Goal: Communication & Community: Answer question/provide support

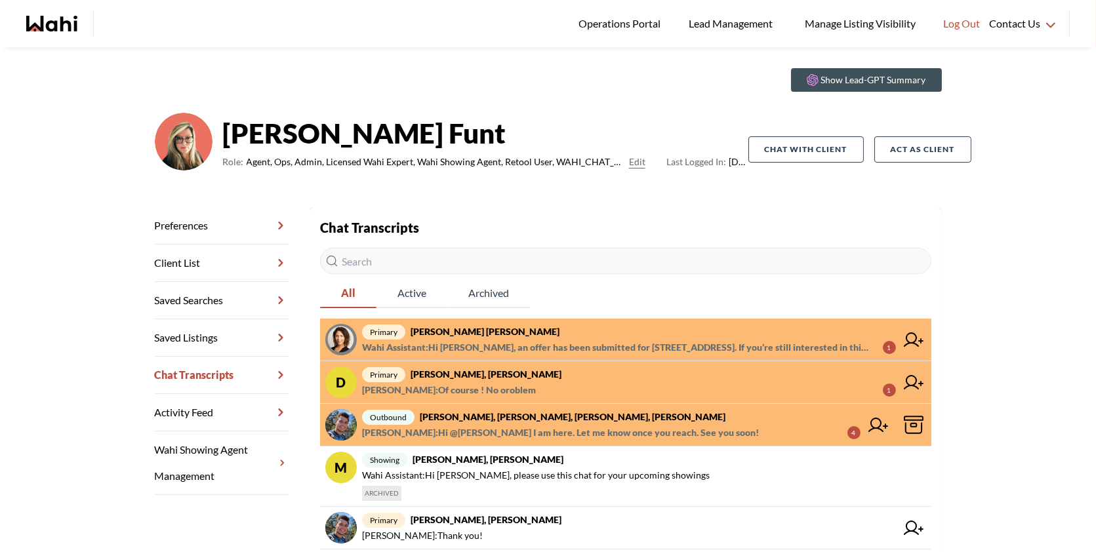
scroll to position [35, 0]
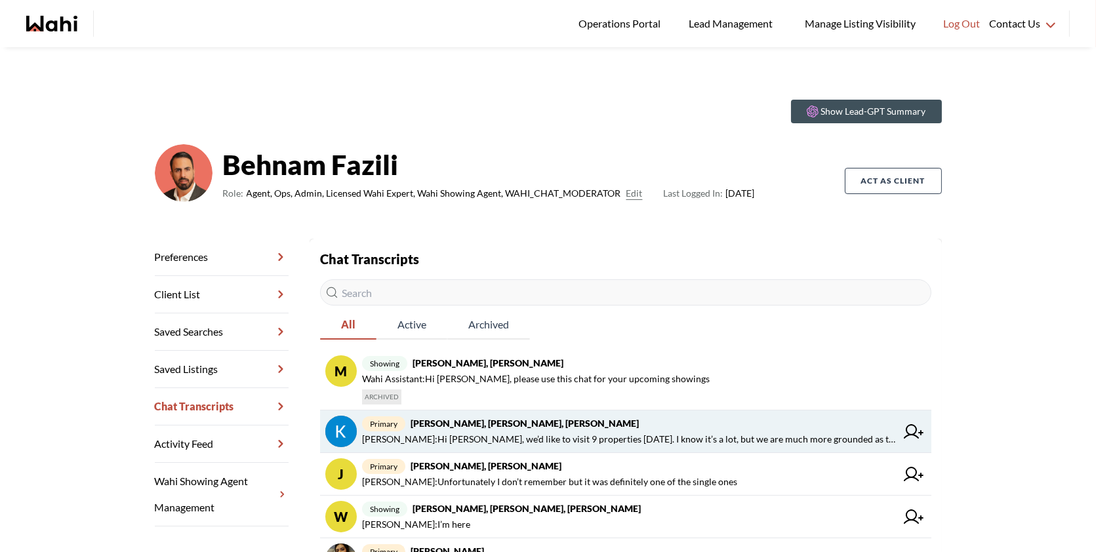
click at [614, 416] on span "primary Kevin McKay, Fawzia Sheikh, Behnam" at bounding box center [629, 424] width 534 height 16
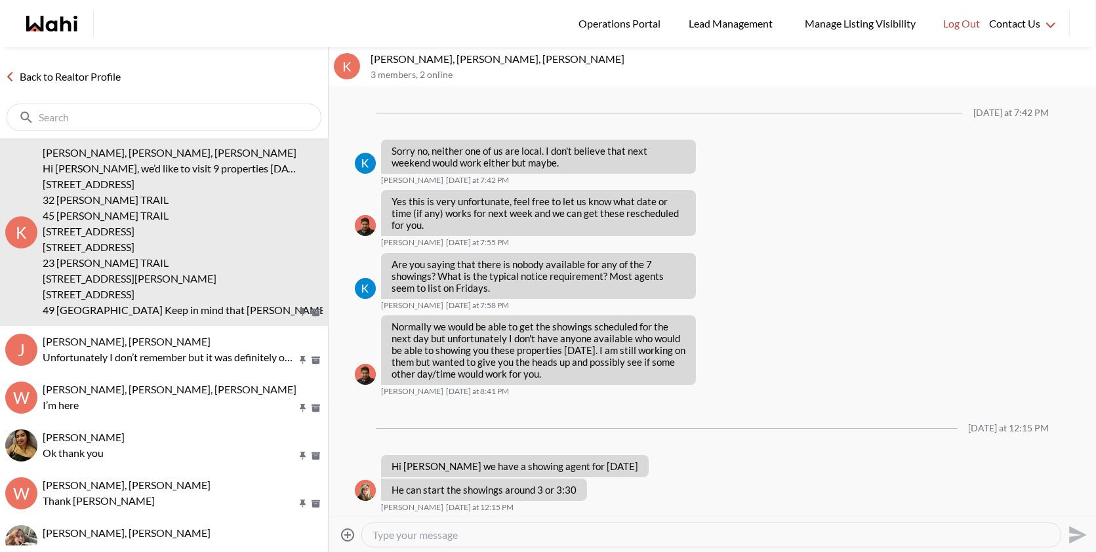
scroll to position [1825, 0]
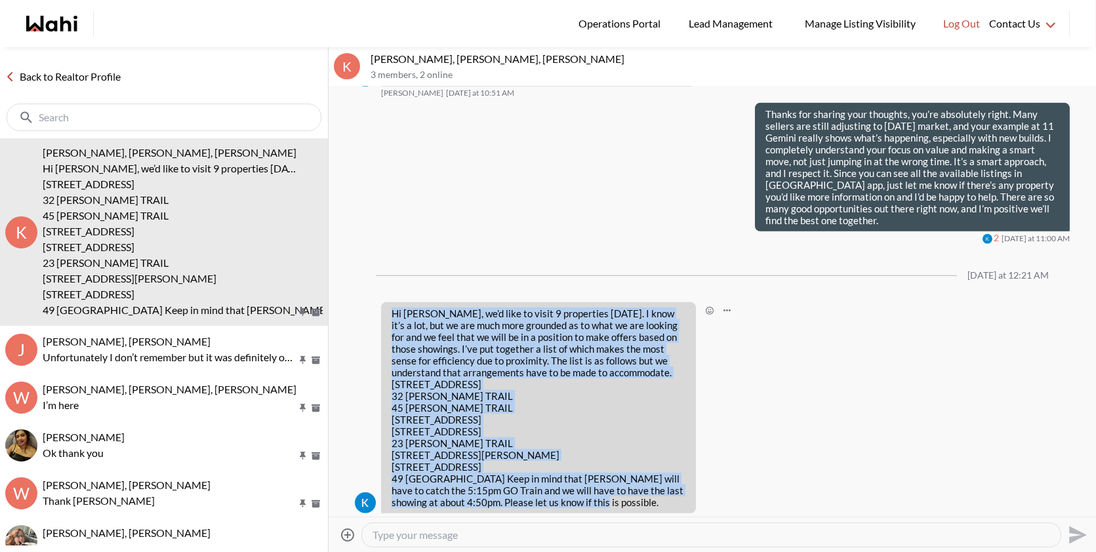
drag, startPoint x: 588, startPoint y: 491, endPoint x: 390, endPoint y: 294, distance: 279.2
click at [390, 302] on div "Hi Behnam, we’d like to visit 9 properties on Saturday. I know it’s a lot, but …" at bounding box center [538, 407] width 315 height 211
copy div "Hi Behnam, we’d like to visit 9 properties on Saturday. I know it’s a lot, but …"
click at [400, 535] on textarea "Type your message" at bounding box center [712, 535] width 678 height 13
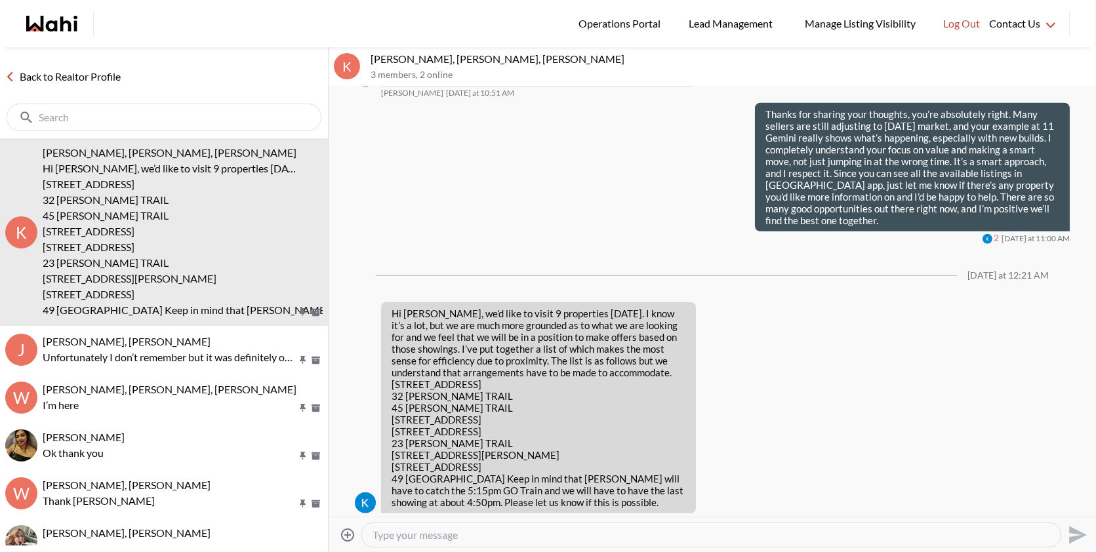
paste textarea "Good morning Kevin, please book the showings through the app when you can. I’ll…"
type textarea "Good morning Kevin, please book the showings through the app when you can. I’ll…"
click at [1078, 538] on icon "Send" at bounding box center [1078, 535] width 18 height 18
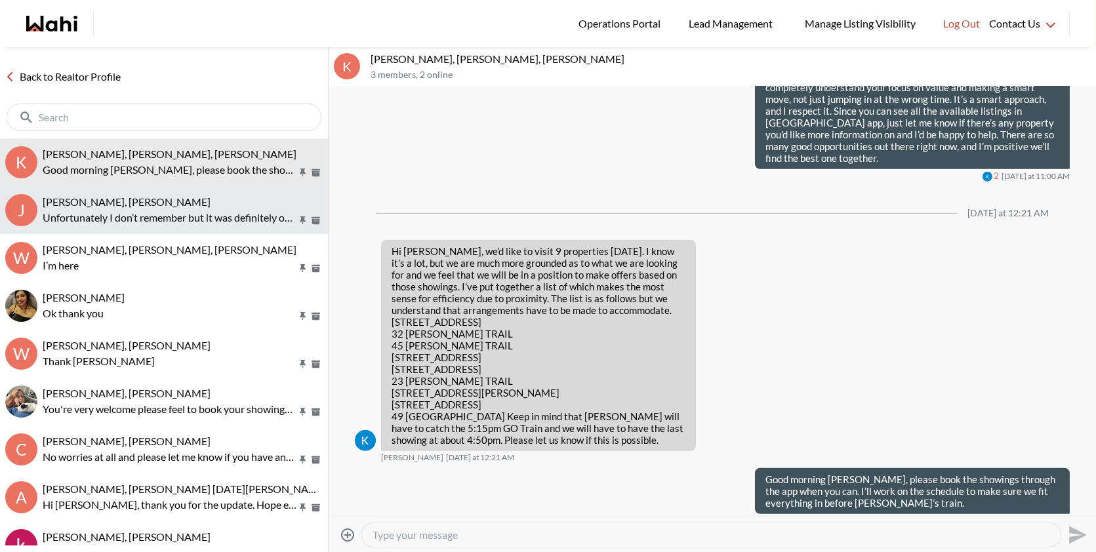
click at [181, 204] on span "[PERSON_NAME], [PERSON_NAME]" at bounding box center [127, 201] width 168 height 12
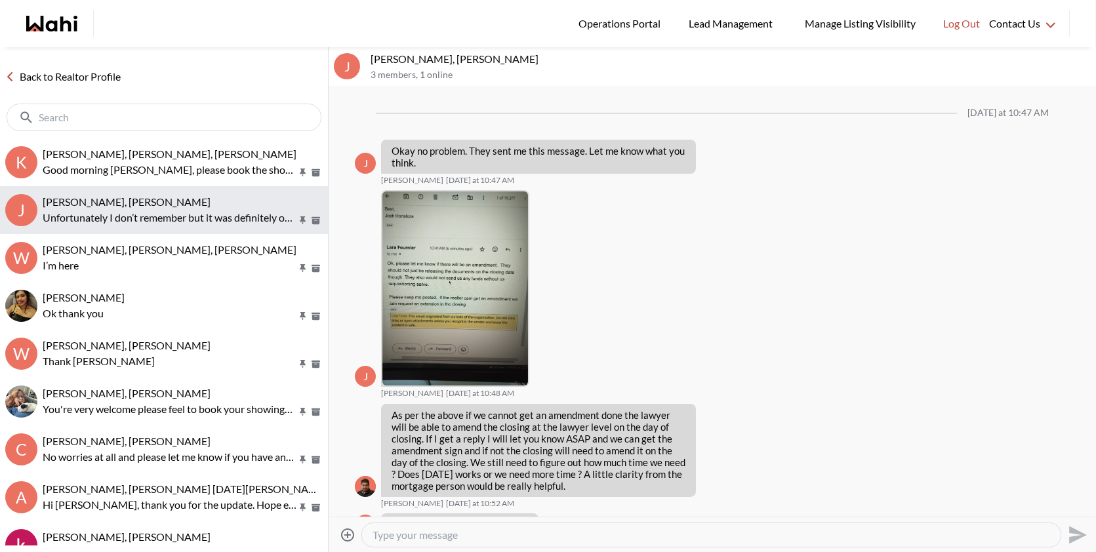
scroll to position [1440, 0]
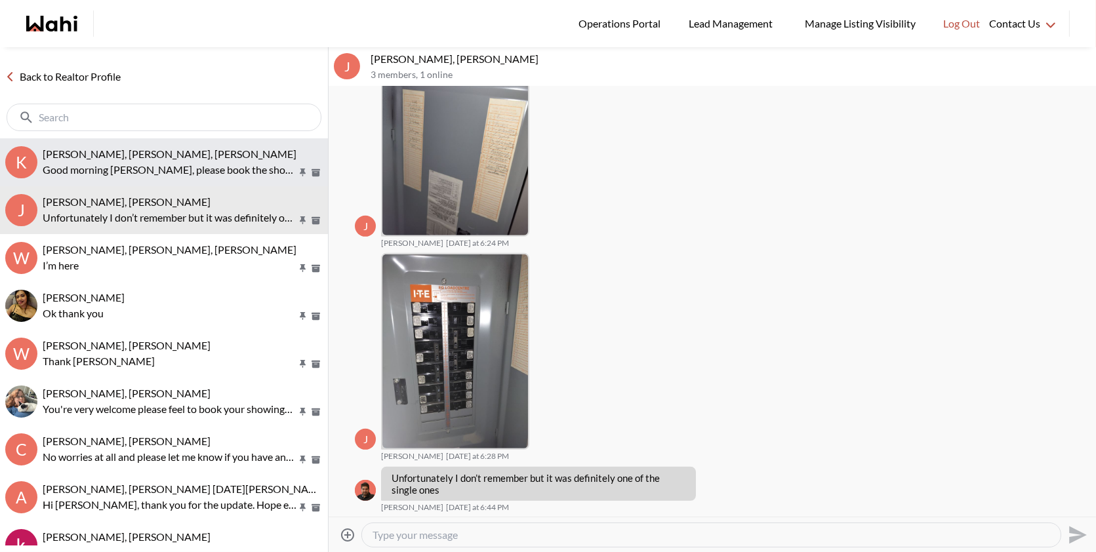
click at [194, 178] on button "K Kevin McKay, Fawzia Sheikh, Behnam Good morning Kevin, please book the showin…" at bounding box center [164, 162] width 328 height 48
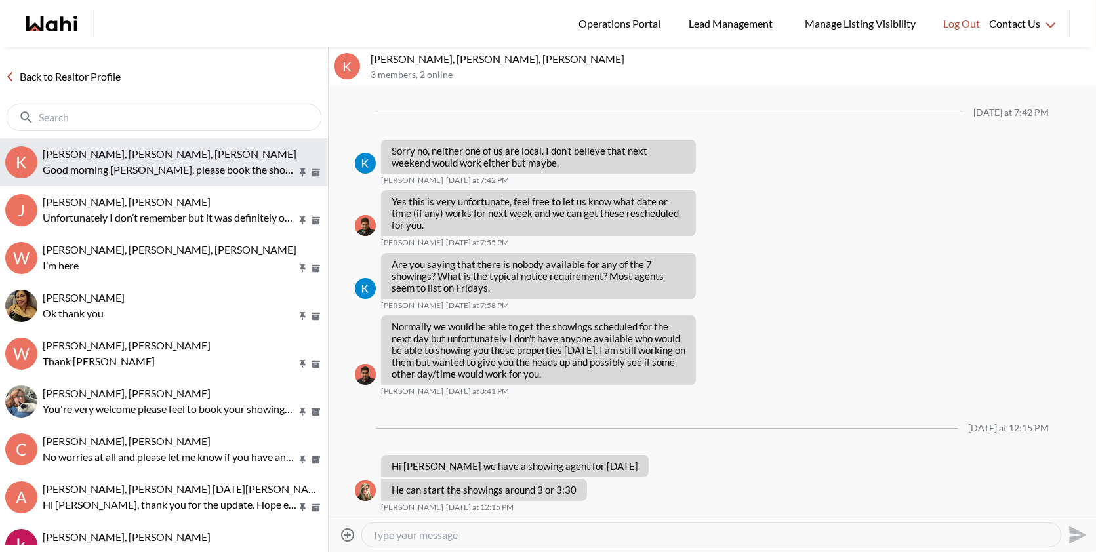
scroll to position [1888, 0]
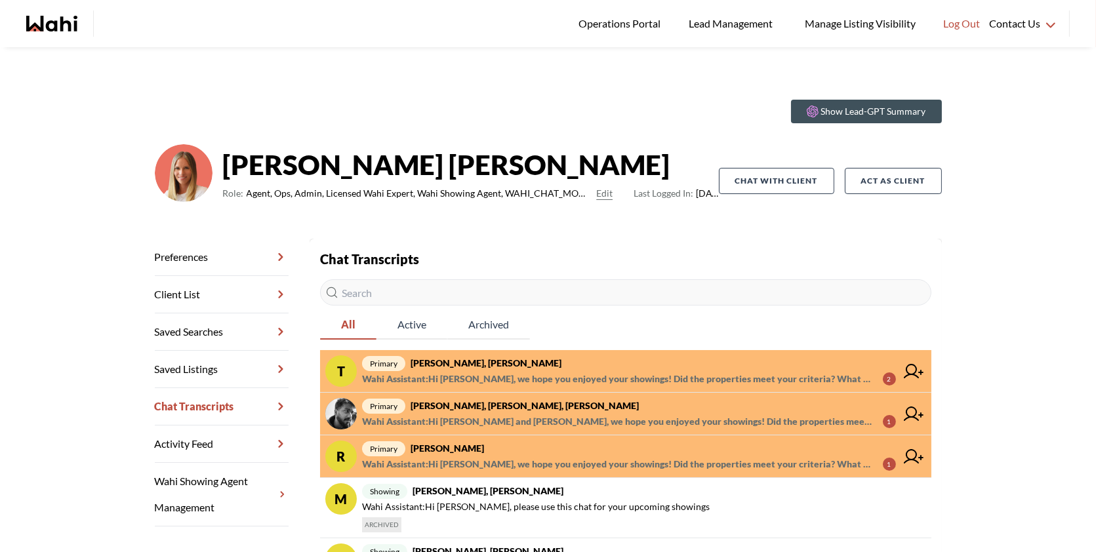
click at [471, 381] on span "Wahi Assistant : Hi [PERSON_NAME], we hope you enjoyed your showings! Did the p…" at bounding box center [617, 379] width 510 height 16
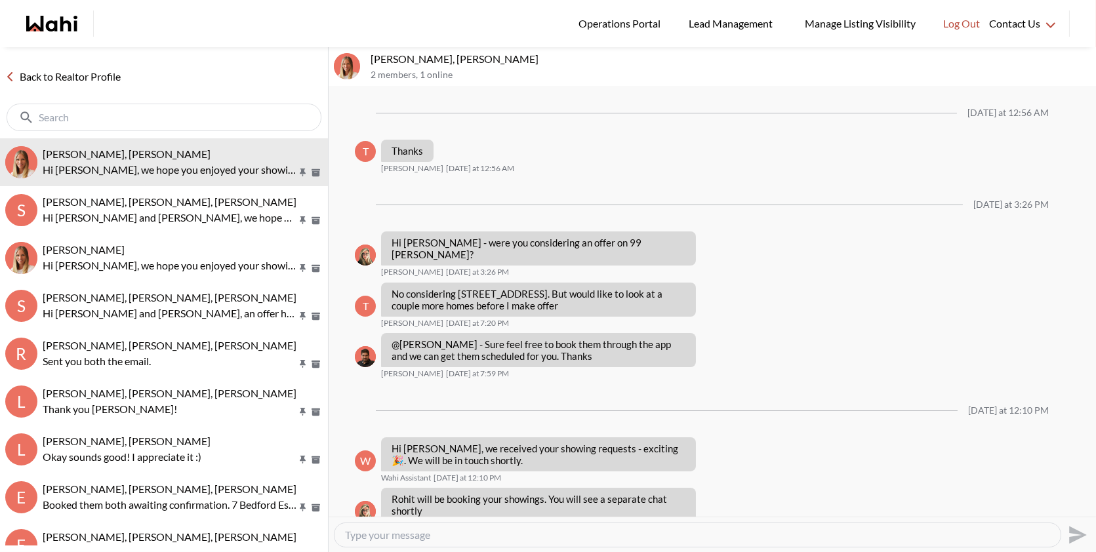
scroll to position [1342, 0]
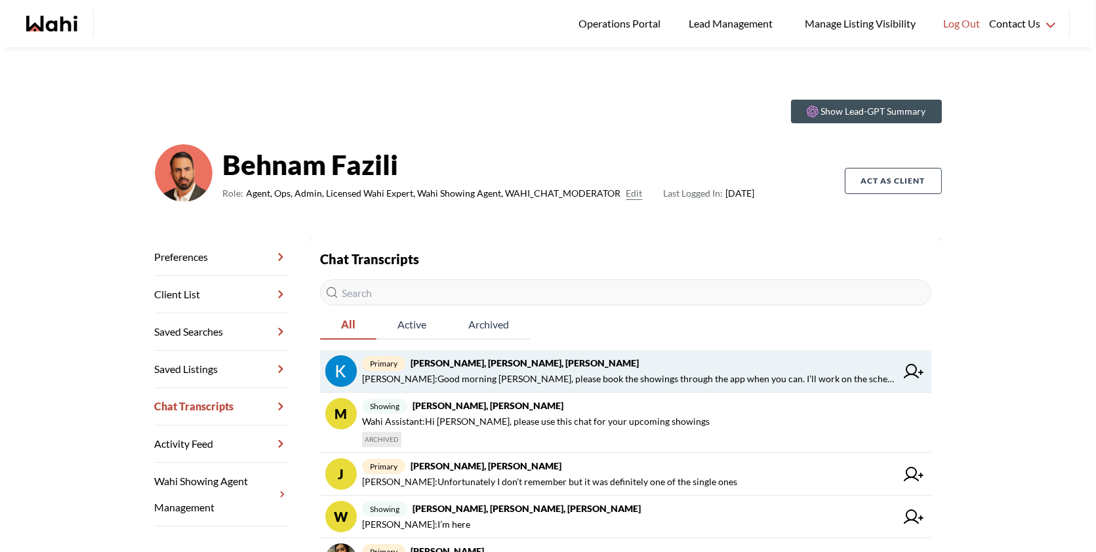
click at [628, 367] on span "primary Kevin McKay, Fawzia Sheikh, Behnam" at bounding box center [629, 363] width 534 height 16
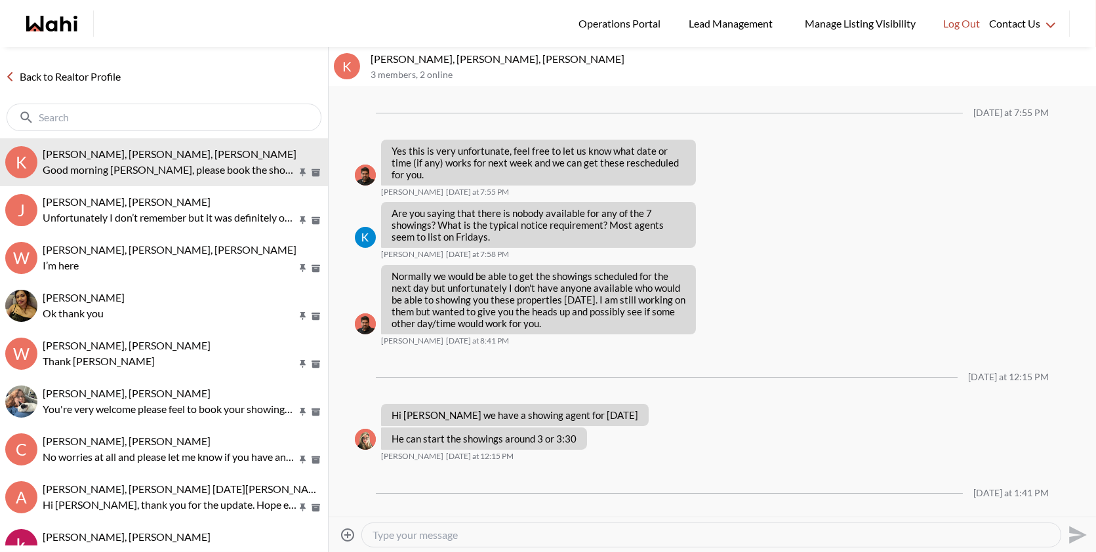
scroll to position [1837, 0]
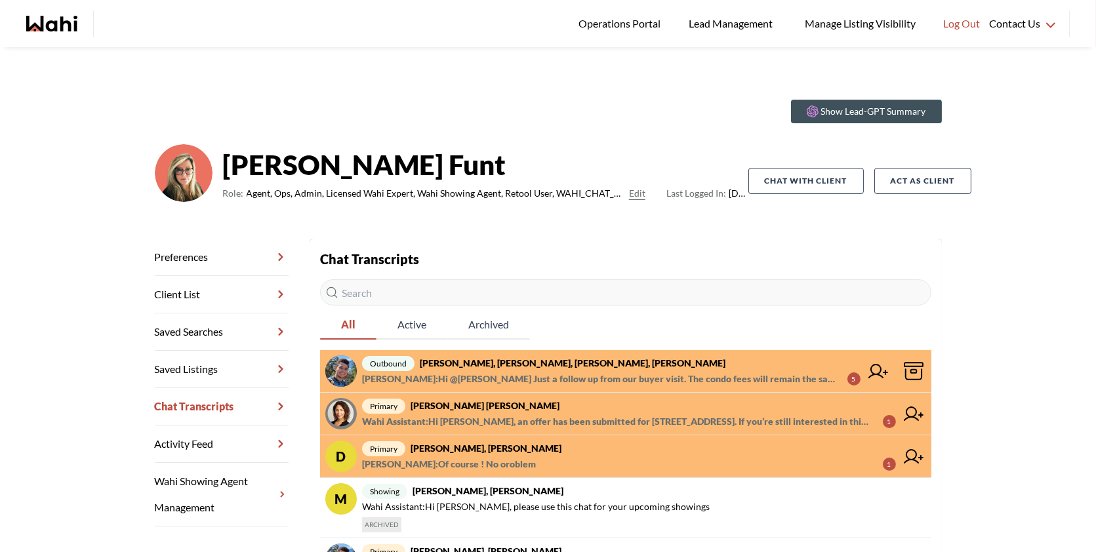
click at [585, 450] on span "primary [PERSON_NAME], [PERSON_NAME]" at bounding box center [629, 449] width 534 height 16
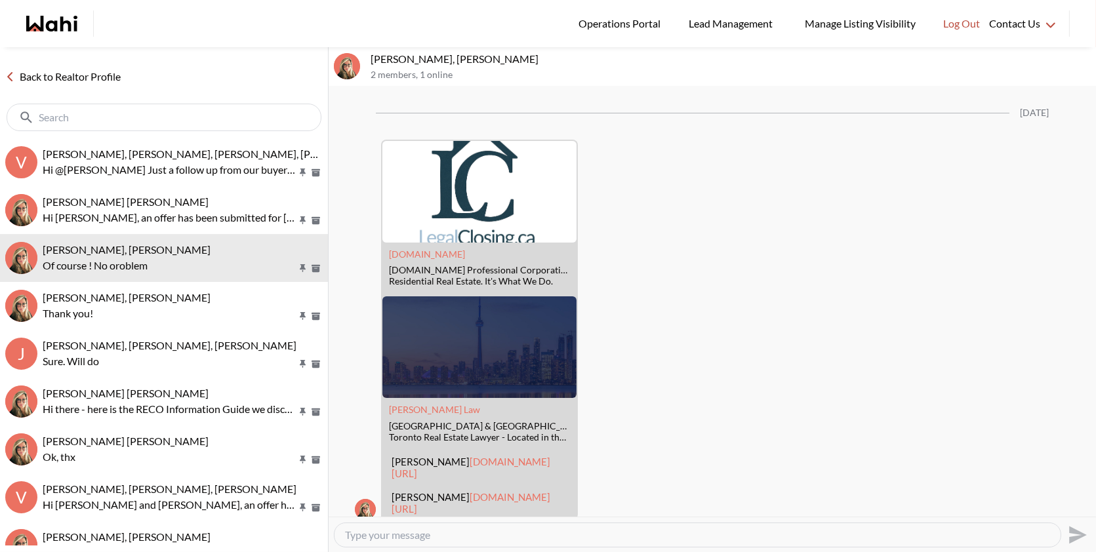
scroll to position [2321, 0]
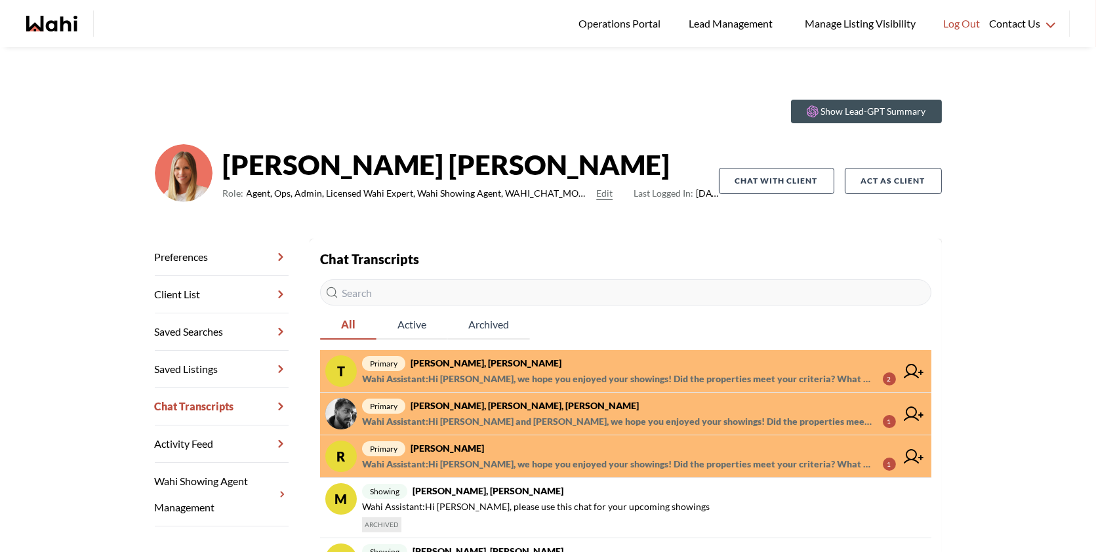
click at [634, 363] on span "primary Tanya Fita, Michelle" at bounding box center [629, 363] width 534 height 16
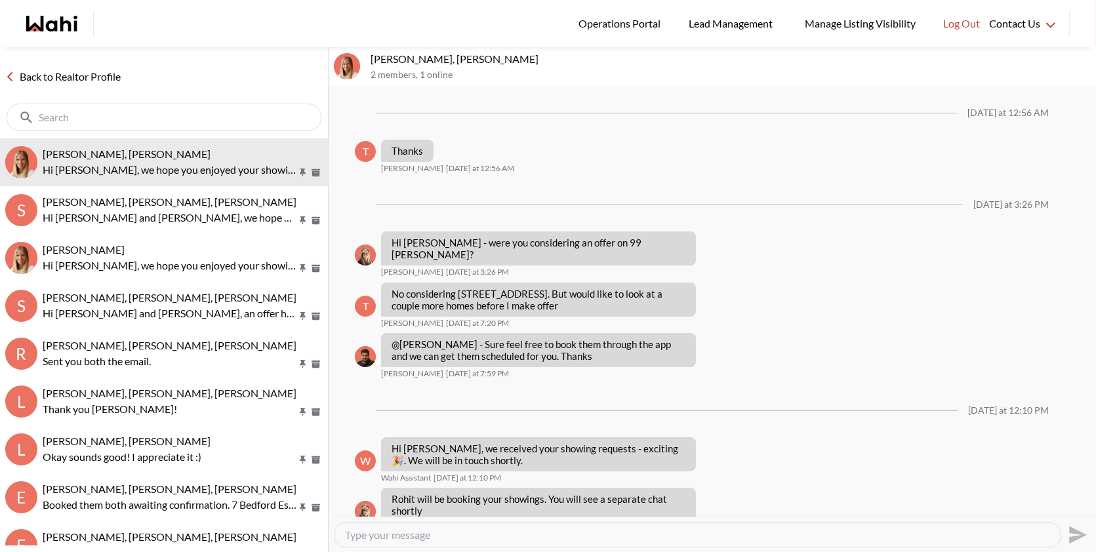
scroll to position [1342, 0]
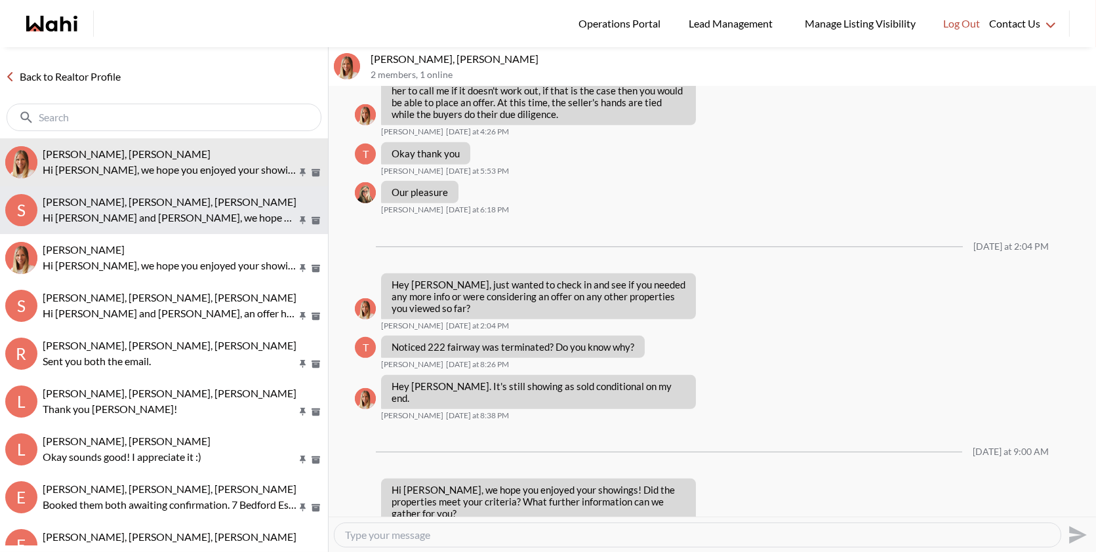
click at [158, 216] on p "Hi Sourav and Kirti, we hope you enjoyed your showings! Did the properties meet…" at bounding box center [170, 218] width 254 height 16
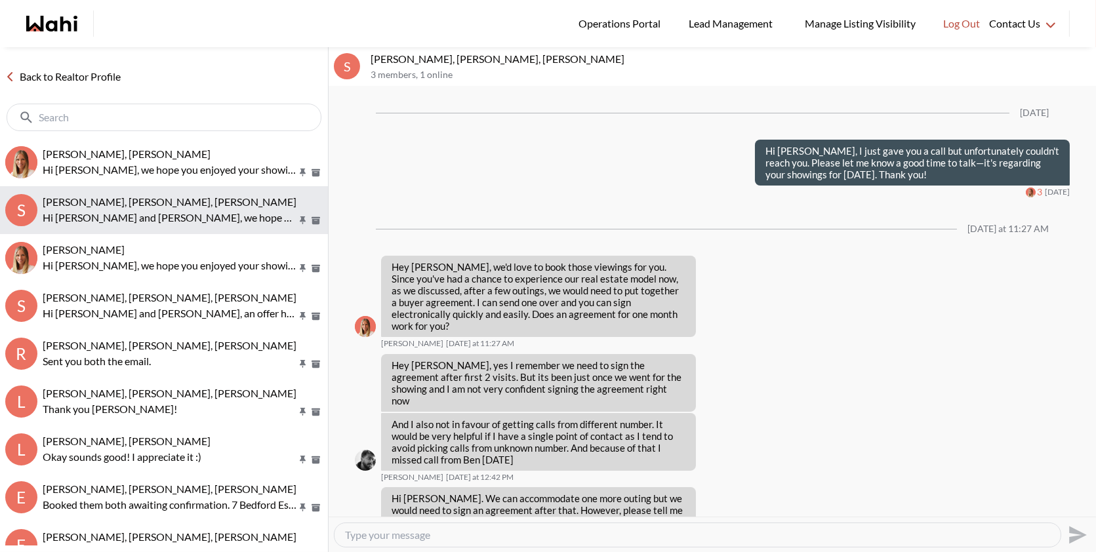
scroll to position [2320, 0]
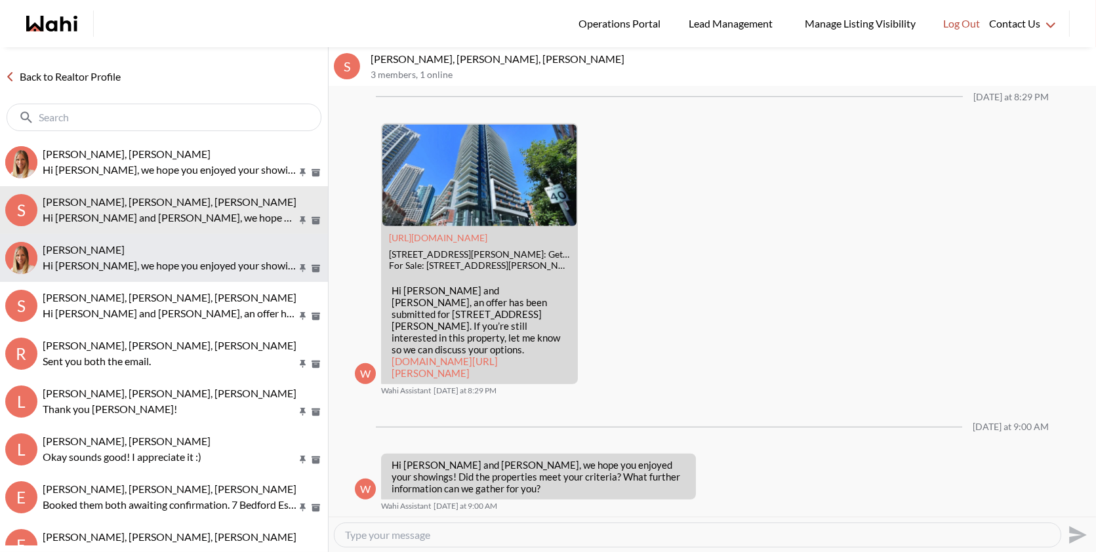
click at [155, 271] on p "Hi Ritu, we hope you enjoyed your showings! Did the properties meet your criter…" at bounding box center [170, 266] width 254 height 16
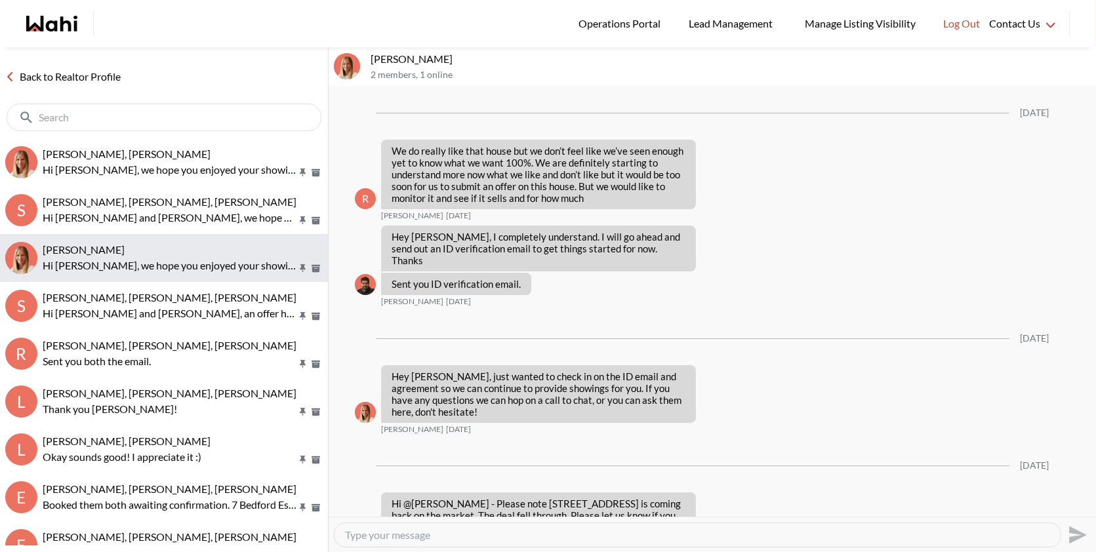
scroll to position [2438, 0]
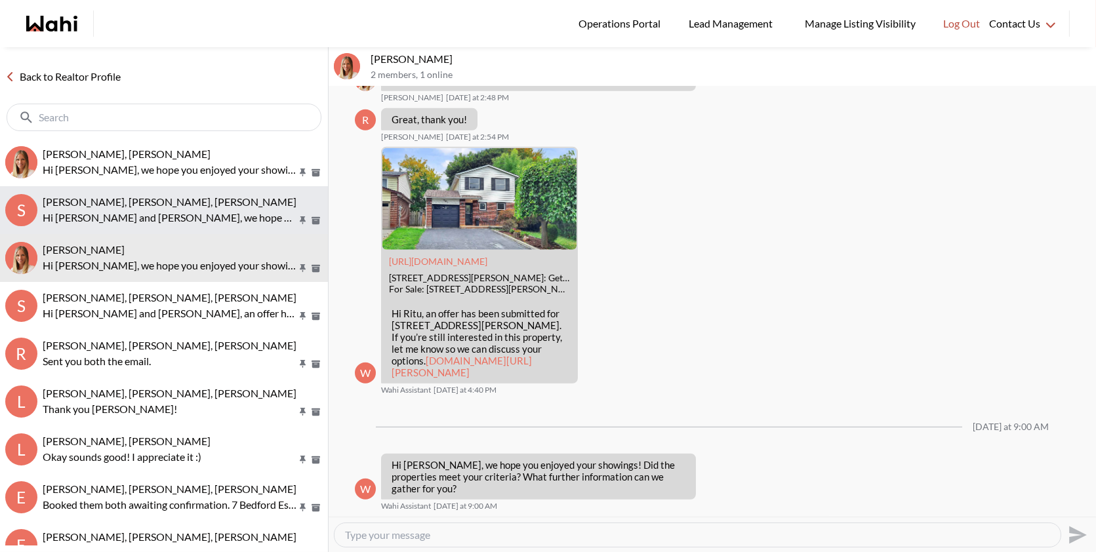
click at [199, 214] on p "Hi [PERSON_NAME] and [PERSON_NAME], we hope you enjoyed your showings! Did the …" at bounding box center [170, 218] width 254 height 16
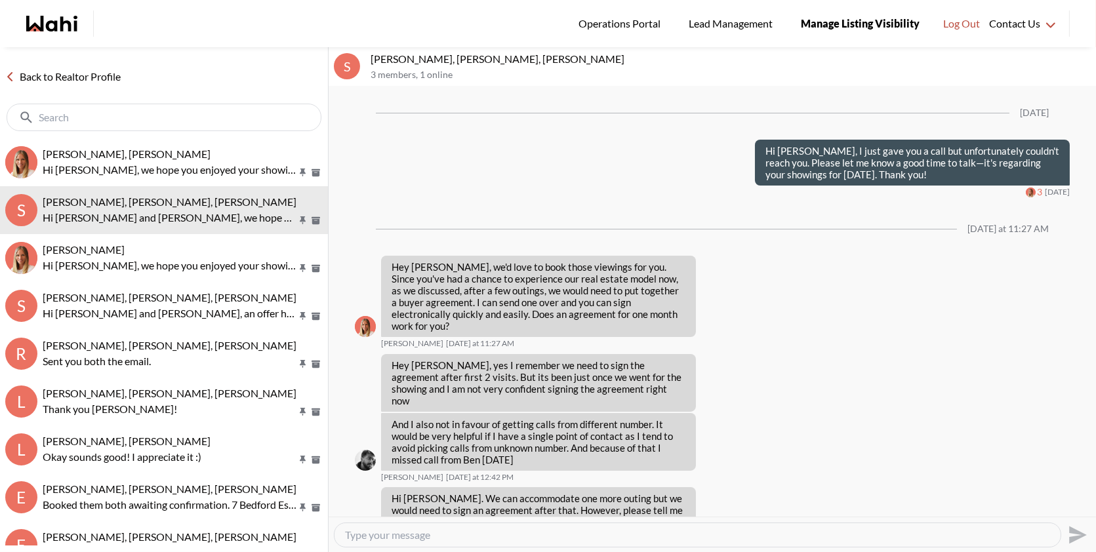
scroll to position [2320, 0]
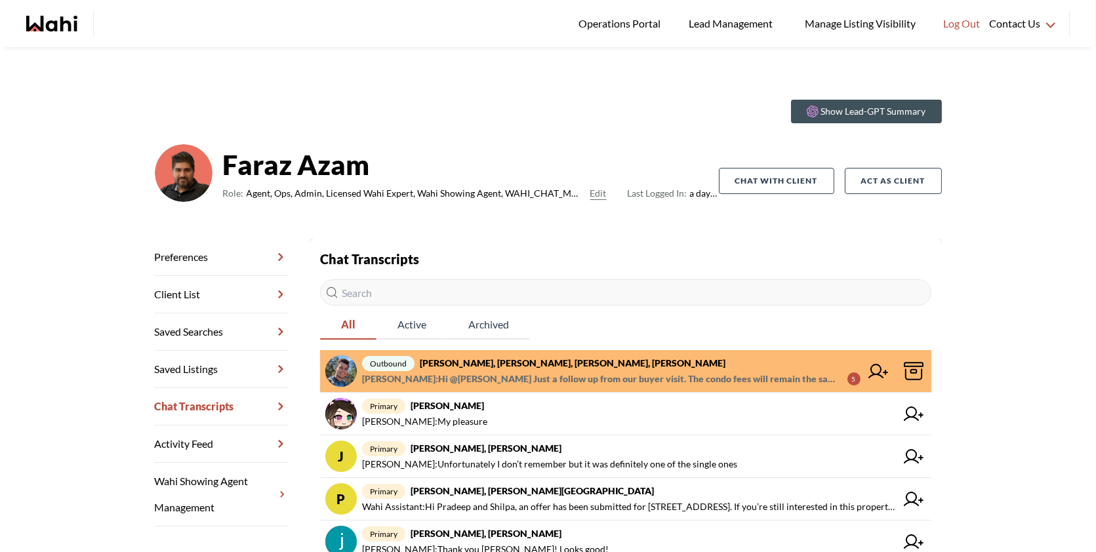
click at [568, 366] on strong "Volodymyr Vozniak, Barbara, Faraz, Alicia" at bounding box center [573, 362] width 306 height 11
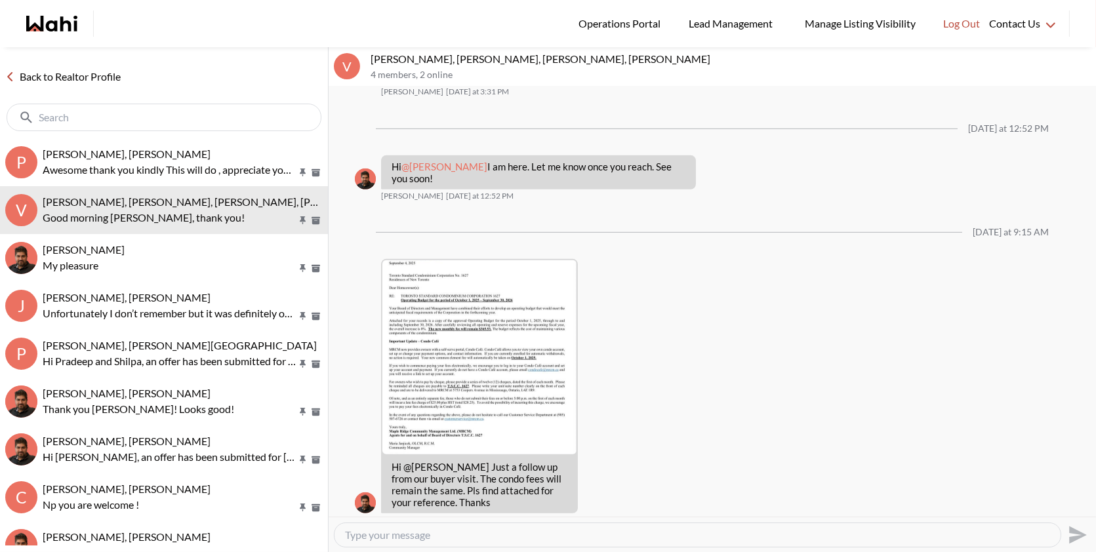
scroll to position [1733, 0]
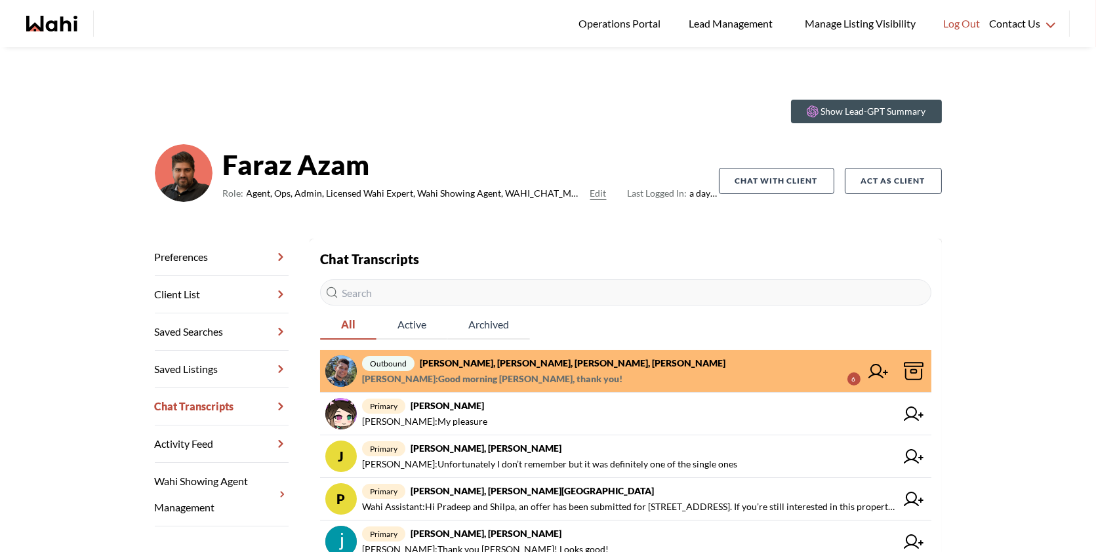
click at [403, 301] on input "text" at bounding box center [625, 292] width 611 height 26
paste input "[PERSON_NAME] -"
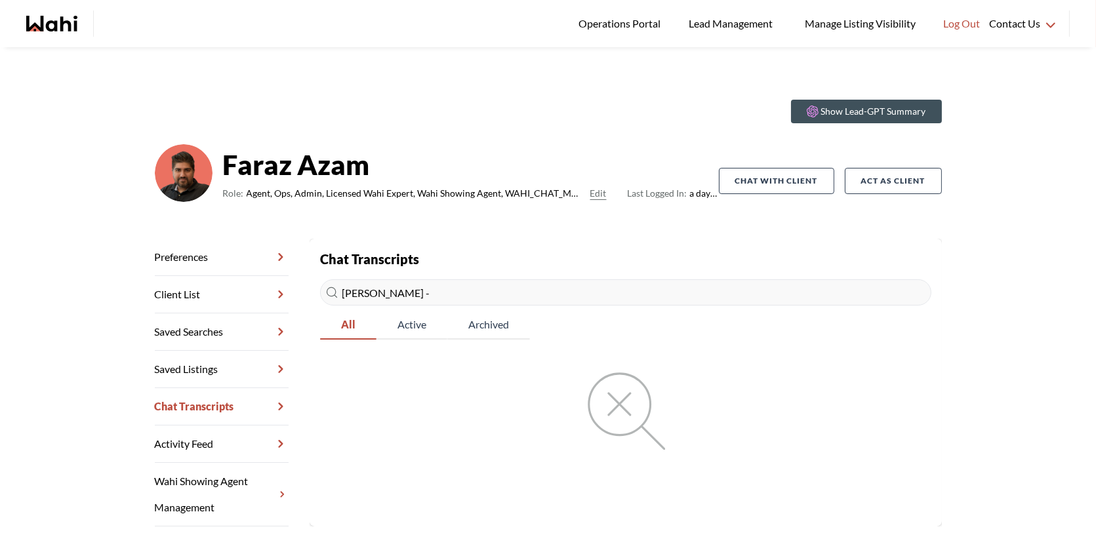
type input "[PERSON_NAME] -"
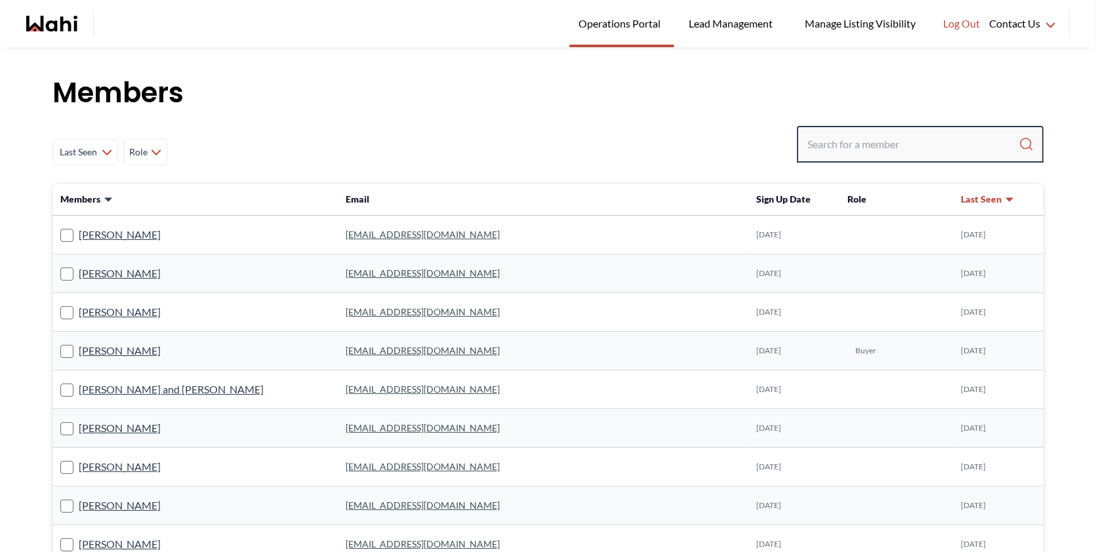
click at [887, 144] on input "Search input" at bounding box center [912, 144] width 211 height 24
paste input "[PERSON_NAME] -"
type input "[PERSON_NAME] -"
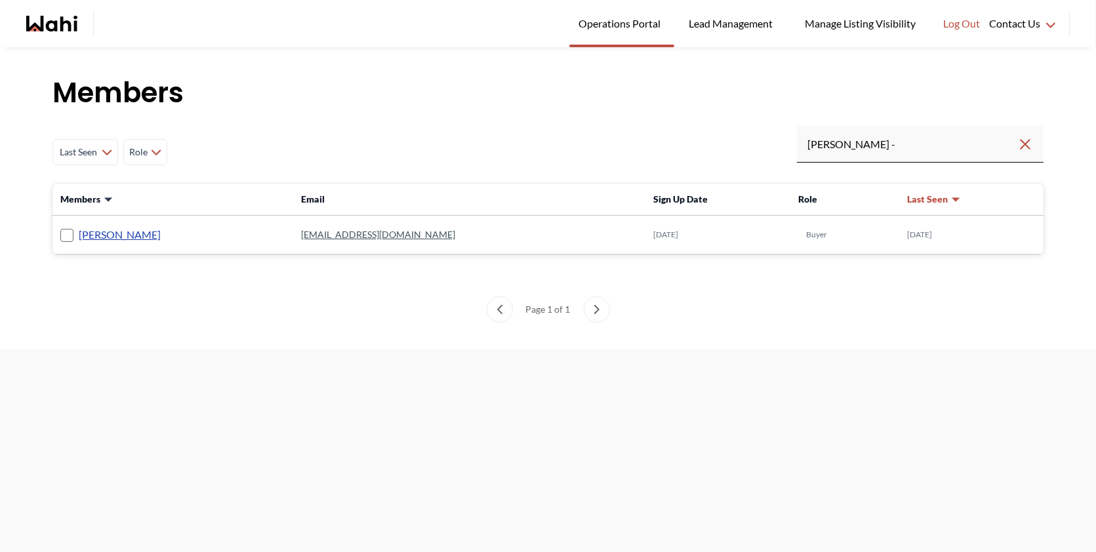
click at [116, 226] on link "[PERSON_NAME]" at bounding box center [120, 234] width 82 height 17
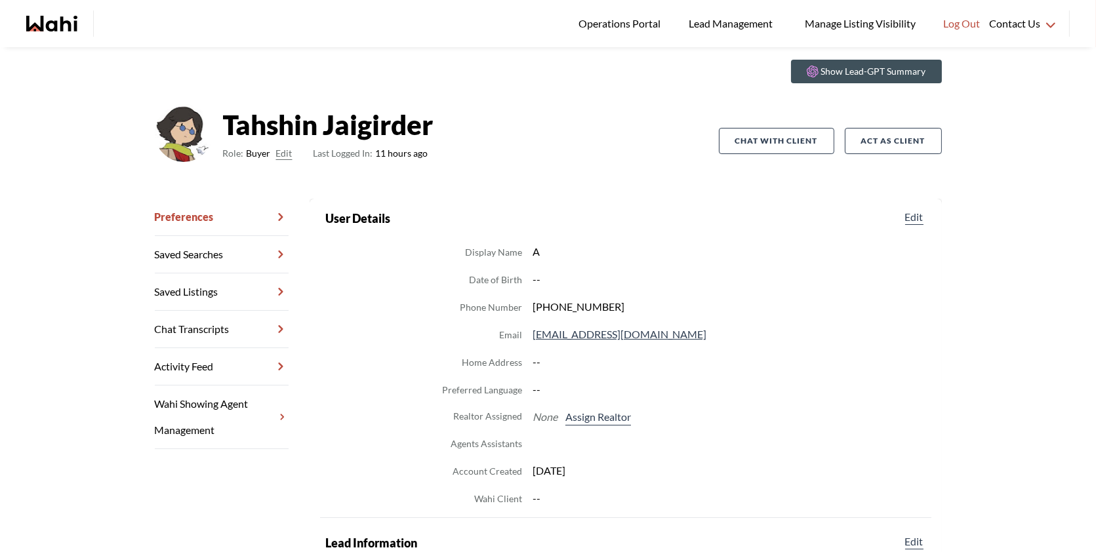
scroll to position [45, 0]
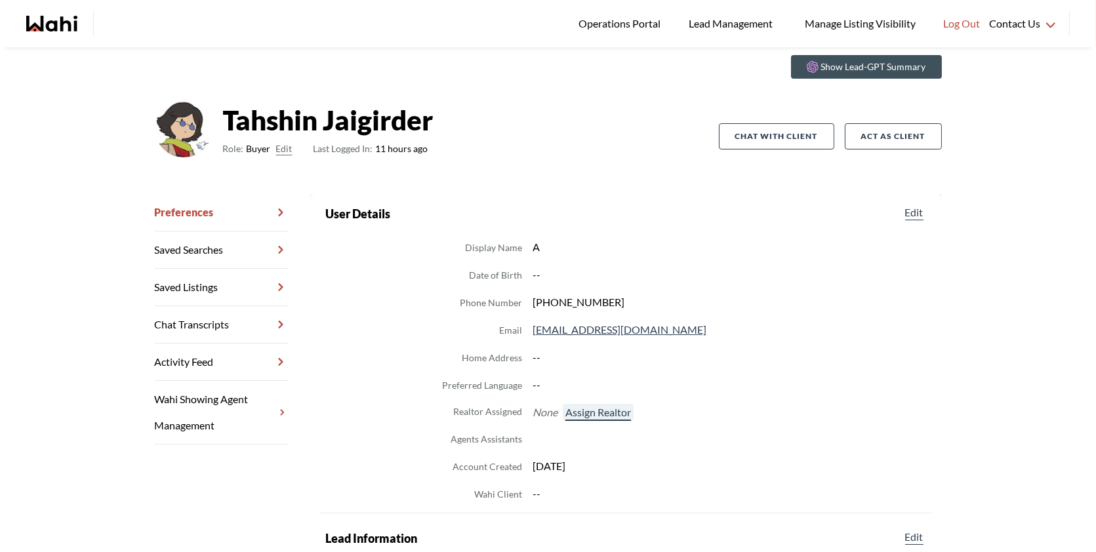
click at [612, 418] on button "Assign Realtor" at bounding box center [598, 412] width 71 height 17
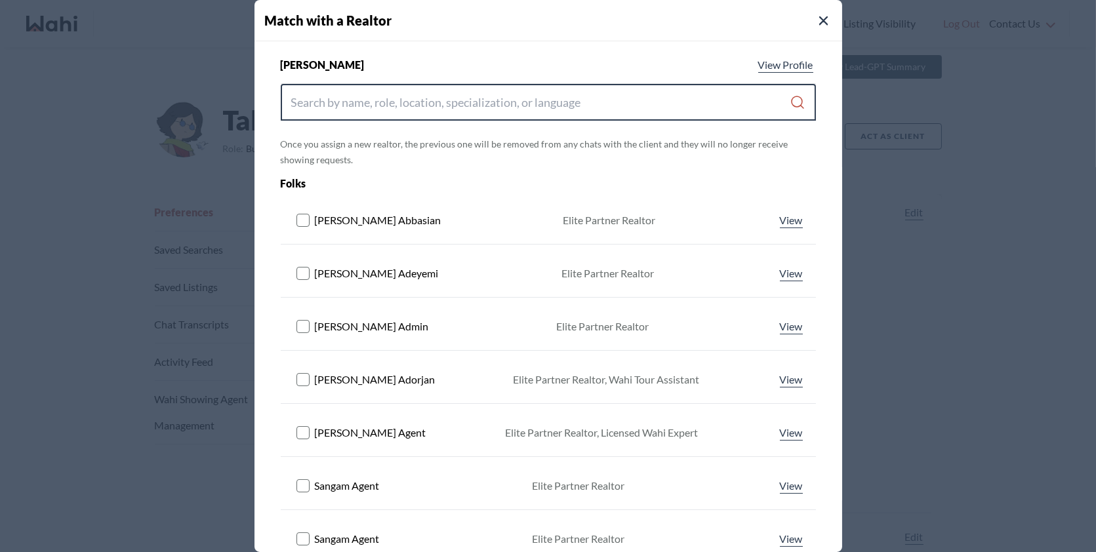
click at [532, 94] on input "Search input" at bounding box center [540, 103] width 499 height 24
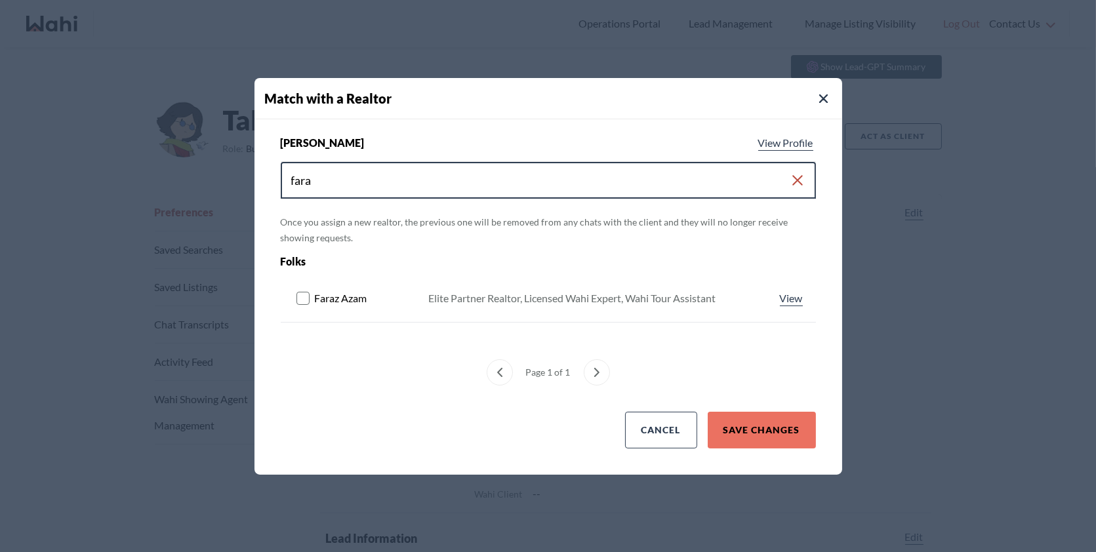
type input "fara"
click at [308, 301] on rect at bounding box center [302, 298] width 12 height 12
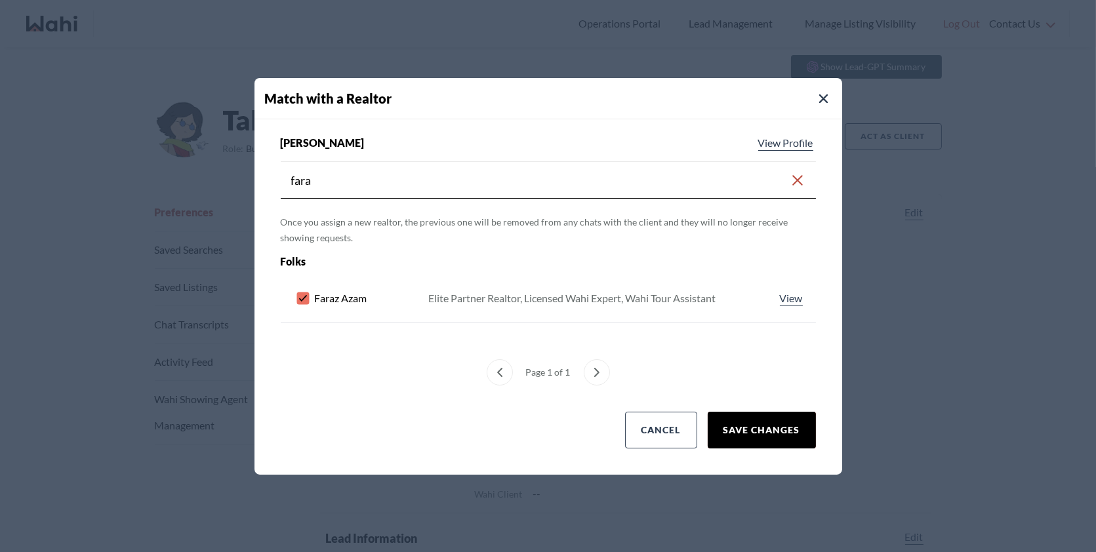
click at [749, 424] on button "Save Changes" at bounding box center [762, 430] width 108 height 37
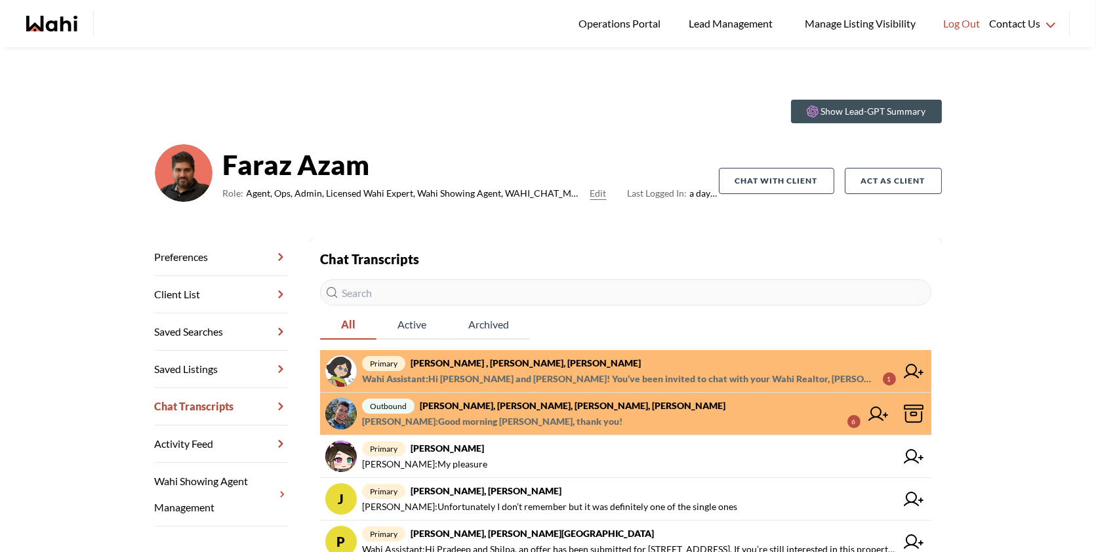
click at [540, 369] on span "primary [PERSON_NAME] , [PERSON_NAME], [PERSON_NAME]" at bounding box center [629, 363] width 534 height 16
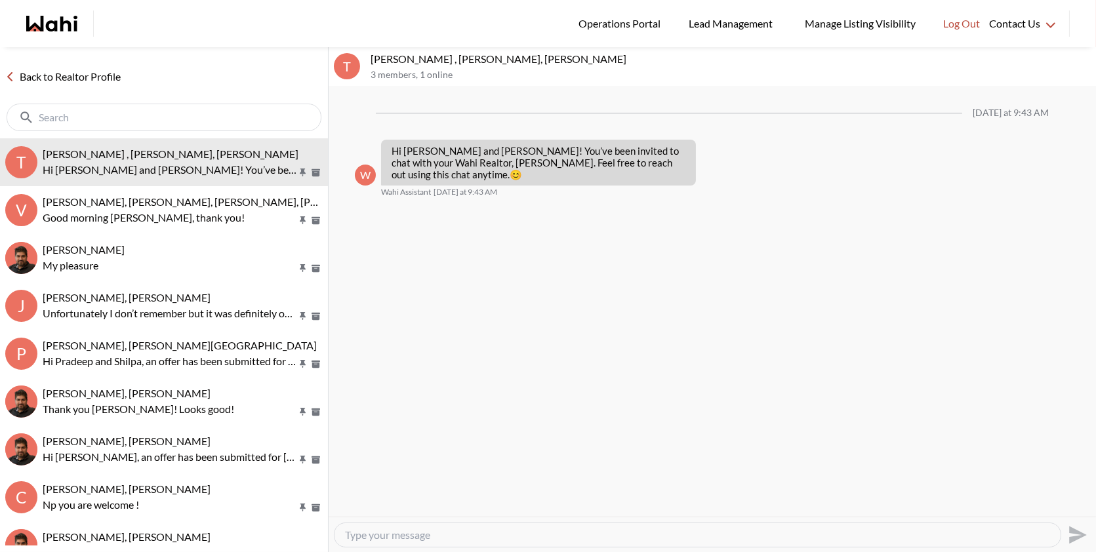
click at [383, 542] on div at bounding box center [698, 535] width 726 height 24
click at [375, 535] on textarea "Type your message" at bounding box center [697, 535] width 705 height 13
paste textarea "Good morning Tahshin, I know you’re looking for more information on Grenville S…"
type textarea "Good morning Tahshin, I know you’re looking for more information on Grenville S…"
click at [1075, 534] on icon "Send" at bounding box center [1076, 535] width 21 height 21
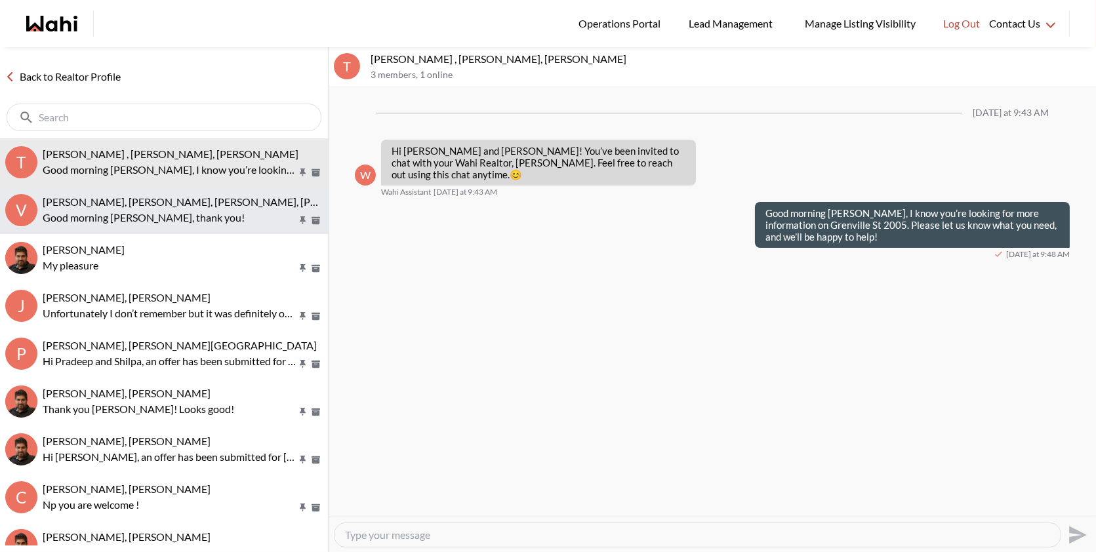
click at [167, 216] on p "Good morning [PERSON_NAME], thank you!" at bounding box center [170, 218] width 254 height 16
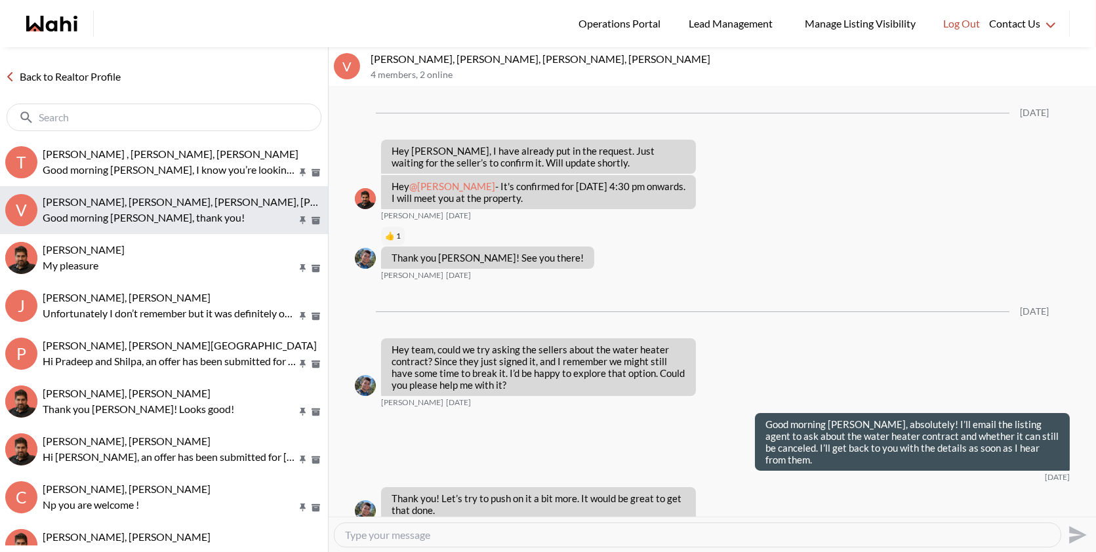
scroll to position [1629, 0]
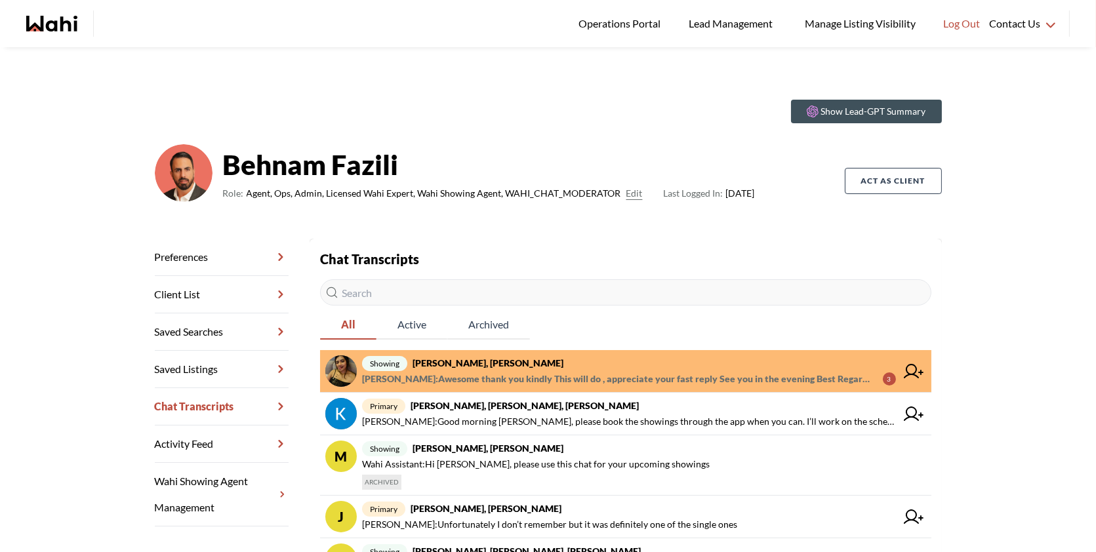
click at [692, 369] on span "showing Puja Mandal, Paul, Behnam" at bounding box center [629, 363] width 534 height 16
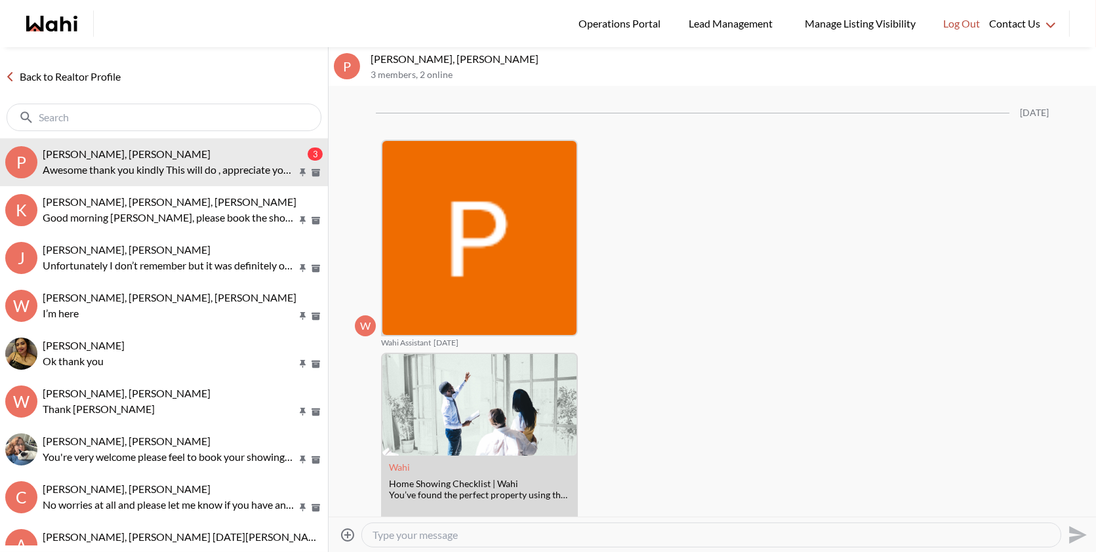
scroll to position [1812, 0]
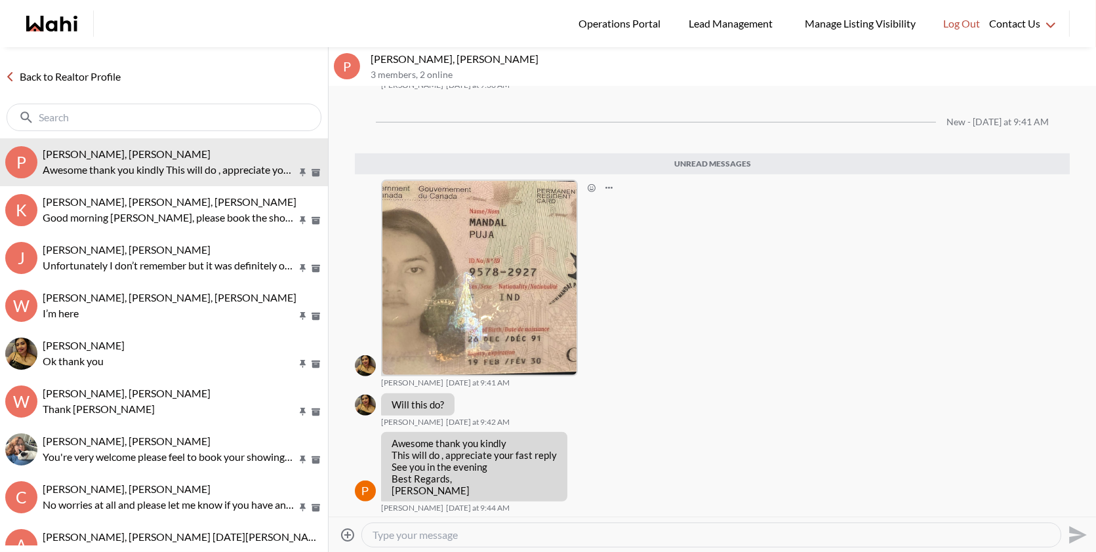
click at [485, 281] on img at bounding box center [479, 278] width 194 height 194
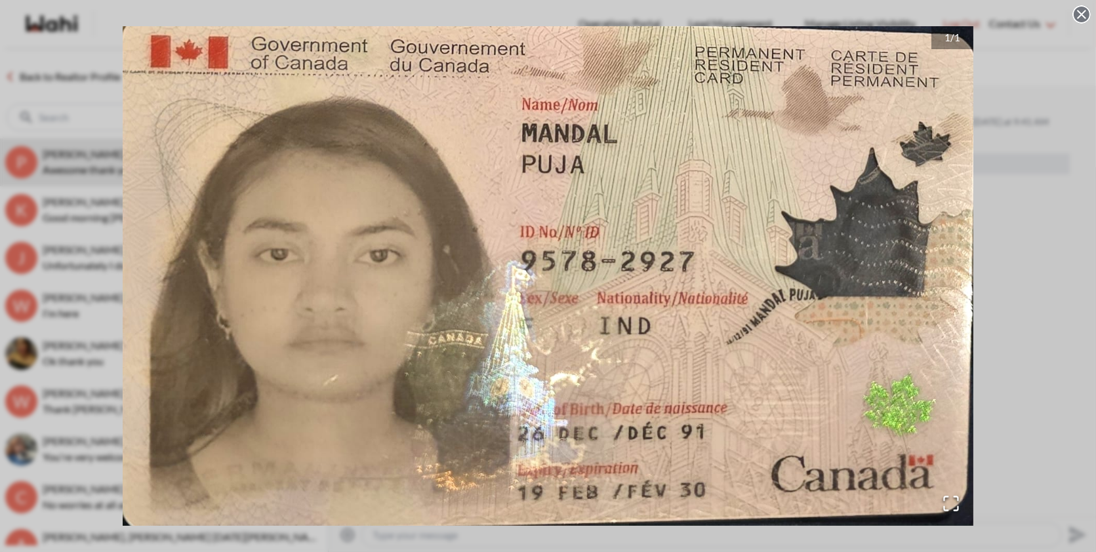
click at [1077, 211] on div "1 / 1" at bounding box center [548, 276] width 1096 height 552
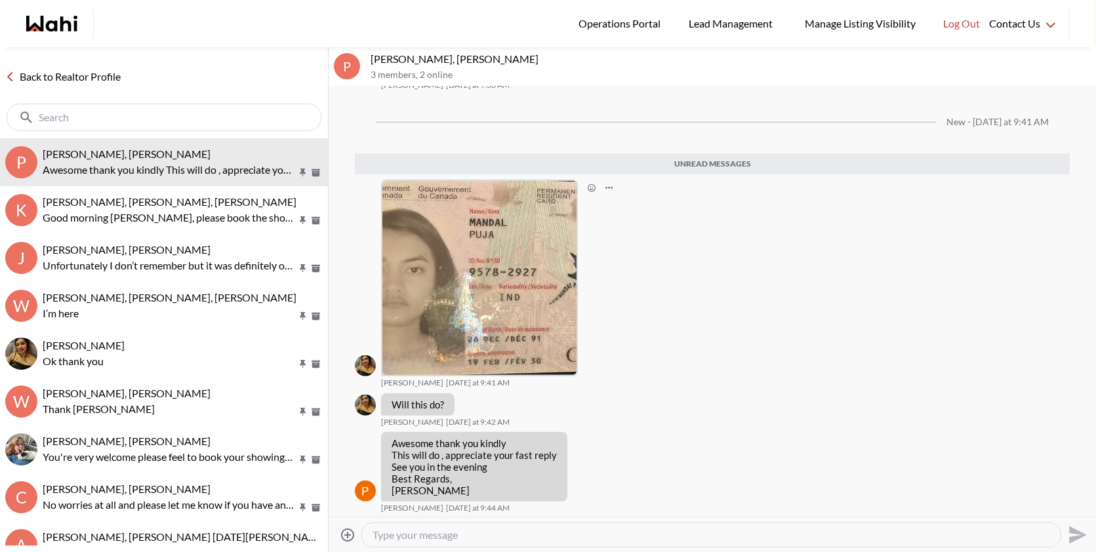
click at [404, 228] on img at bounding box center [479, 278] width 194 height 194
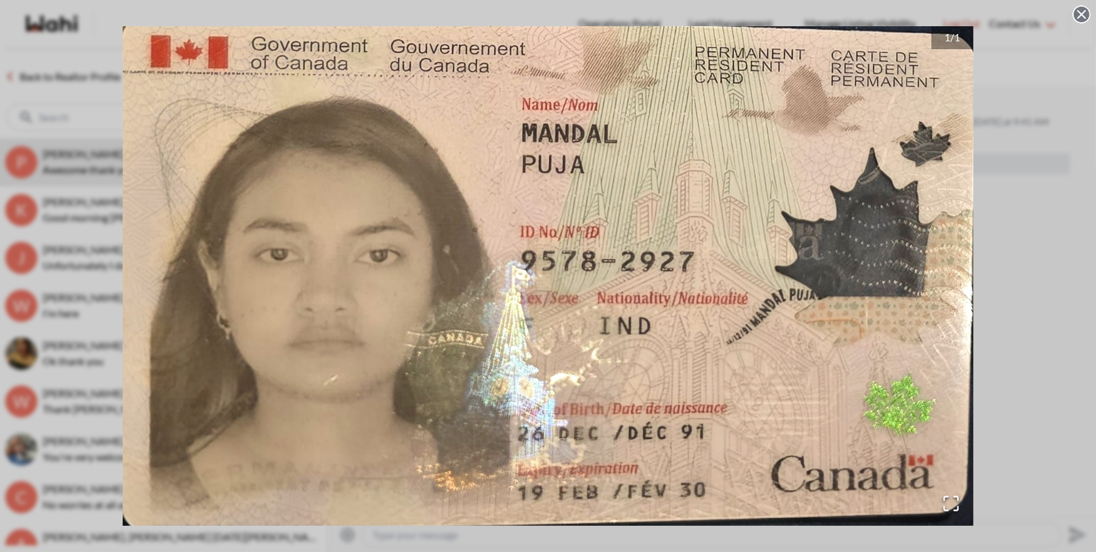
click at [1062, 253] on div "1 / 1" at bounding box center [548, 276] width 1096 height 552
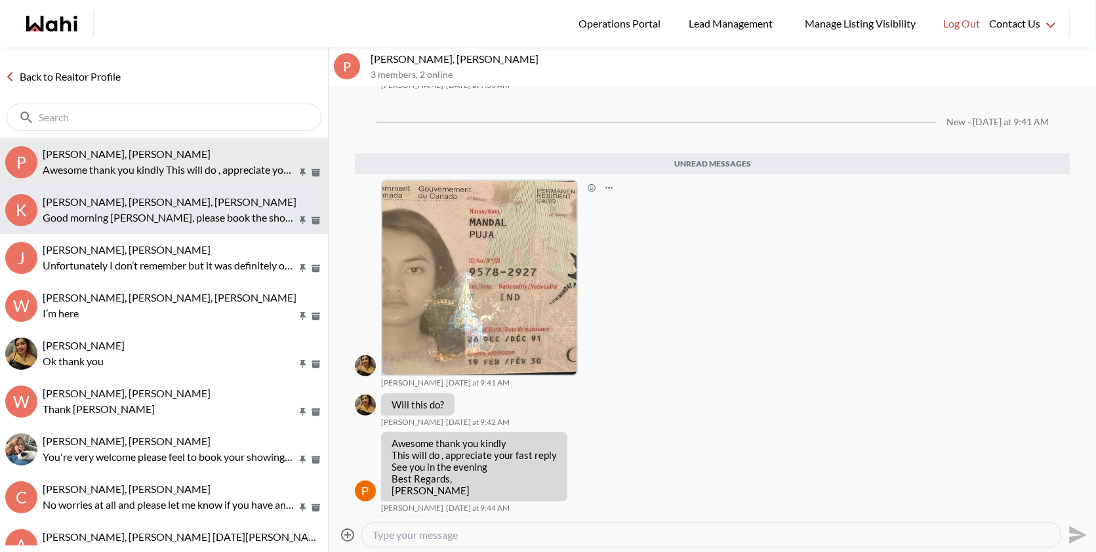
click at [227, 202] on div "Kevin McKay, Fawzia Sheikh, Behnam" at bounding box center [183, 201] width 280 height 13
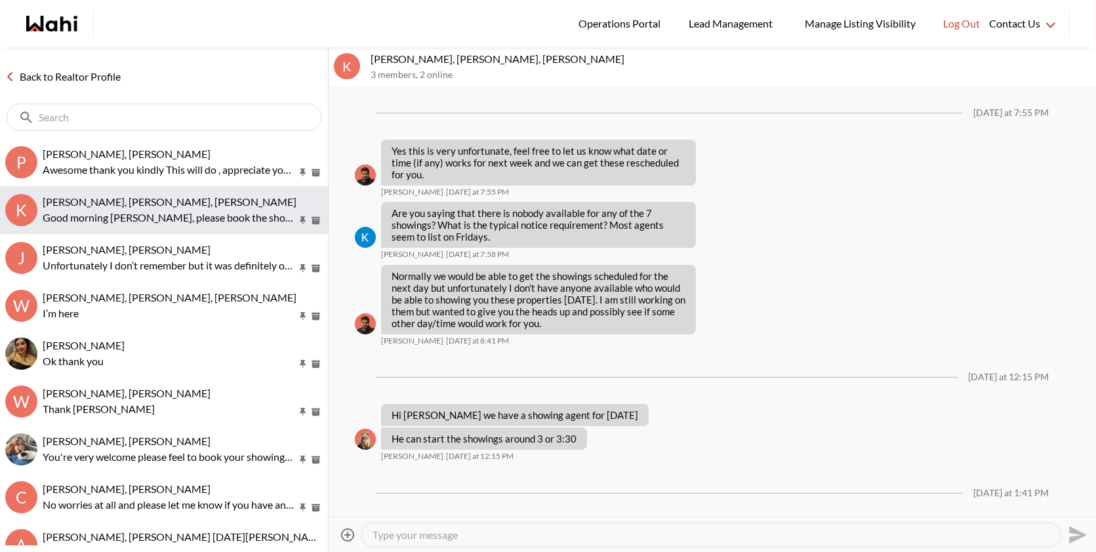
scroll to position [1836, 0]
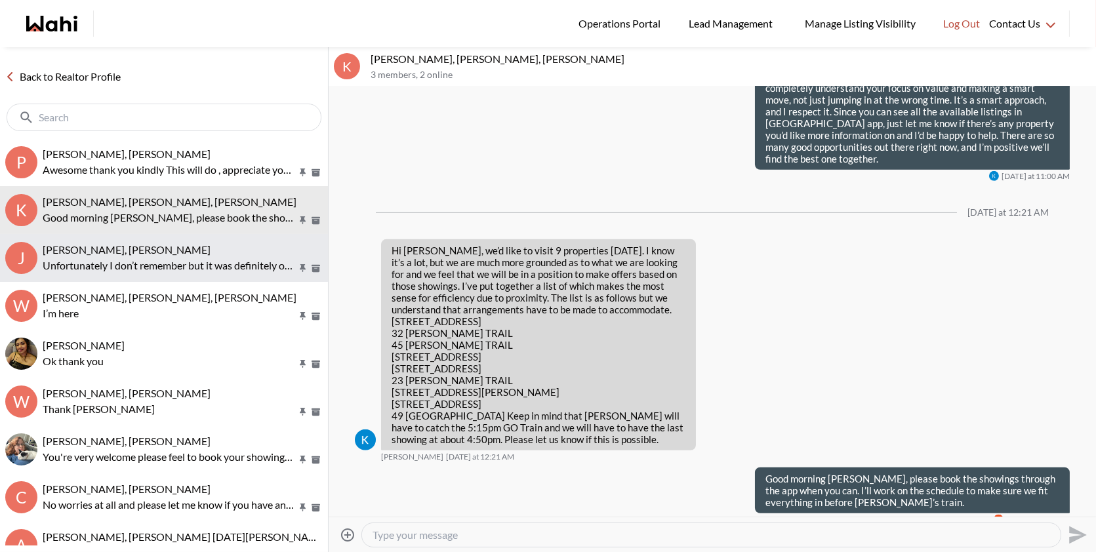
click at [106, 274] on button "J Josh Hortaleza, Faraz, Behnam Unfortunately I don’t remember but it was defin…" at bounding box center [164, 258] width 328 height 48
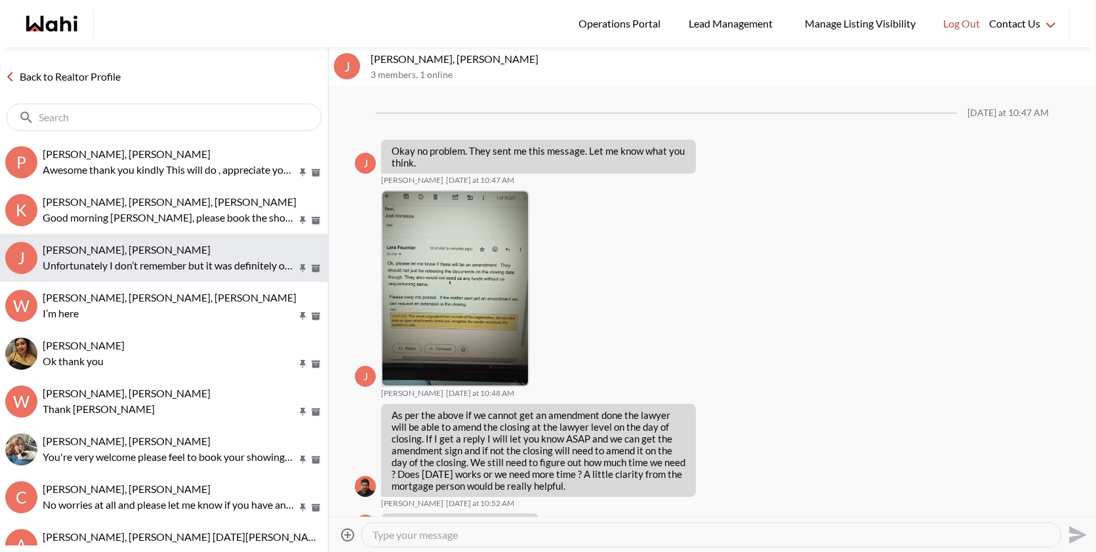
scroll to position [1440, 0]
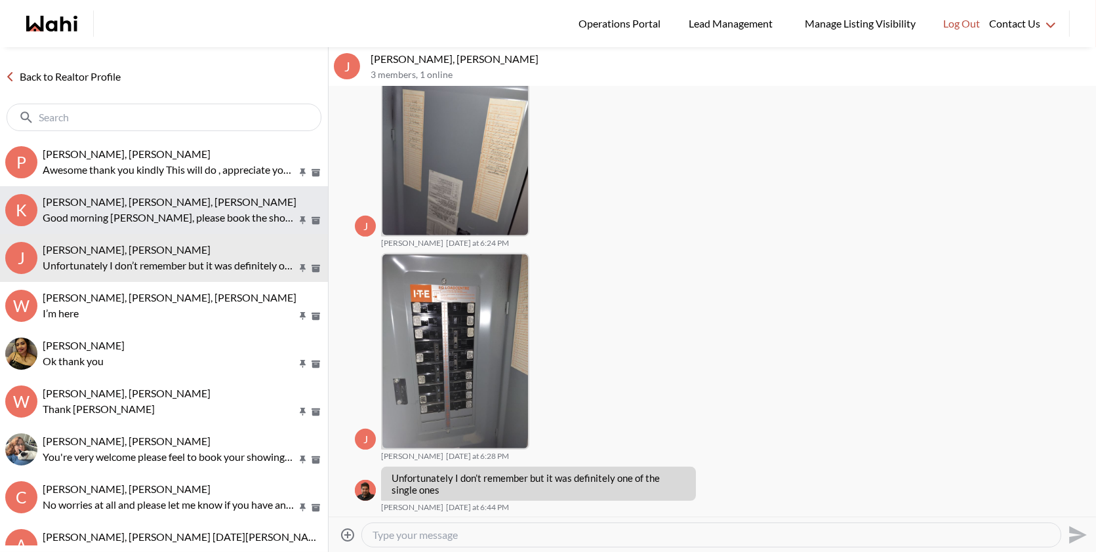
click at [134, 190] on button "K Kevin McKay, Fawzia Sheikh, Behnam Good morning Kevin, please book the showin…" at bounding box center [164, 210] width 328 height 48
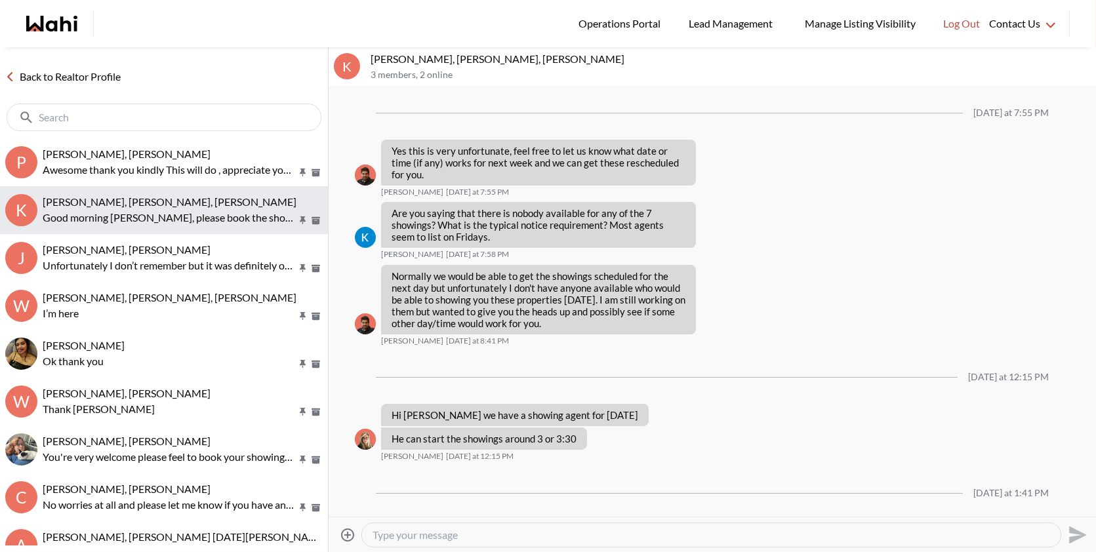
scroll to position [1836, 0]
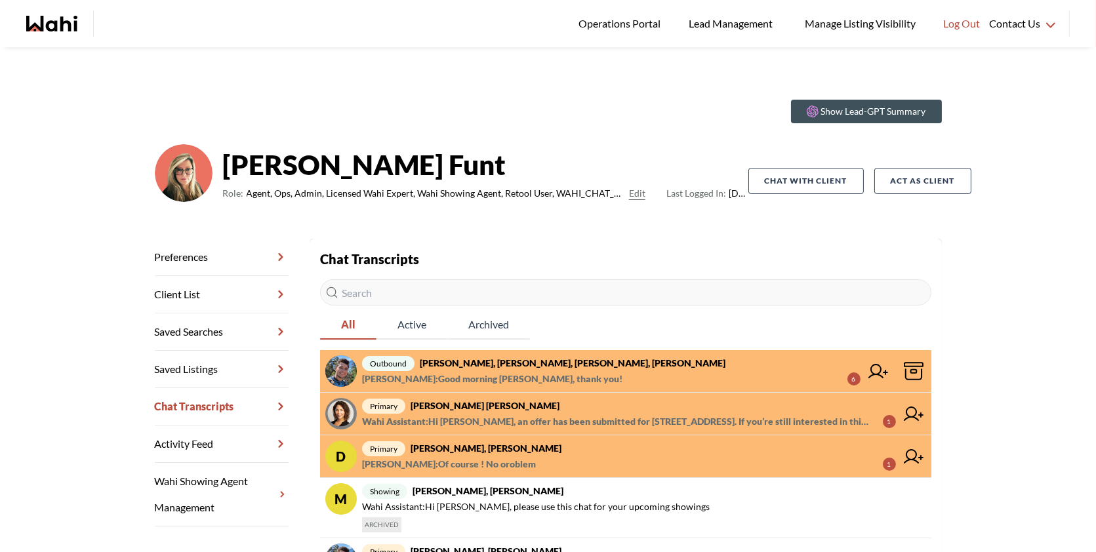
click at [624, 373] on span "[PERSON_NAME] : Good morning [PERSON_NAME], thank you! 6" at bounding box center [611, 379] width 498 height 16
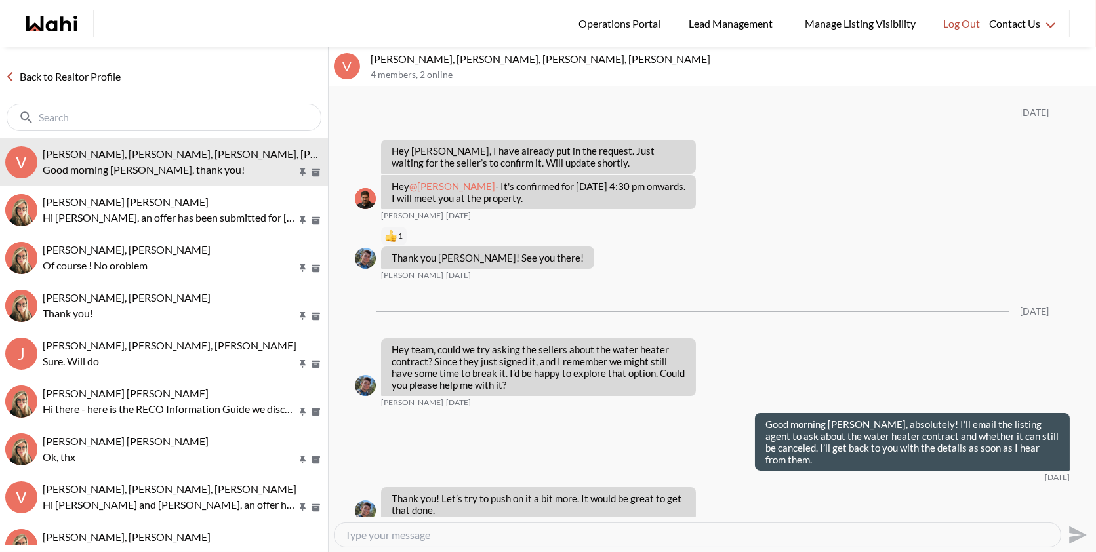
scroll to position [1629, 0]
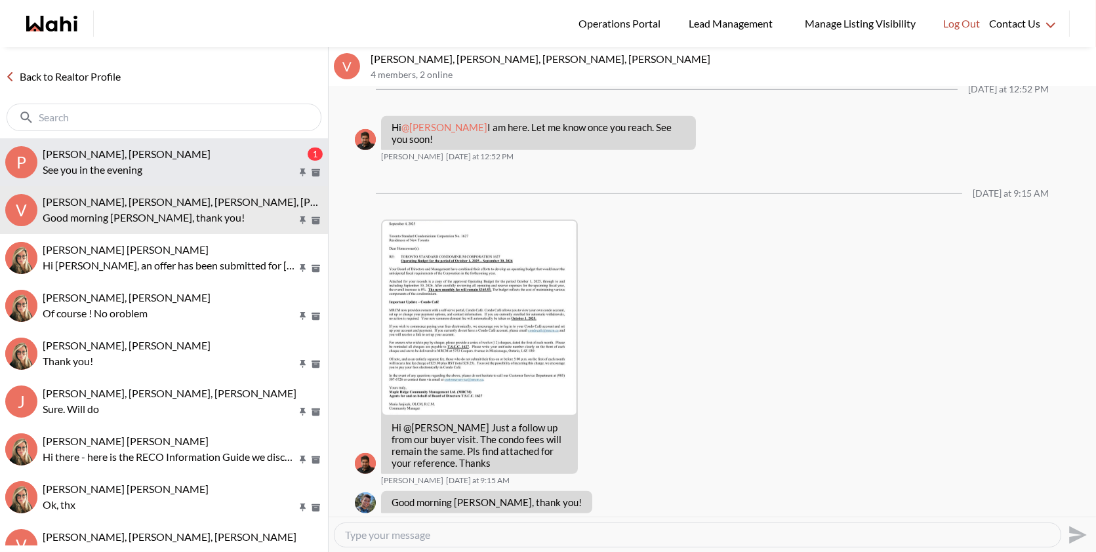
click at [192, 171] on p "See you in the evening" at bounding box center [170, 170] width 254 height 16
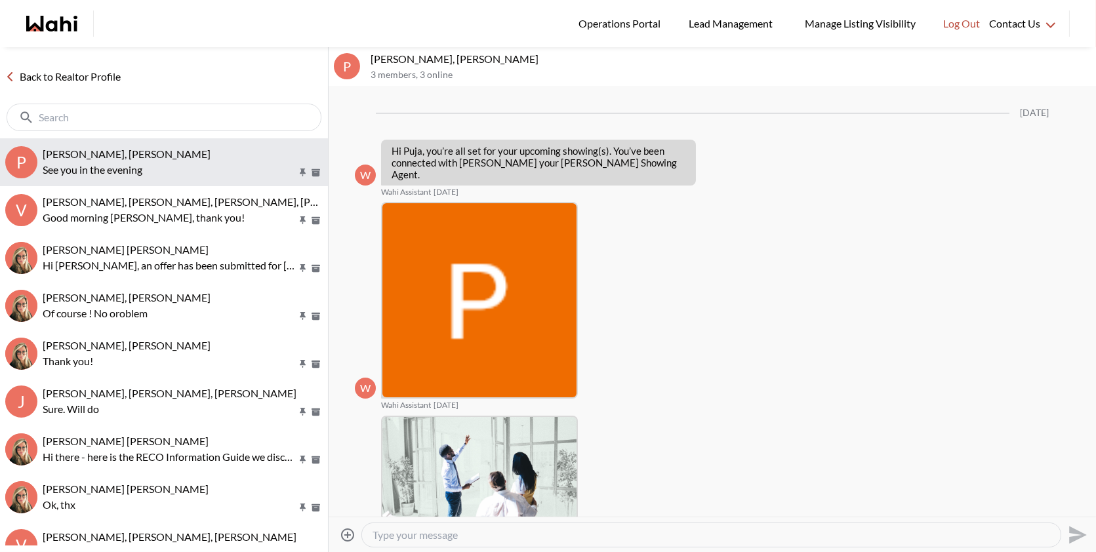
scroll to position [1903, 0]
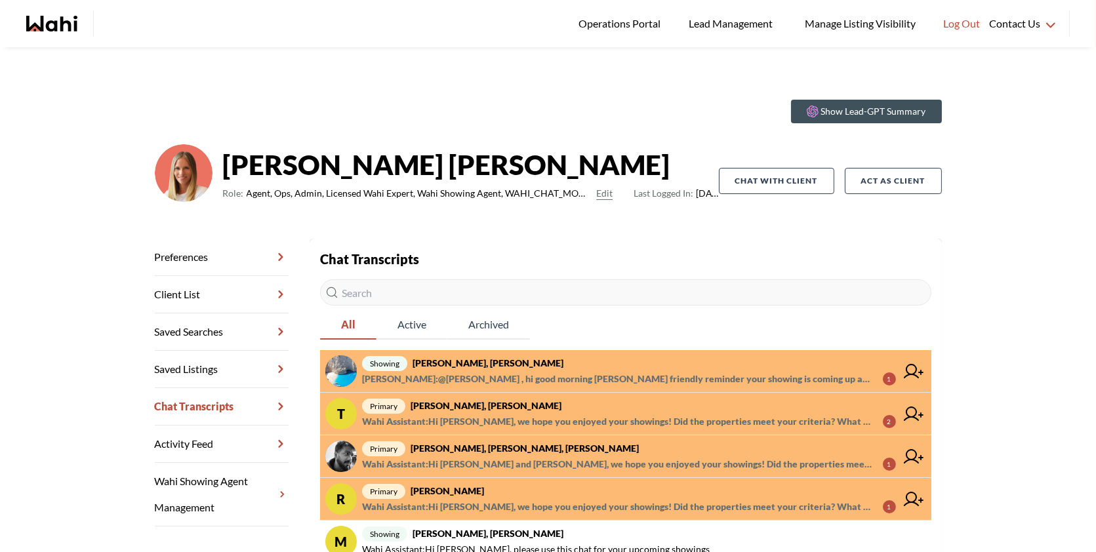
click at [557, 368] on span "showing Arsene Dilenga, Paul, Michelle" at bounding box center [629, 363] width 534 height 16
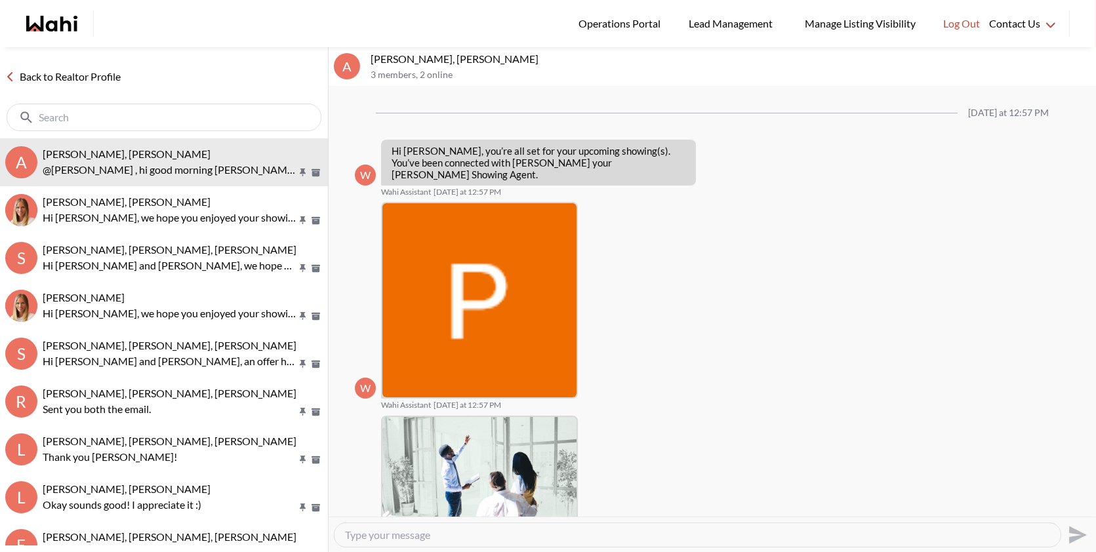
scroll to position [525, 0]
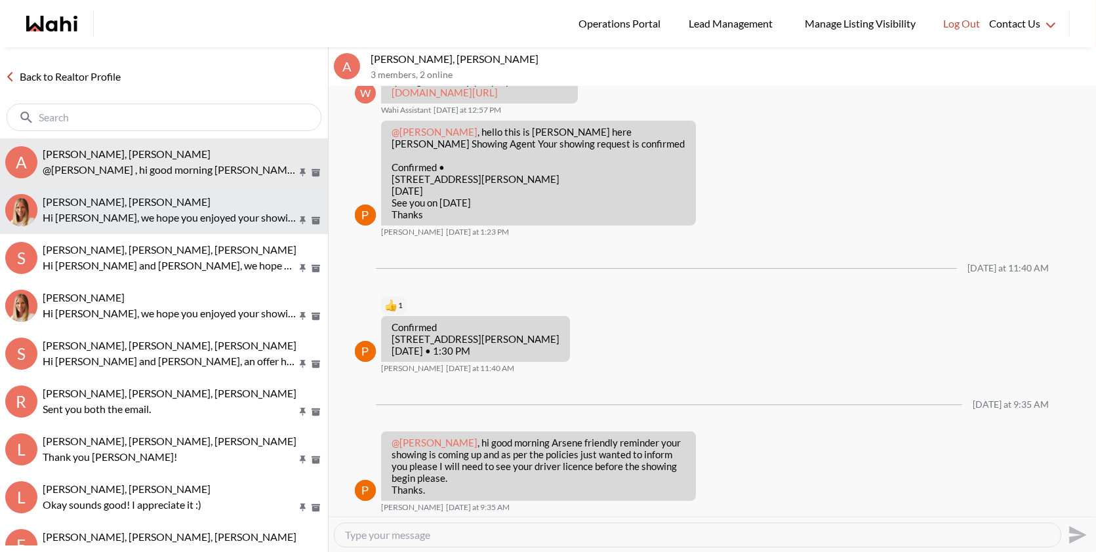
click at [194, 218] on p "Hi Tanya, we hope you enjoyed your showings! Did the properties meet your crite…" at bounding box center [170, 218] width 254 height 16
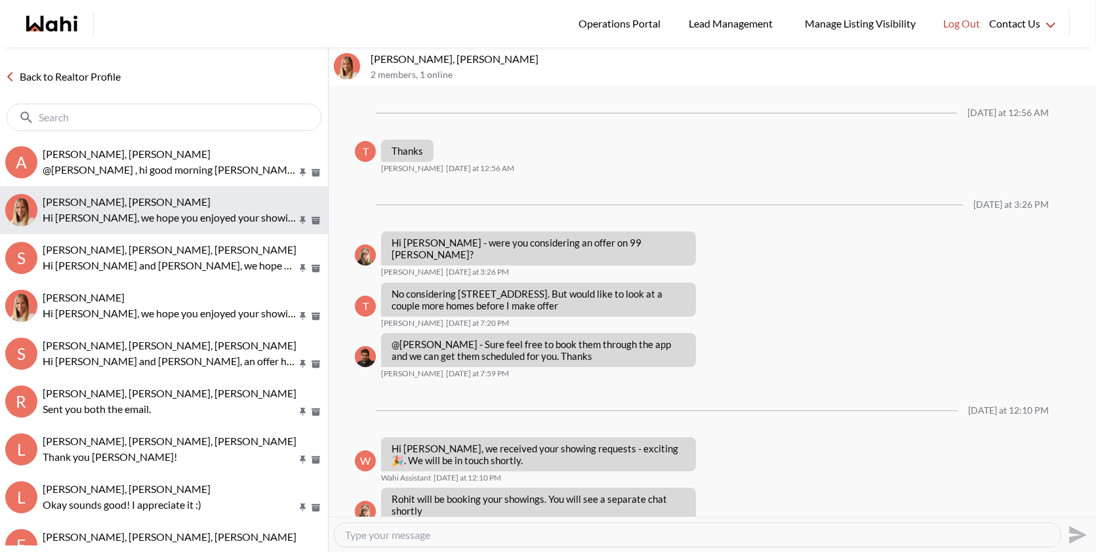
scroll to position [1342, 0]
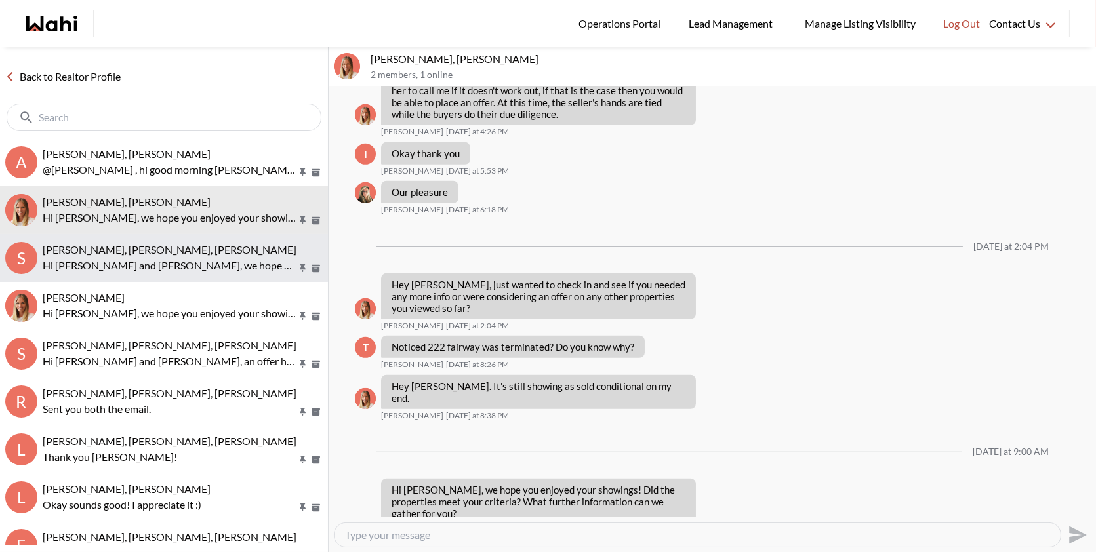
click at [173, 272] on p "Hi Sourav and Kirti, we hope you enjoyed your showings! Did the properties meet…" at bounding box center [170, 266] width 254 height 16
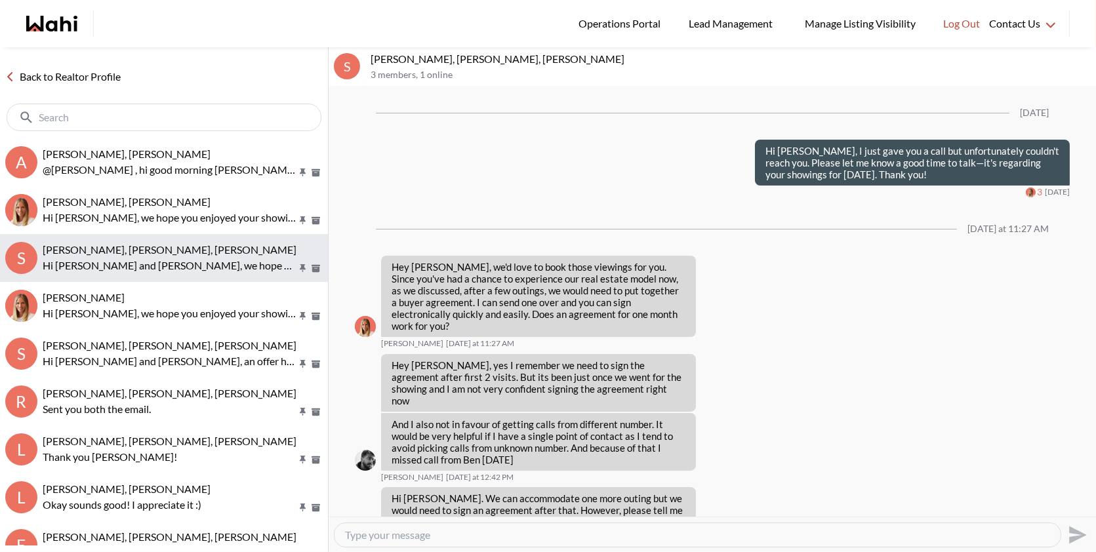
scroll to position [2320, 0]
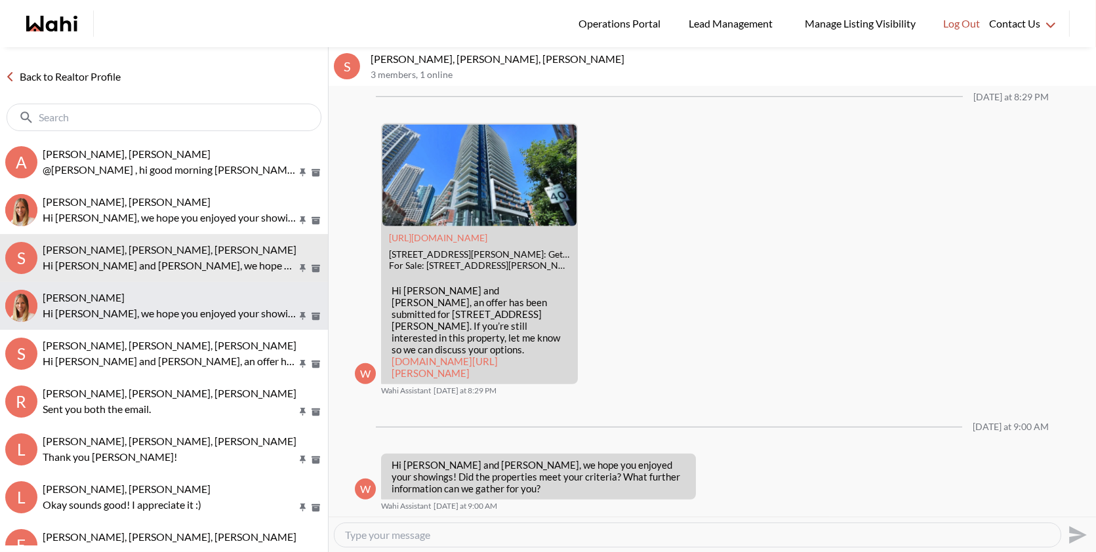
click at [173, 297] on div "Ritu Gill, Michelle" at bounding box center [183, 297] width 280 height 13
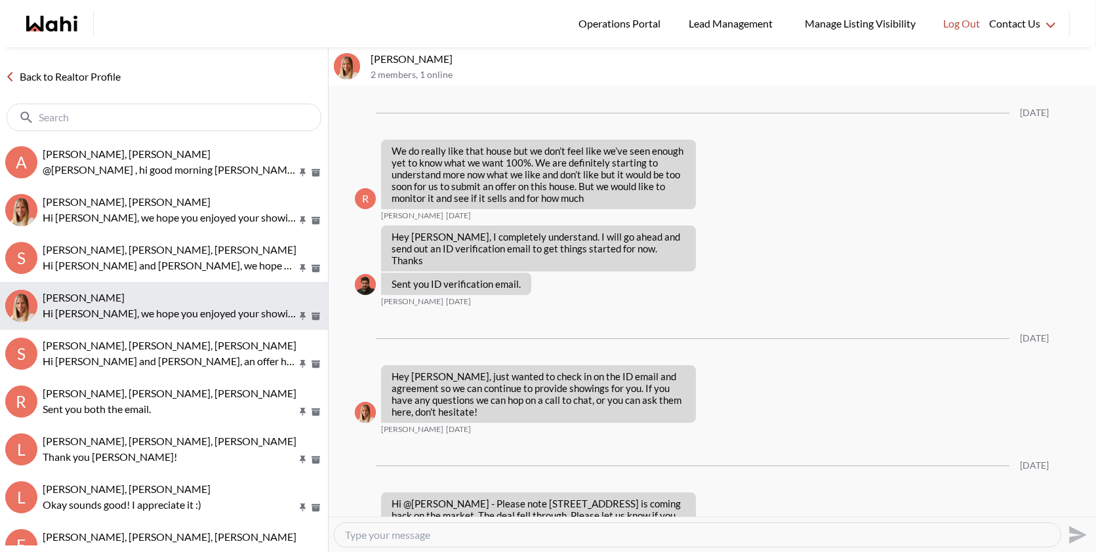
scroll to position [2438, 0]
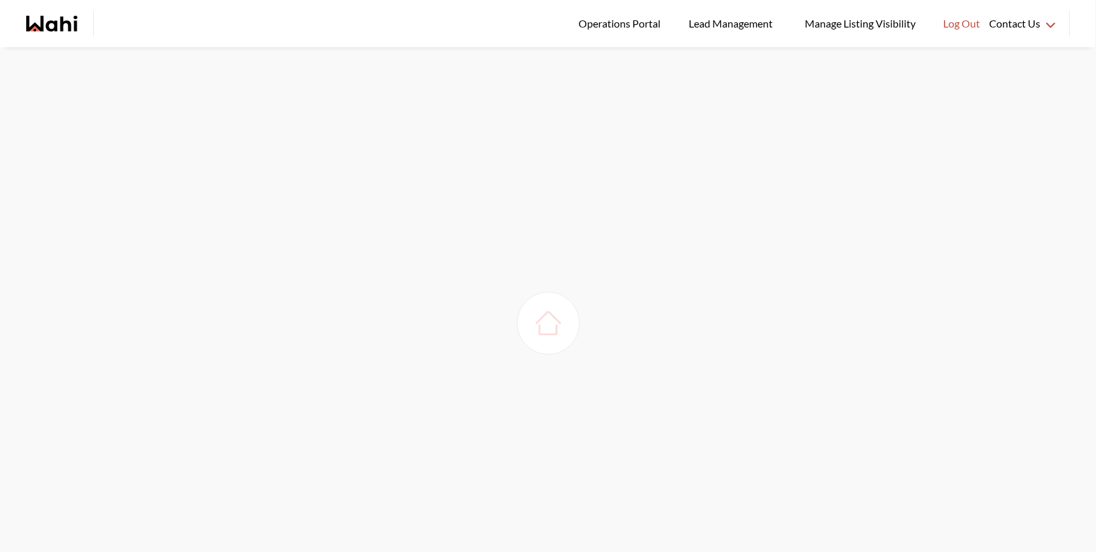
click at [538, 327] on img at bounding box center [548, 323] width 37 height 37
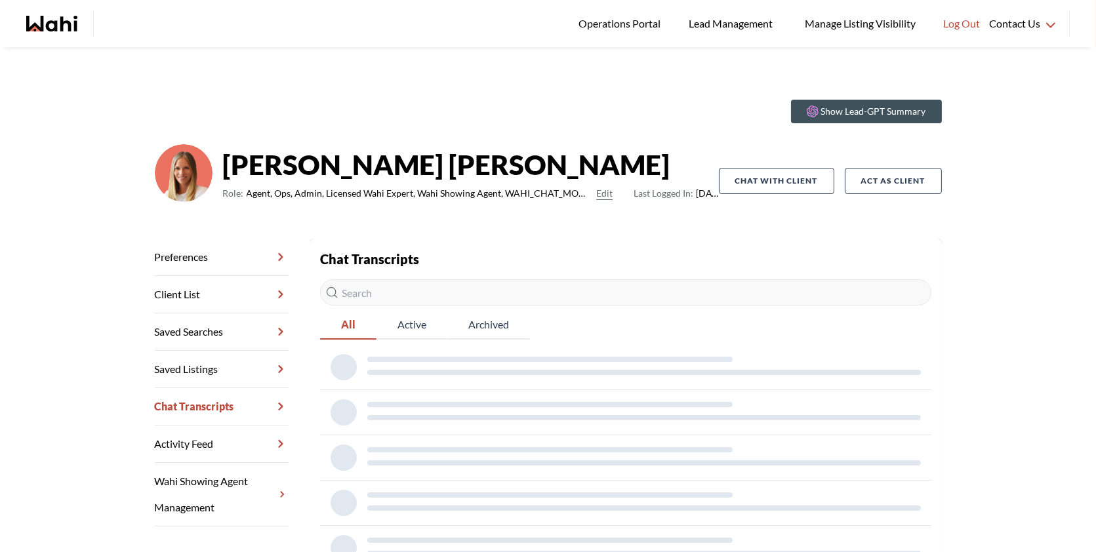
click at [538, 327] on div "Chat Transcripts All Active Archived" at bounding box center [625, 410] width 611 height 322
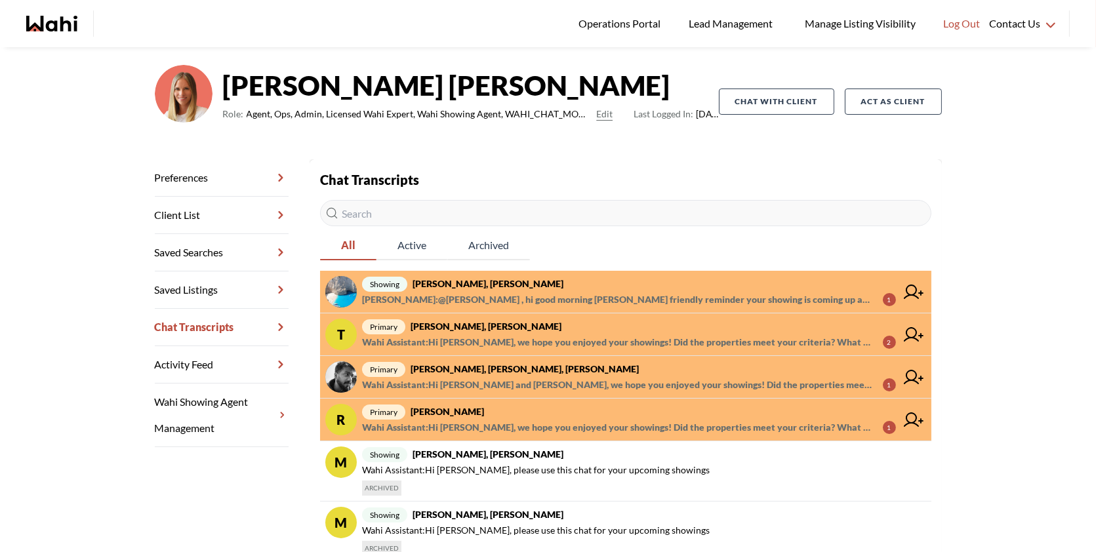
scroll to position [164, 0]
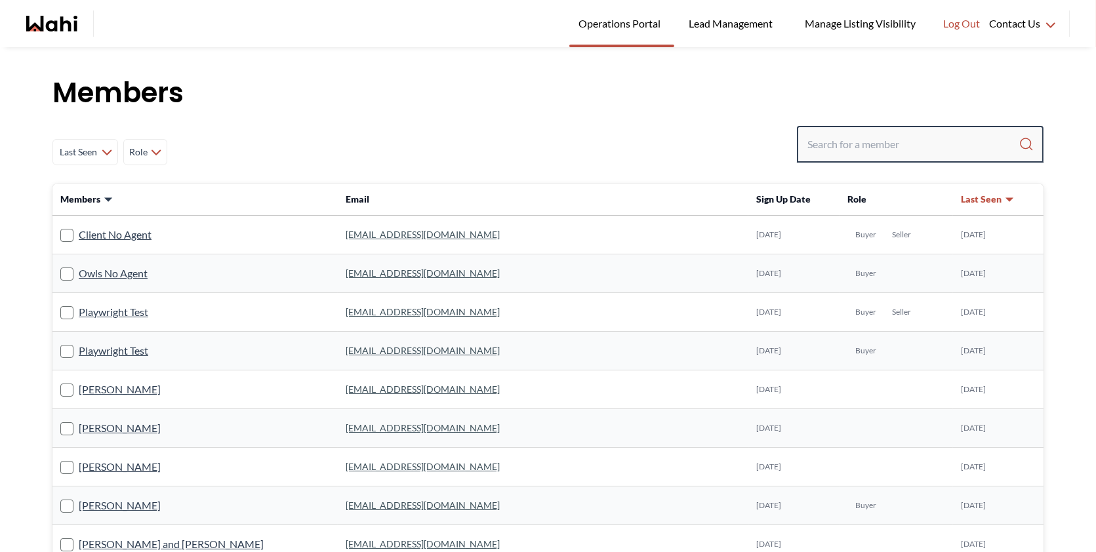
click at [895, 141] on input "Search input" at bounding box center [912, 144] width 211 height 24
paste input "Tahshin Jaigirder"
type input "Tahshin Jaigirder"
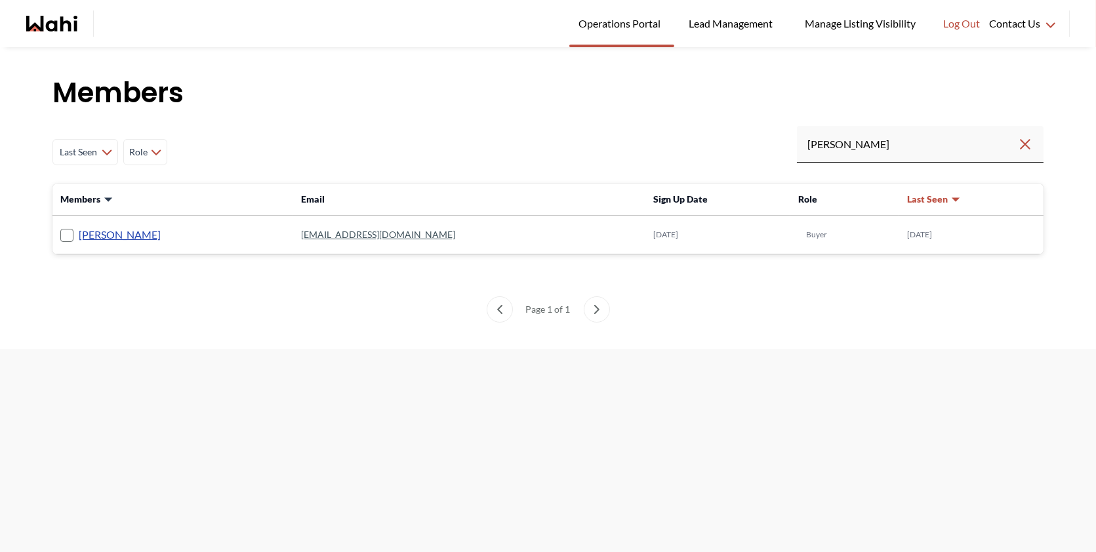
click at [118, 233] on link "Tahshin Jaigirder" at bounding box center [120, 234] width 82 height 17
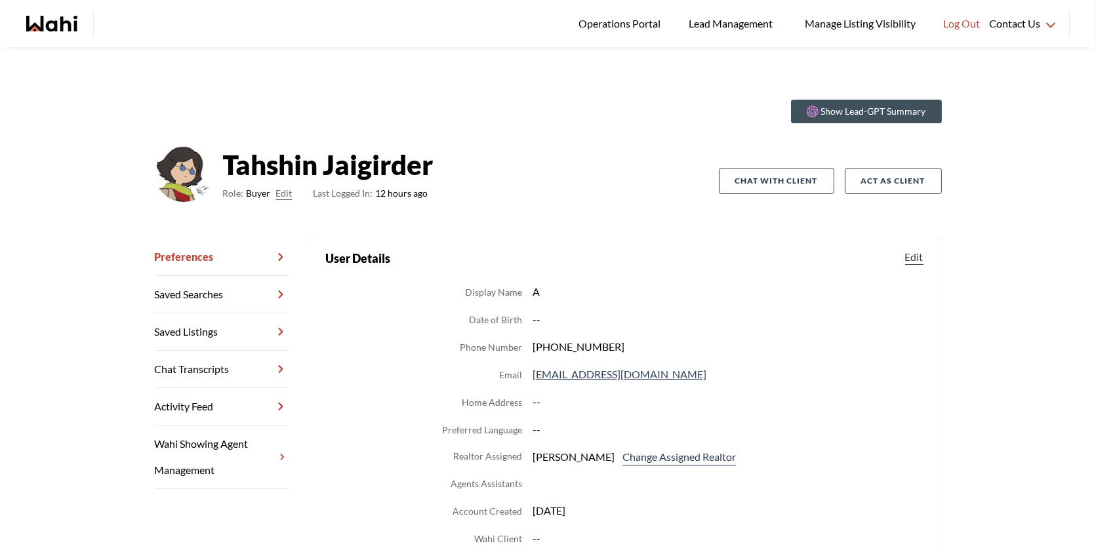
click at [234, 360] on link "Chat Transcripts" at bounding box center [222, 369] width 134 height 37
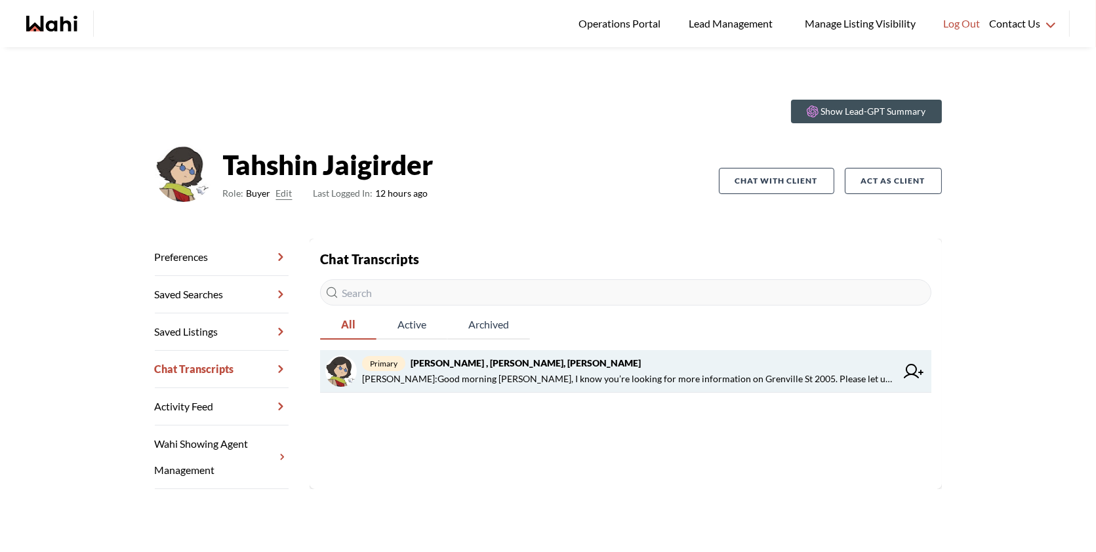
click at [914, 371] on icon at bounding box center [914, 371] width 20 height 14
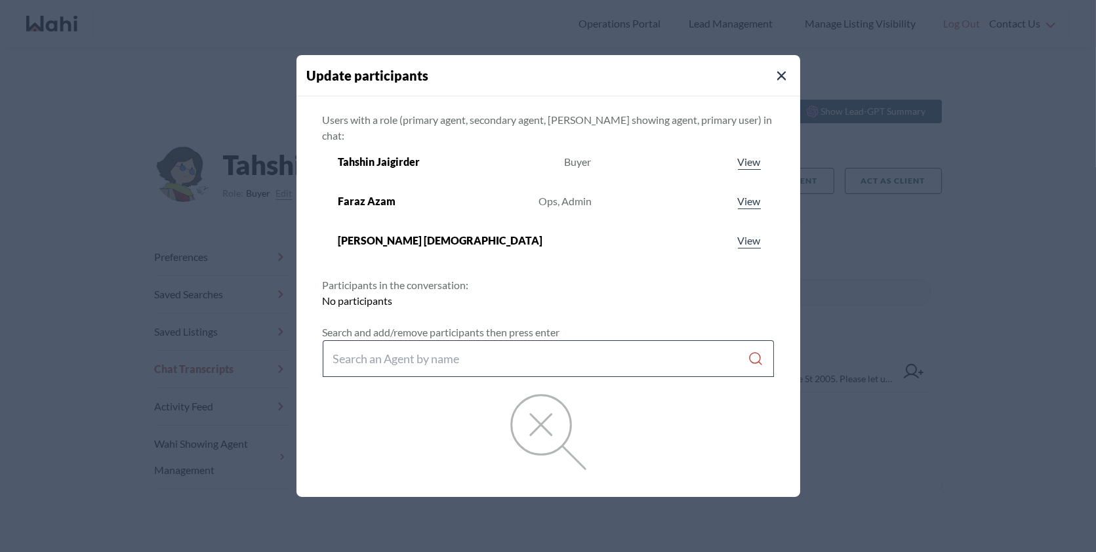
click at [538, 347] on input "Search input" at bounding box center [540, 359] width 415 height 24
type input "behnam"
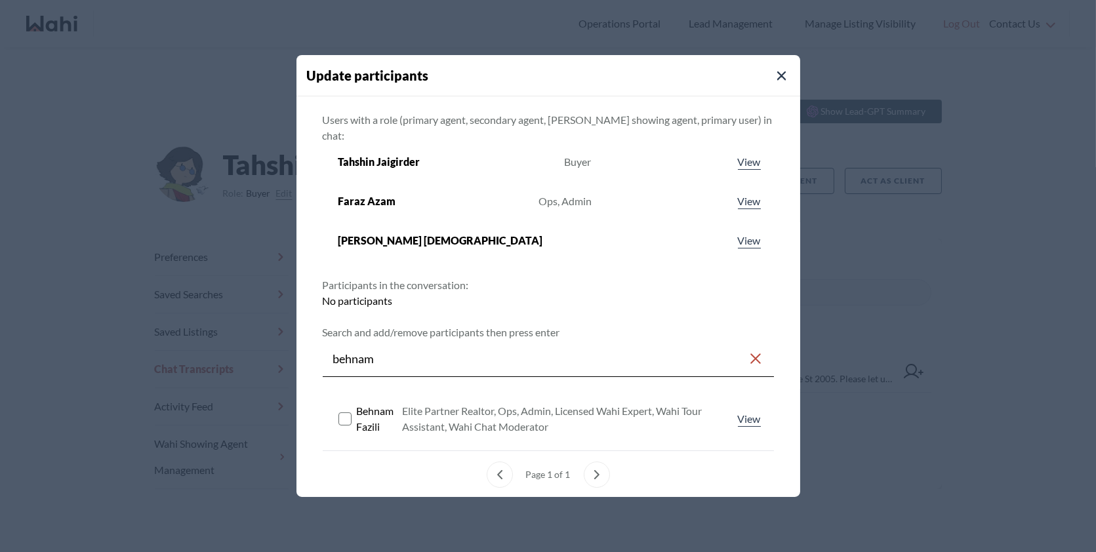
click at [338, 413] on rect at bounding box center [344, 419] width 12 height 12
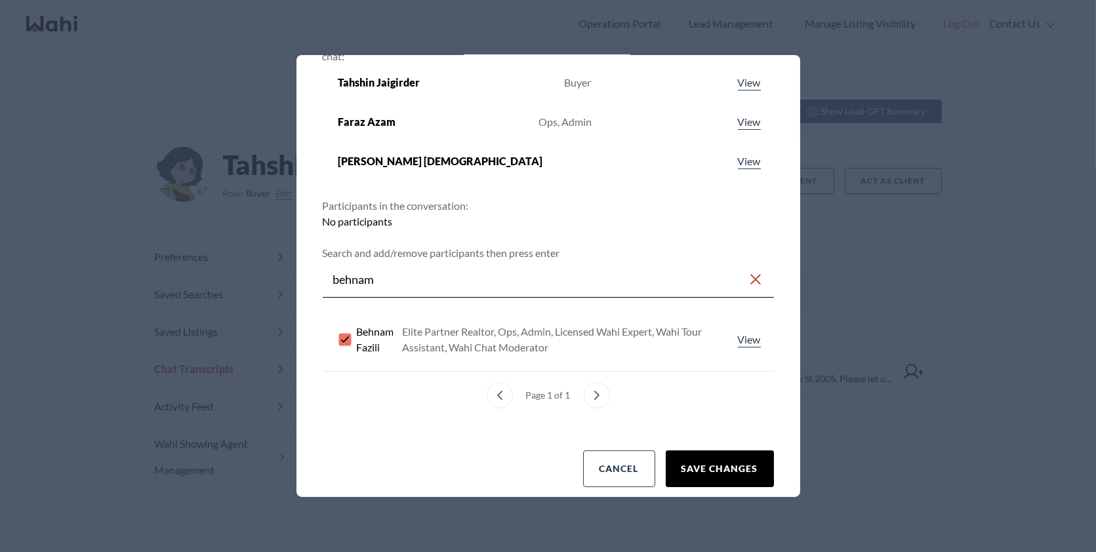
click at [715, 451] on button "Save changes" at bounding box center [720, 469] width 108 height 37
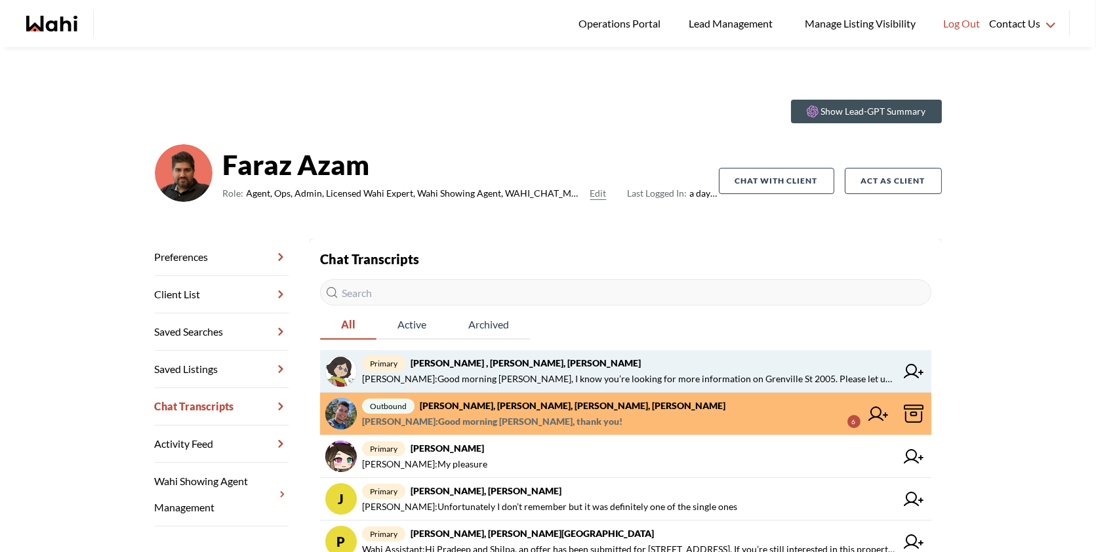
click at [533, 363] on strong "Tahshin Jaigirder , Meredith Paajanen, Faraz" at bounding box center [526, 362] width 230 height 11
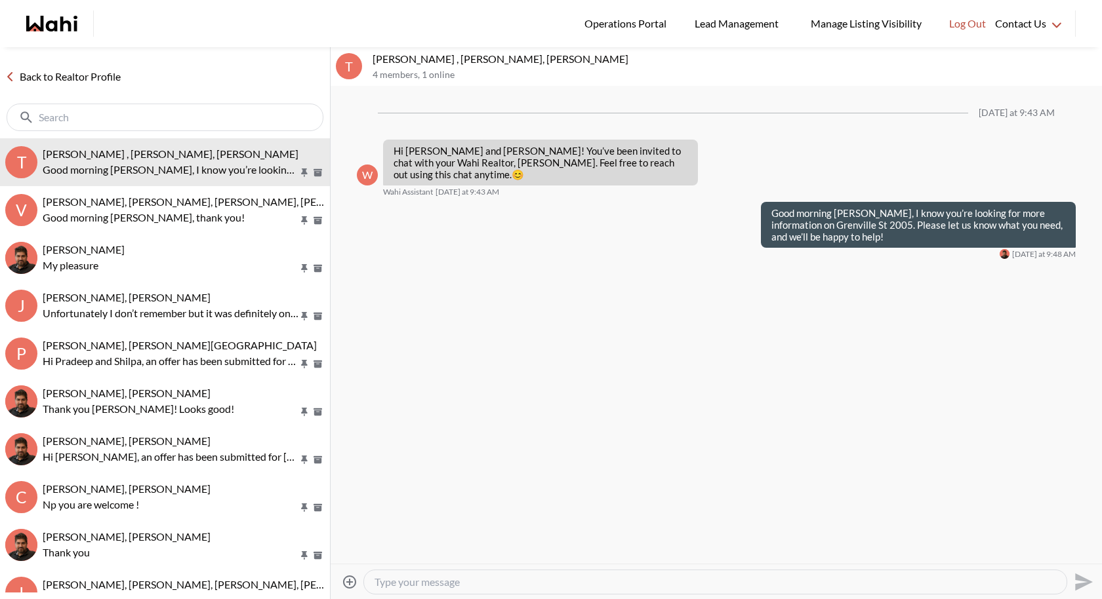
click at [350, 578] on icon "Attach files" at bounding box center [350, 583] width 16 height 16
click at [0, 0] on input "Attach files" at bounding box center [0, 0] width 0 height 0
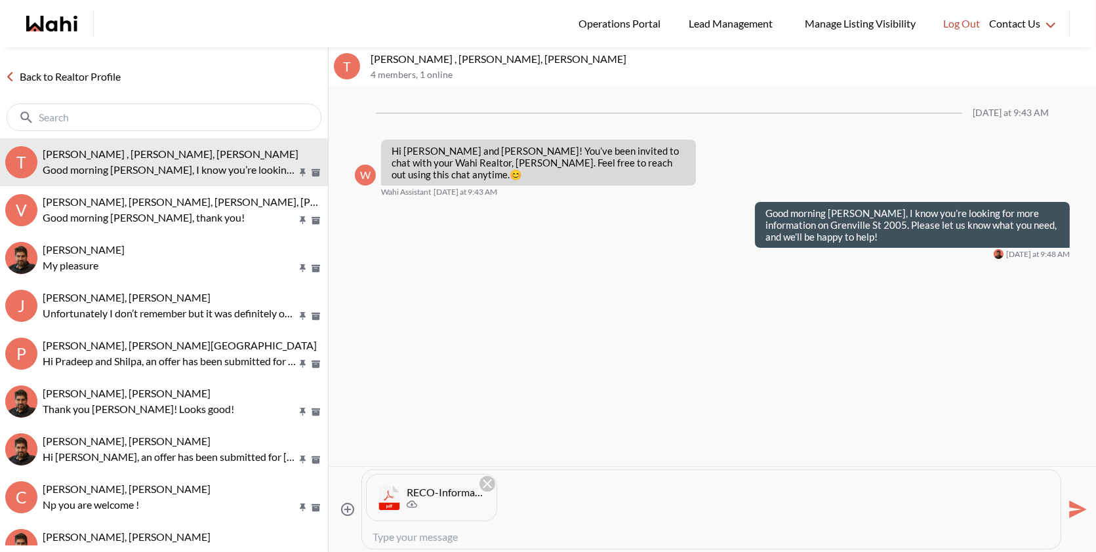
paste textarea "Hi there - here is the RECO Information Guide we discussed, you can also find i…"
type textarea "Hi there - here is the RECO Information Guide we discussed, you can also find i…"
click at [1076, 513] on icon "Send" at bounding box center [1078, 510] width 18 height 18
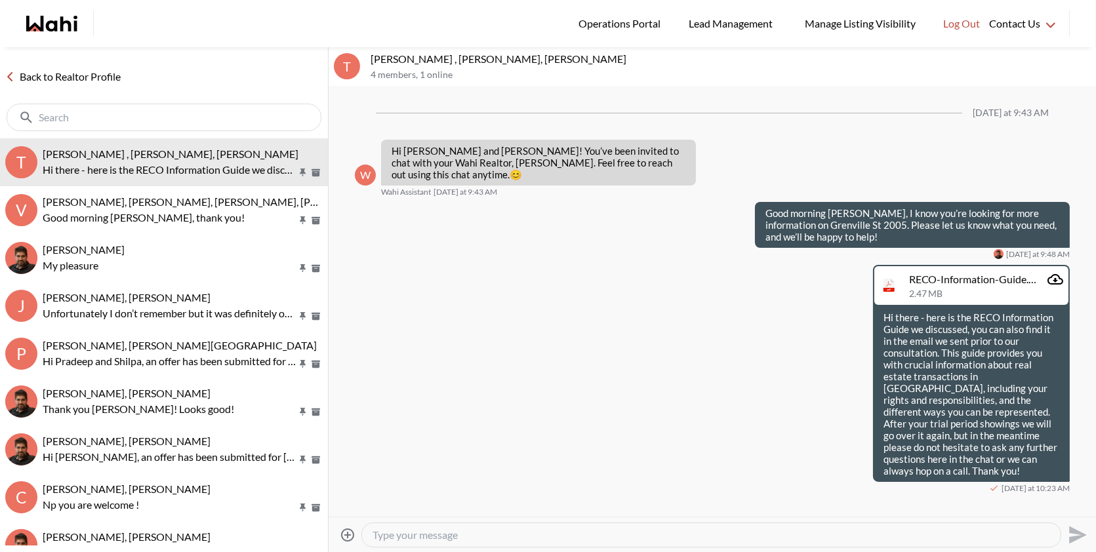
click at [479, 537] on textarea "Type your message" at bounding box center [712, 535] width 678 height 13
type textarea "It was a pleasure talking to you, please let us know here if you have any quest…"
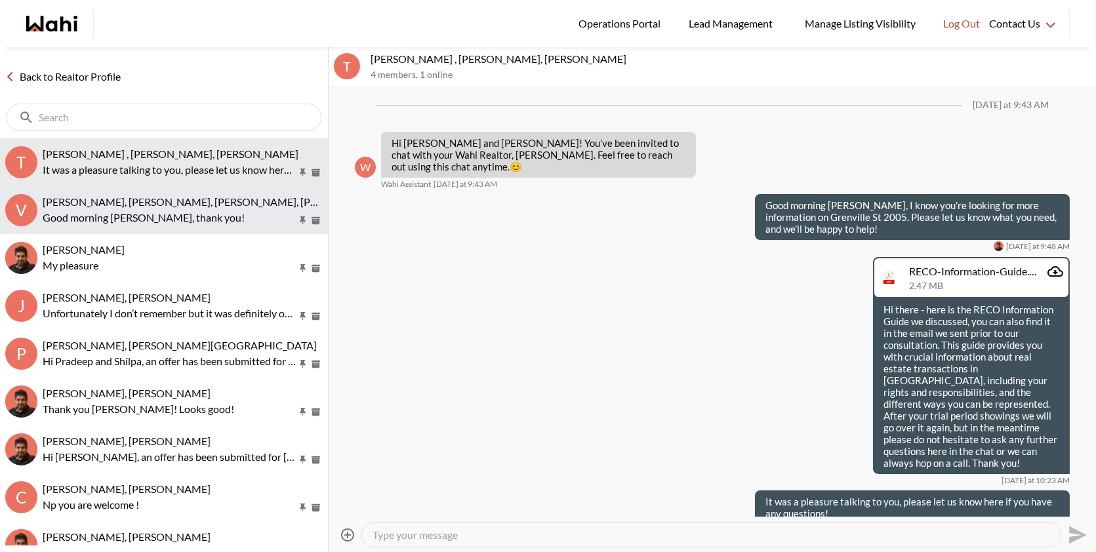
click at [195, 203] on span "[PERSON_NAME], [PERSON_NAME], [PERSON_NAME], [PERSON_NAME]" at bounding box center [213, 201] width 340 height 12
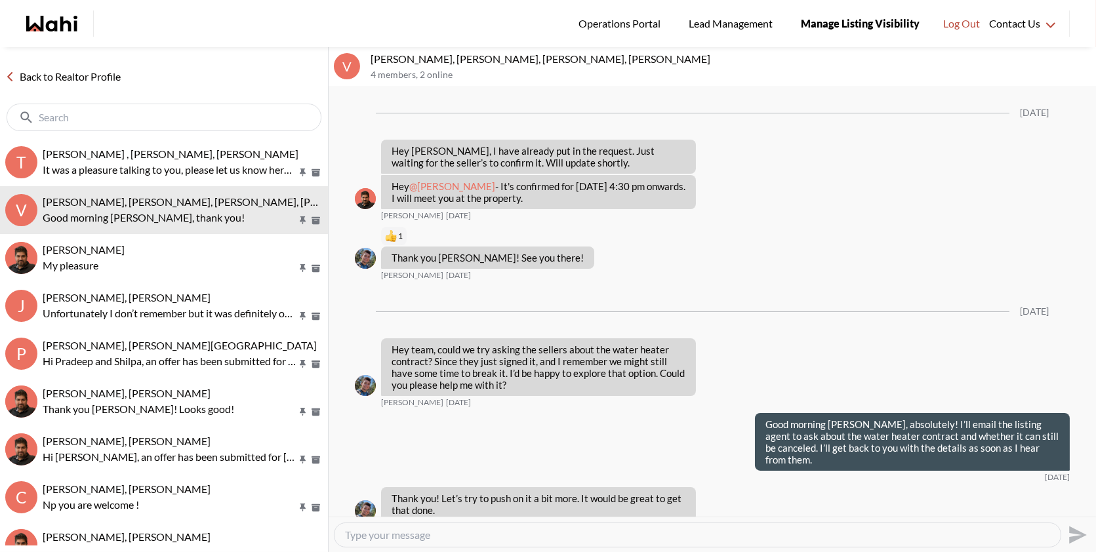
scroll to position [1629, 0]
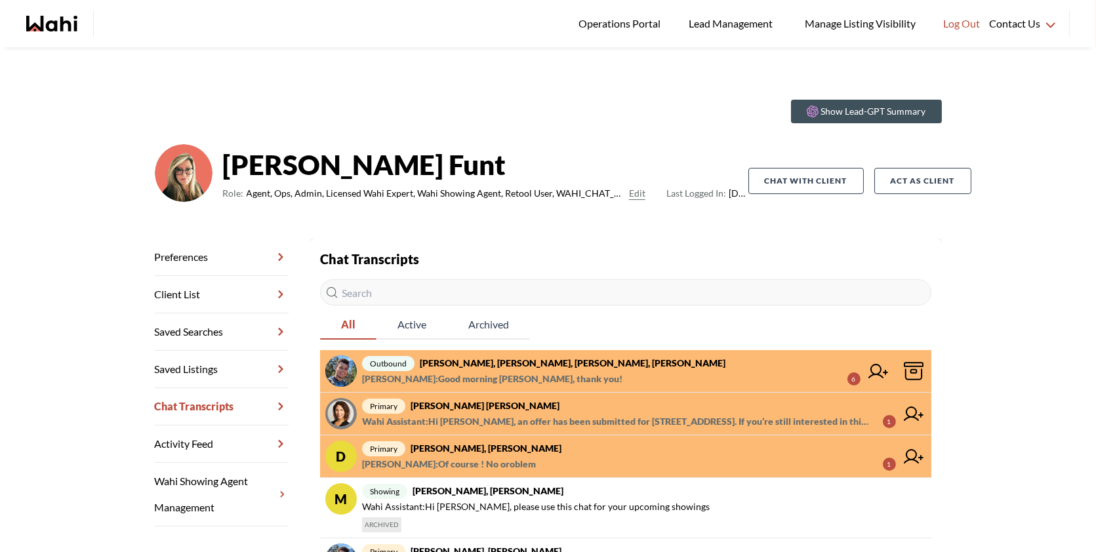
click at [663, 410] on span "primary [PERSON_NAME] [PERSON_NAME]" at bounding box center [629, 406] width 534 height 16
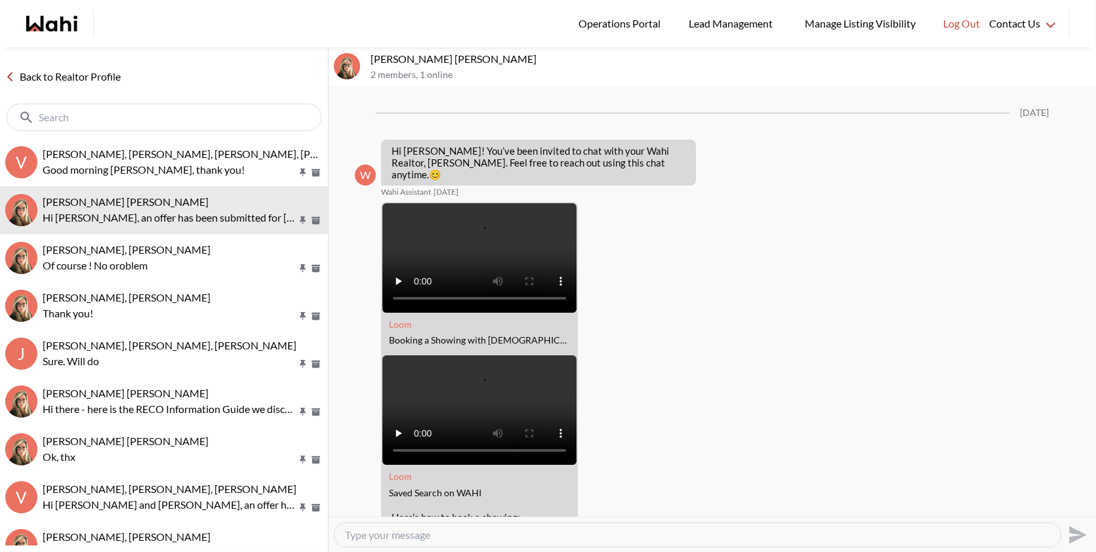
scroll to position [1922, 0]
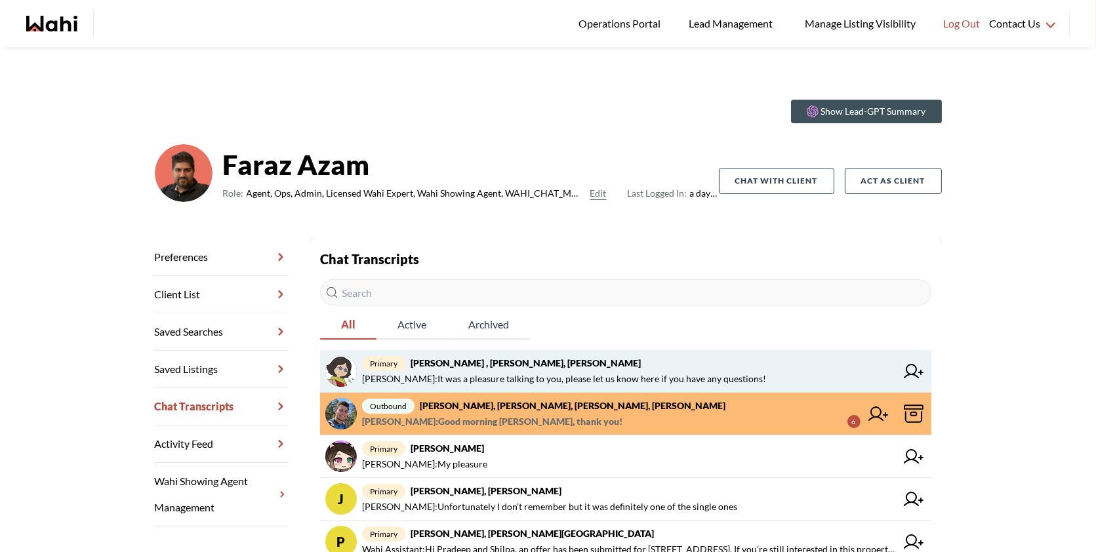
click at [610, 376] on span "Behnam Fazili : It was a pleasure talking to you, please let us know here if yo…" at bounding box center [564, 379] width 404 height 16
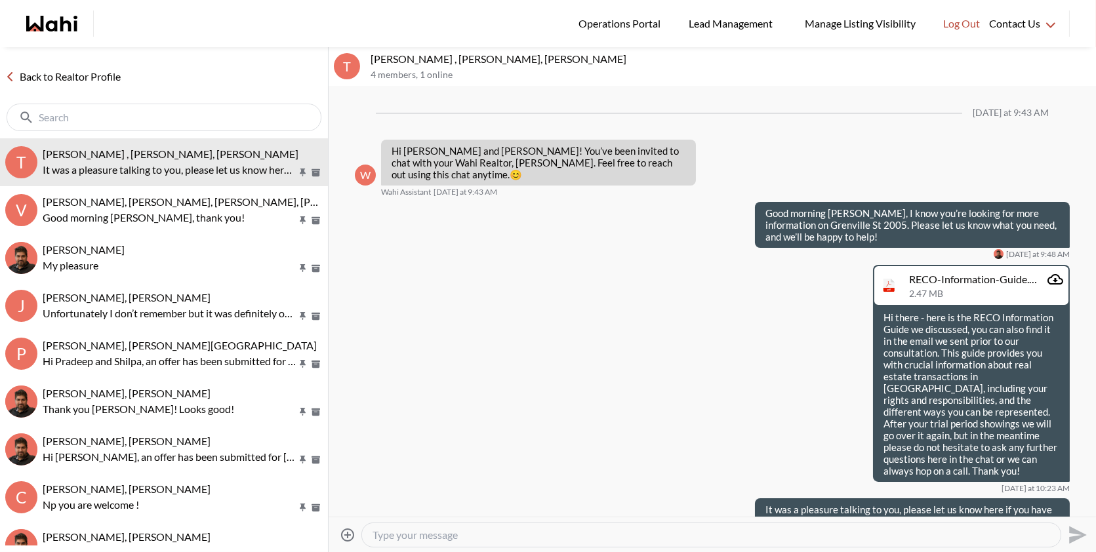
scroll to position [8, 0]
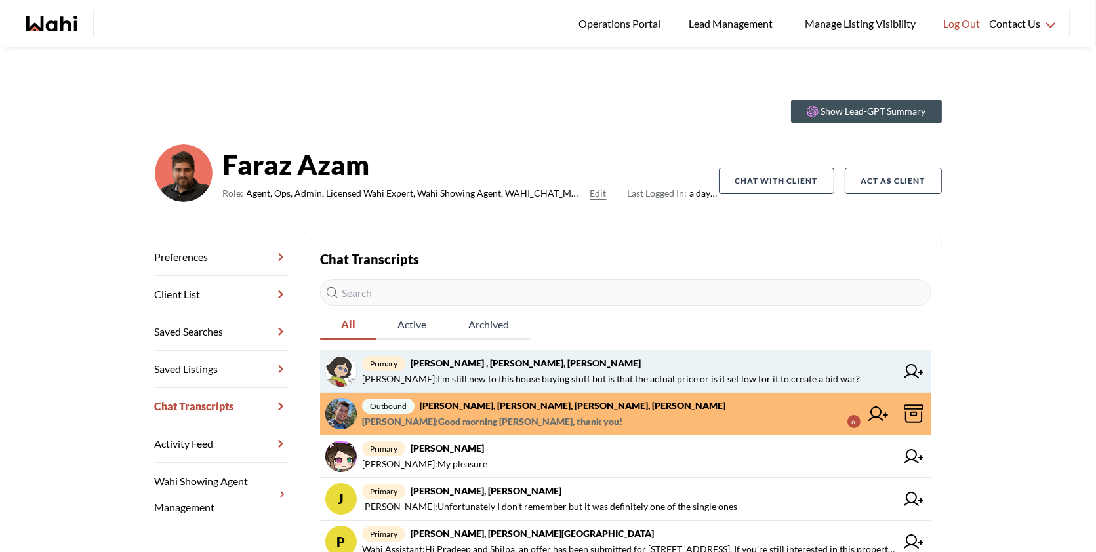
click at [516, 370] on span "primary Tahshin Jaigirder , Meredith Paajanen, Behnam, Faraz" at bounding box center [629, 363] width 534 height 16
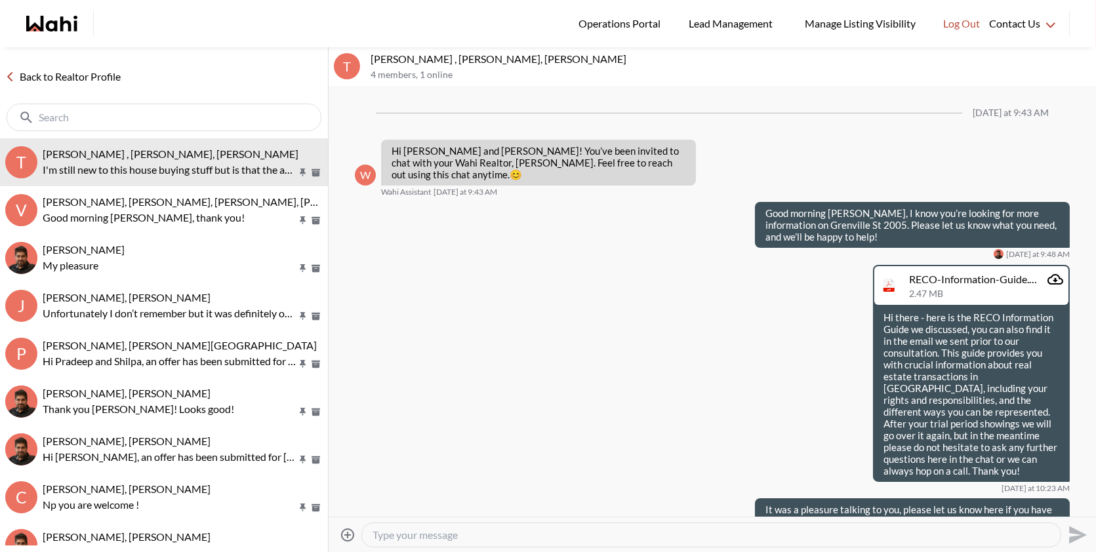
scroll to position [59, 0]
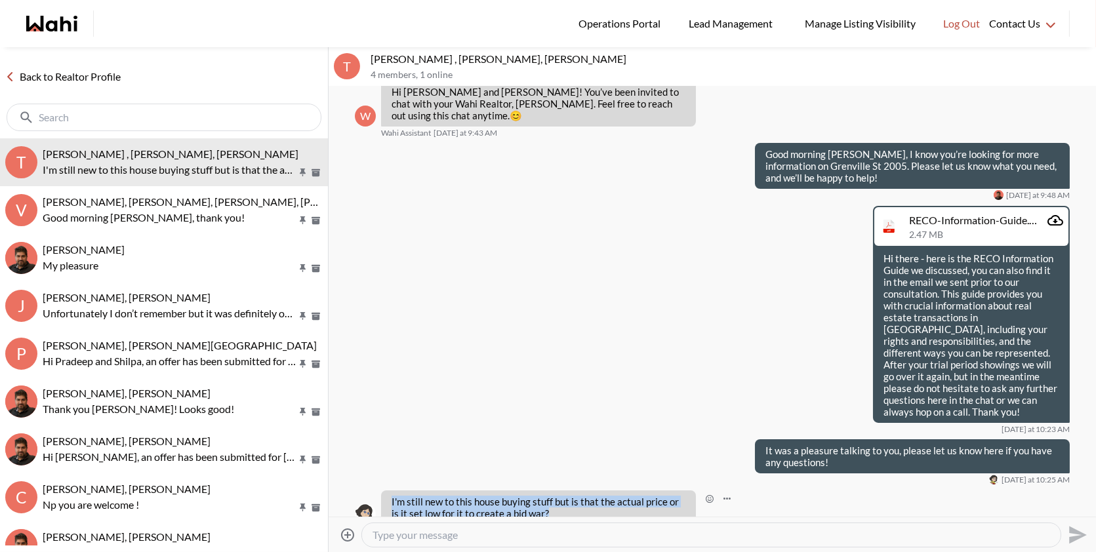
drag, startPoint x: 537, startPoint y: 491, endPoint x: 391, endPoint y: 472, distance: 146.8
click at [391, 491] on div "I'm still new to this house buying stuff but is that the actual price or is it …" at bounding box center [538, 508] width 315 height 34
copy p "I'm still new to this house buying stuff but is that the actual price or is it …"
click at [396, 537] on textarea "Type your message" at bounding box center [712, 535] width 678 height 13
paste textarea "Of course, we’re here for you. This property has an offer date set for today, T…"
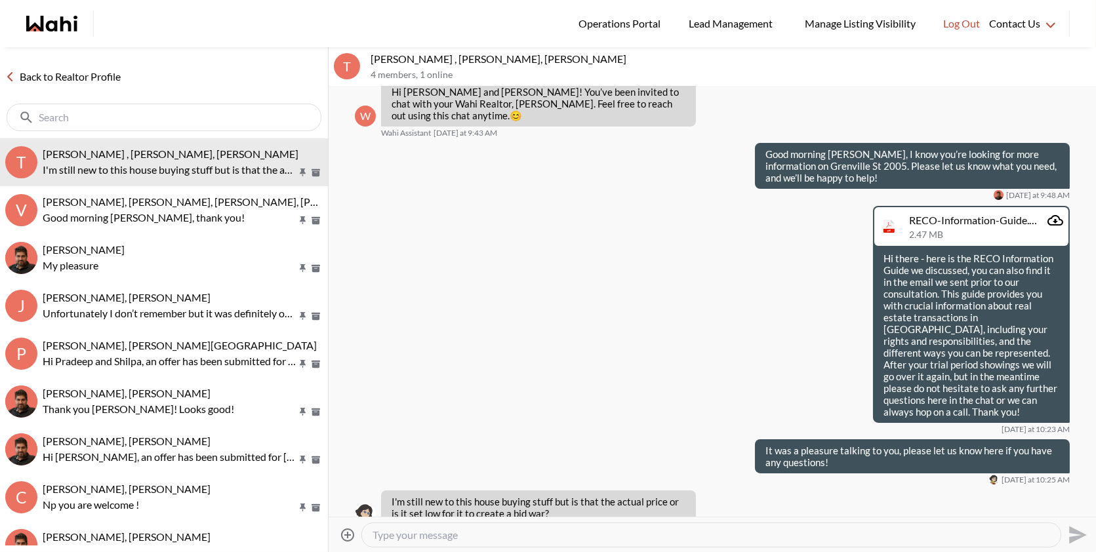
type textarea "Of course, we’re here for you. This property has an offer date set for today, T…"
click at [1072, 535] on icon "Send" at bounding box center [1076, 535] width 21 height 21
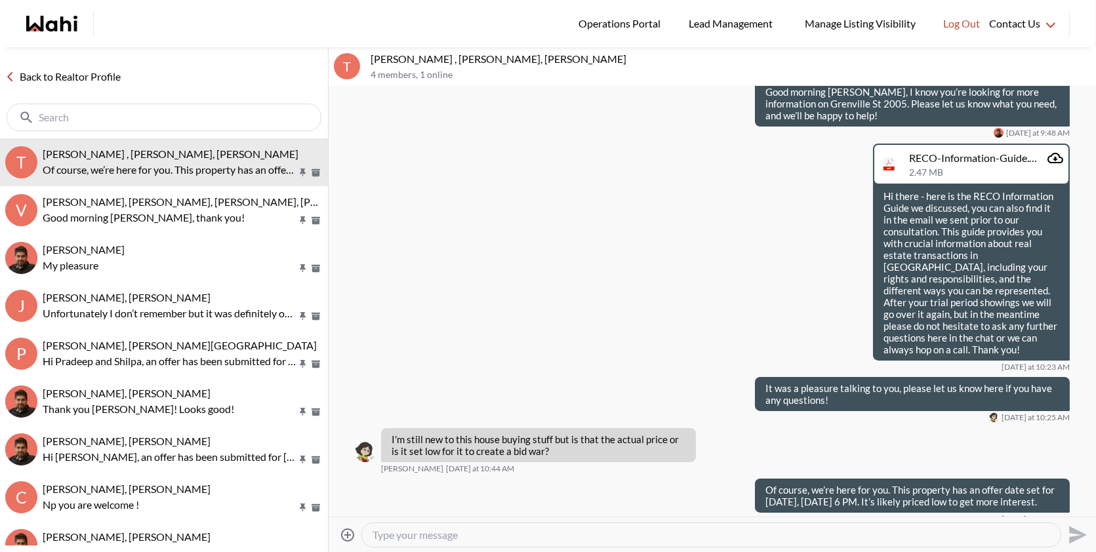
click at [804, 537] on textarea "Type your message" at bounding box center [712, 535] width 678 height 13
type textarea "Have you seen the property yet ?"
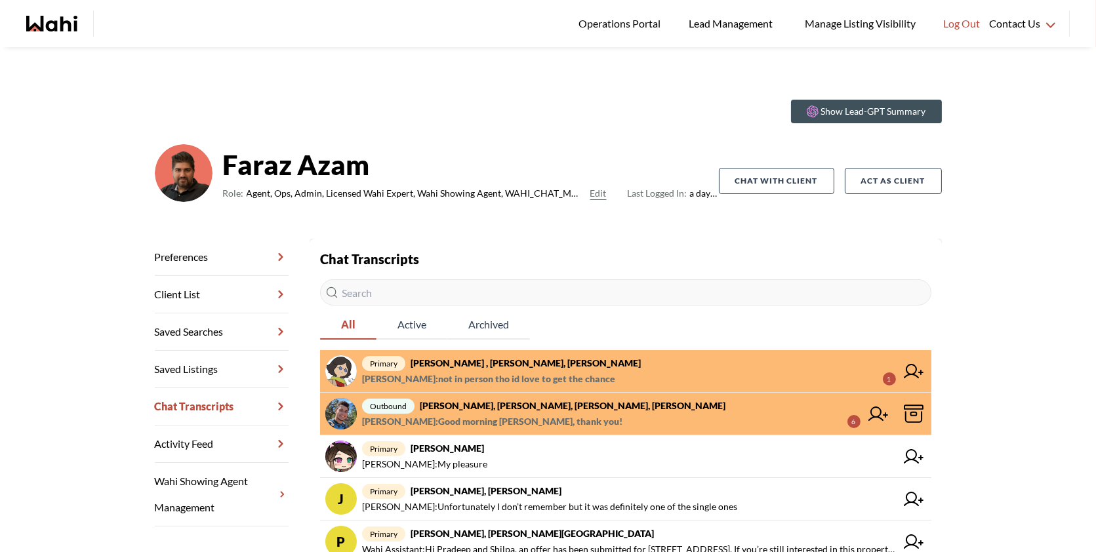
click at [602, 380] on span "[PERSON_NAME] : not in person tho id love to get the chance" at bounding box center [488, 379] width 253 height 16
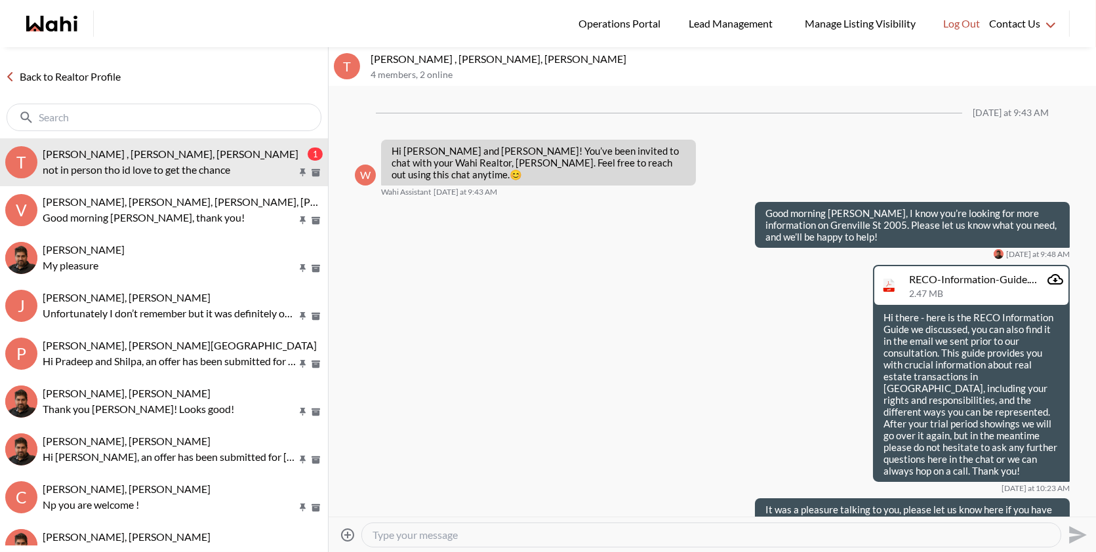
scroll to position [268, 0]
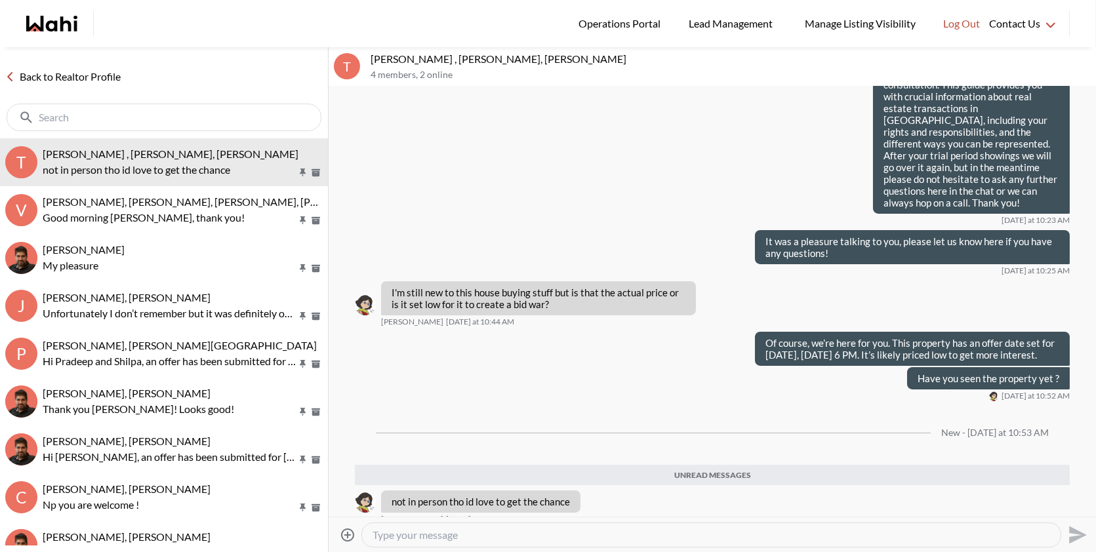
click at [487, 537] on textarea "Type your message" at bounding box center [712, 535] width 678 height 13
drag, startPoint x: 575, startPoint y: 485, endPoint x: 385, endPoint y: 488, distance: 189.6
click at [385, 491] on div "not in person tho id love to get the chance" at bounding box center [480, 502] width 199 height 22
copy p "not in person tho id love to get the chance"
click at [407, 537] on textarea "Type your message" at bounding box center [712, 535] width 678 height 13
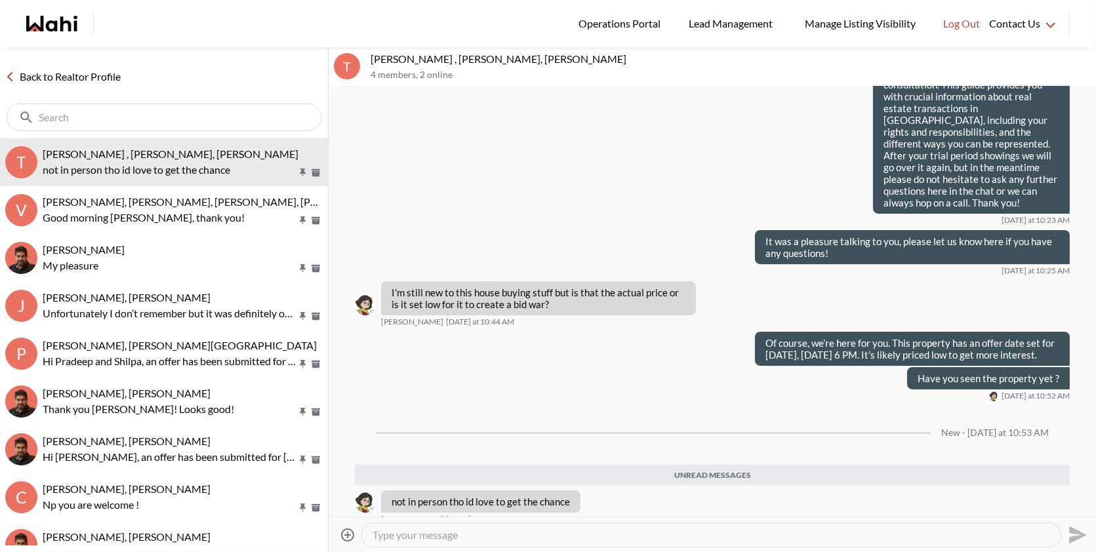
paste textarea "Of course! Please book your showing through the app and we’ll arrange it for yo…"
type textarea "Of course! Please book your showing through the app and we’ll arrange it for yo…"
click at [1072, 532] on icon "Send" at bounding box center [1078, 535] width 18 height 18
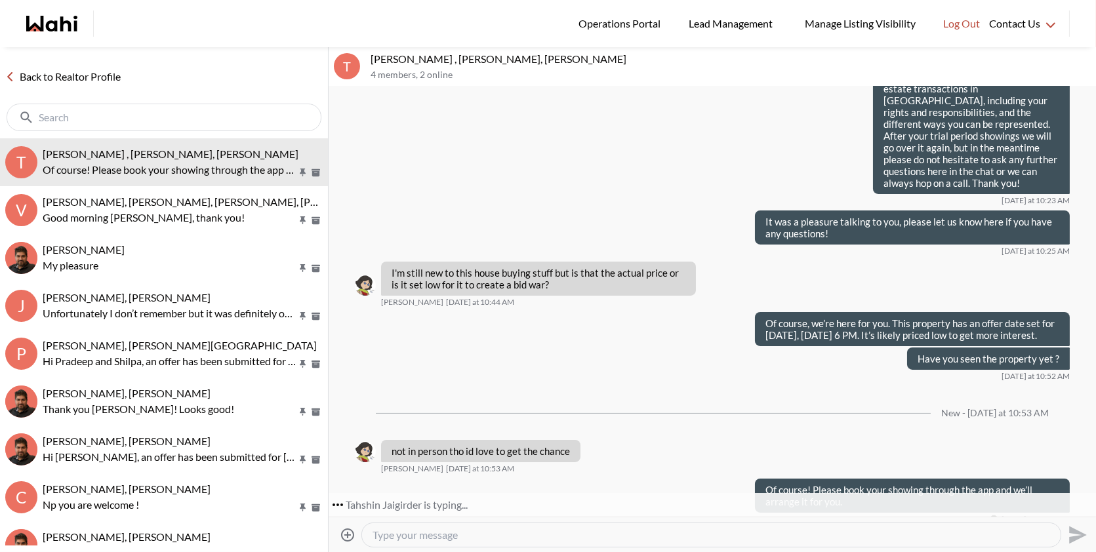
scroll to position [327, 0]
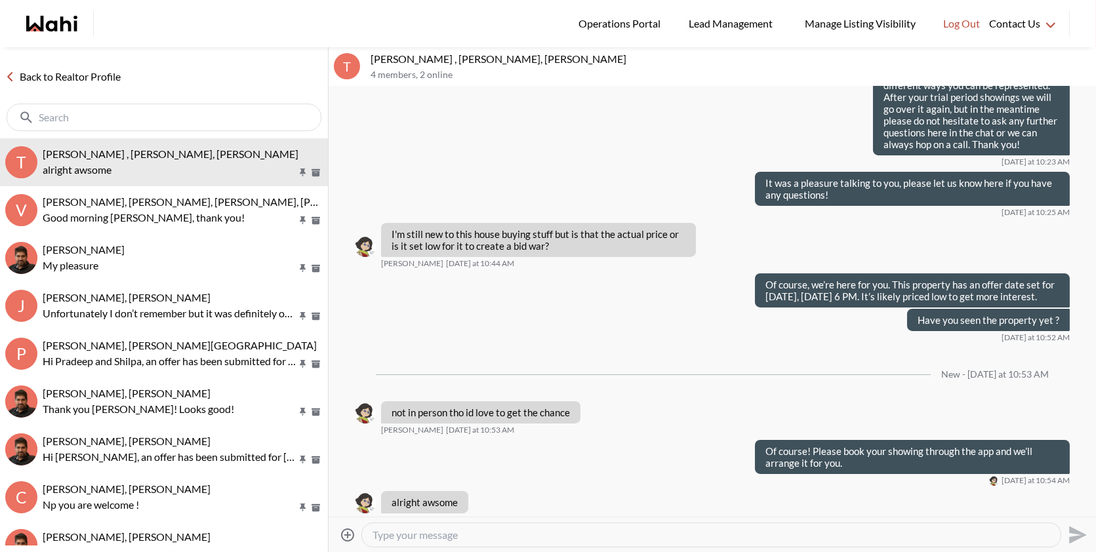
click at [403, 537] on textarea "Type your message" at bounding box center [712, 535] width 678 height 13
type textarea "Anytime! Please let me know if you have any questions"
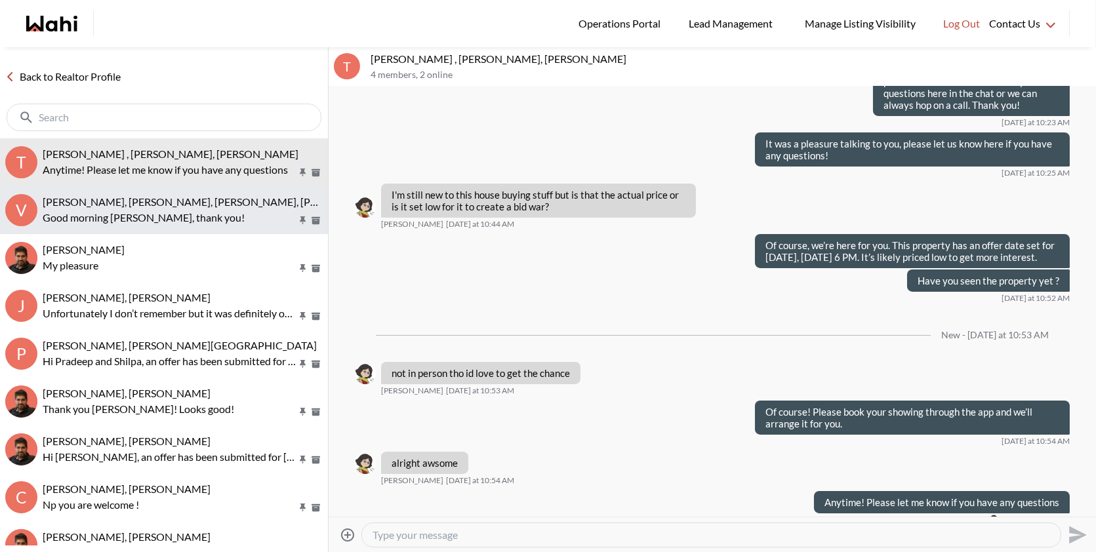
click at [132, 207] on div "Volodymyr Vozniak, Barbara, Faraz, Alicia" at bounding box center [183, 201] width 280 height 13
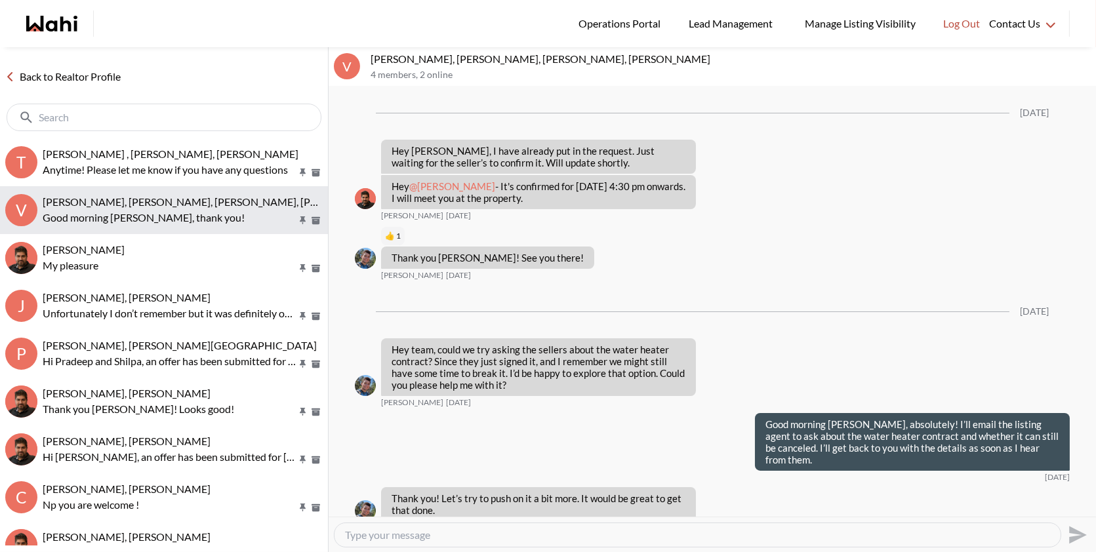
scroll to position [1629, 0]
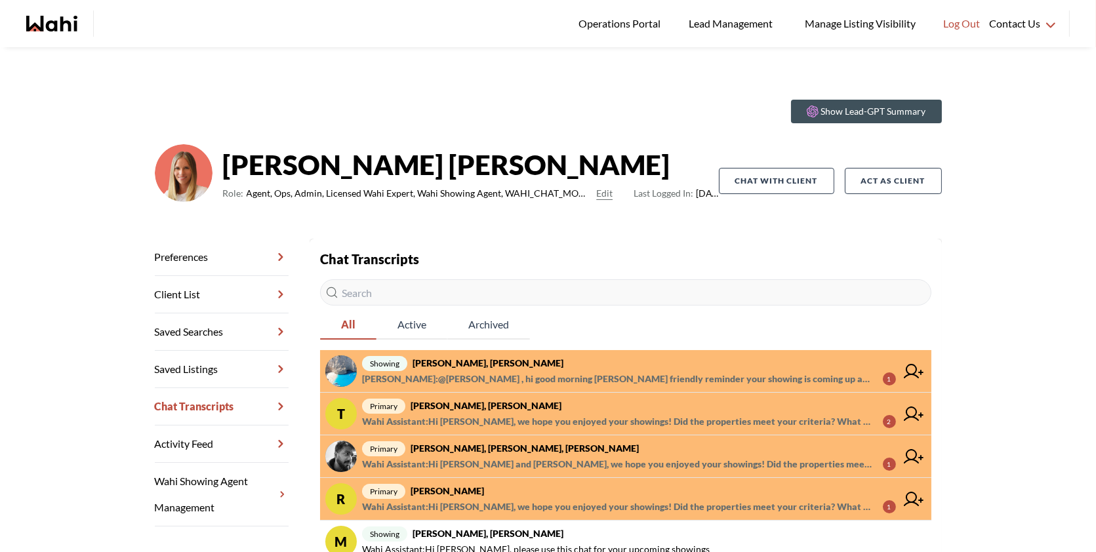
click at [676, 375] on span "[PERSON_NAME] : @[PERSON_NAME] , hi good morning Arsene friendly reminder your …" at bounding box center [617, 379] width 510 height 16
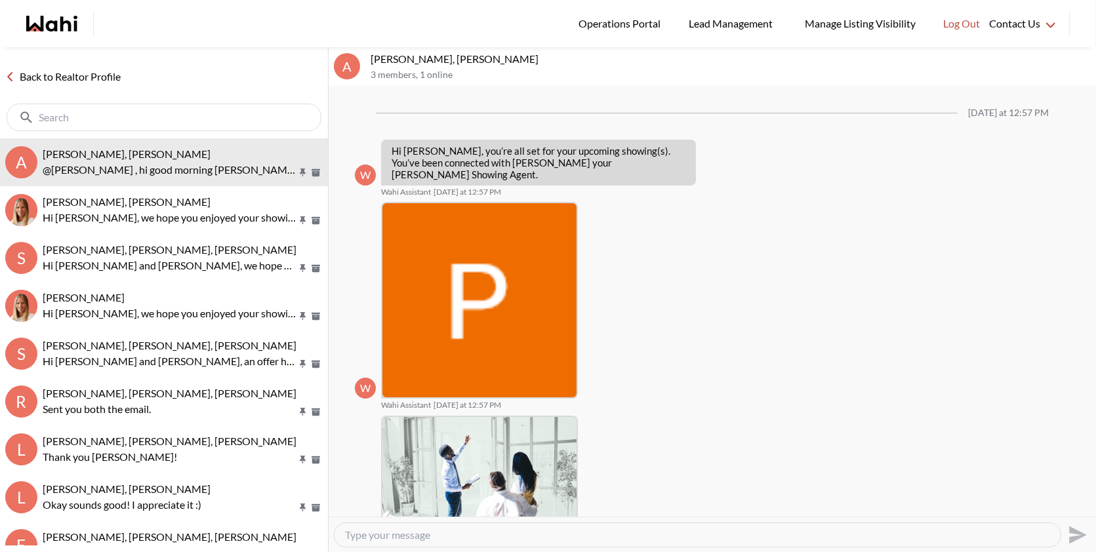
scroll to position [525, 0]
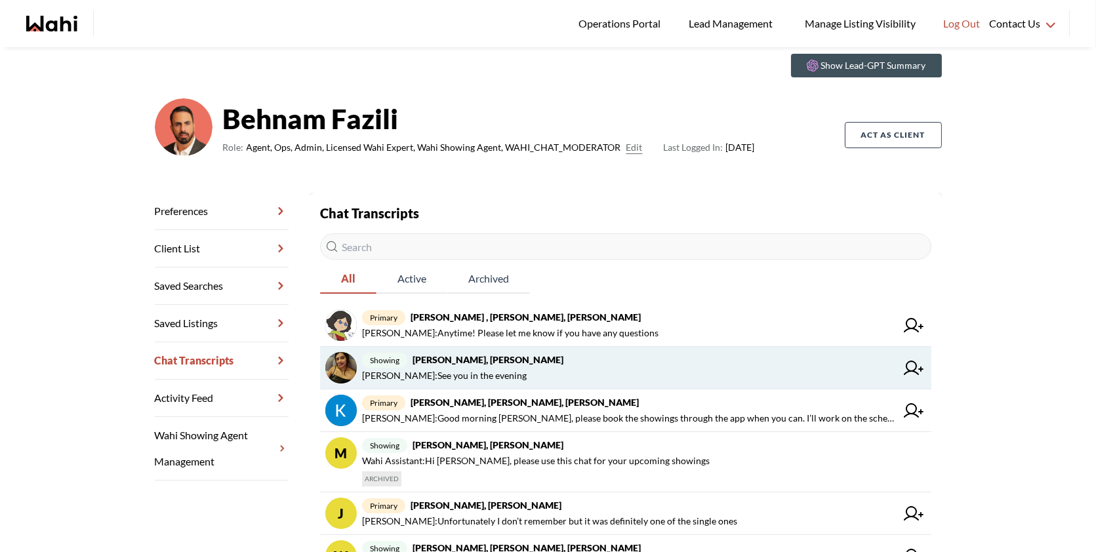
scroll to position [47, 0]
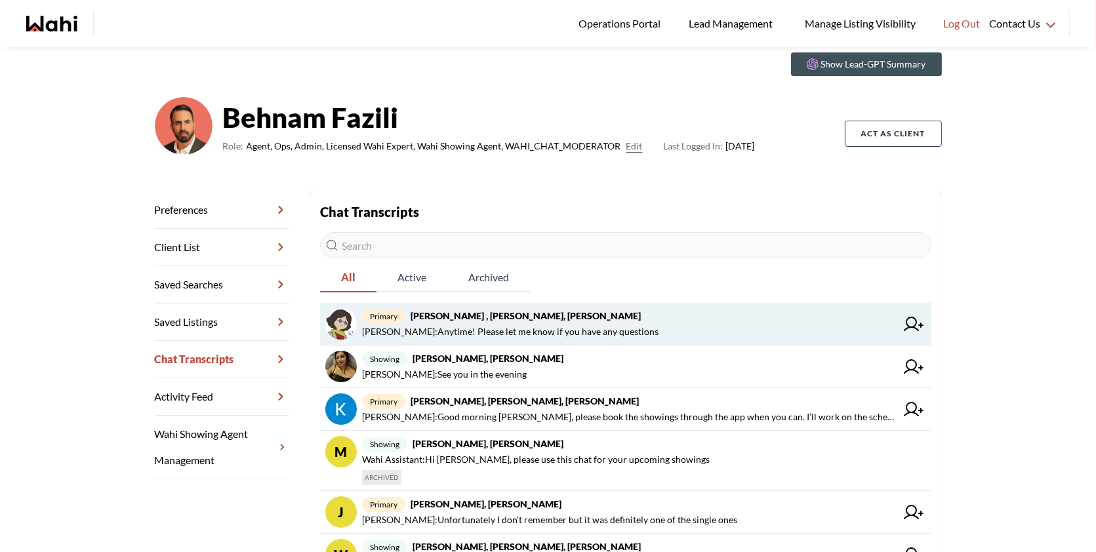
click at [685, 324] on span "[PERSON_NAME] : Anytime! Please let me know if you have any questions" at bounding box center [629, 332] width 534 height 16
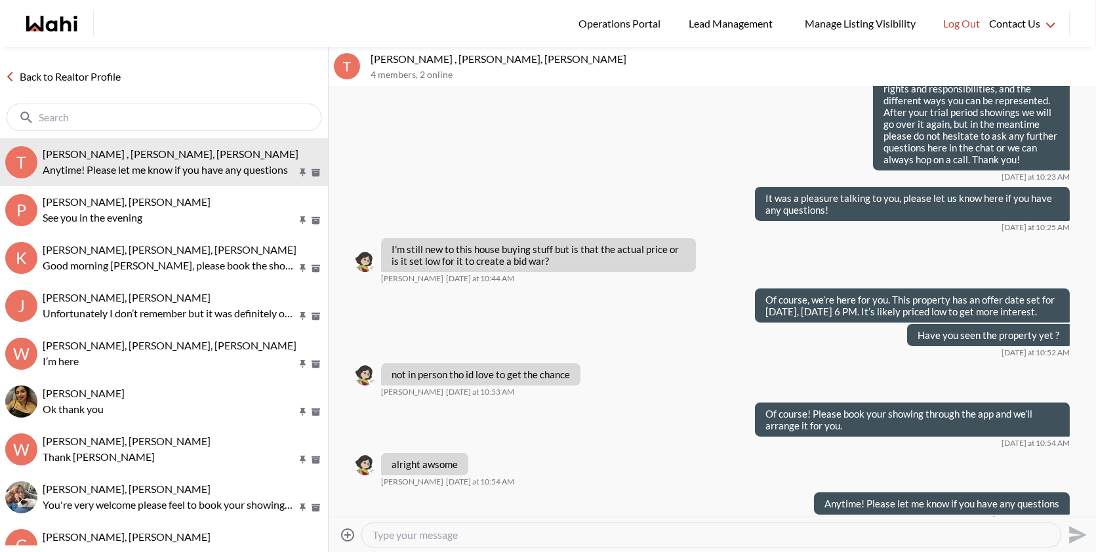
scroll to position [310, 0]
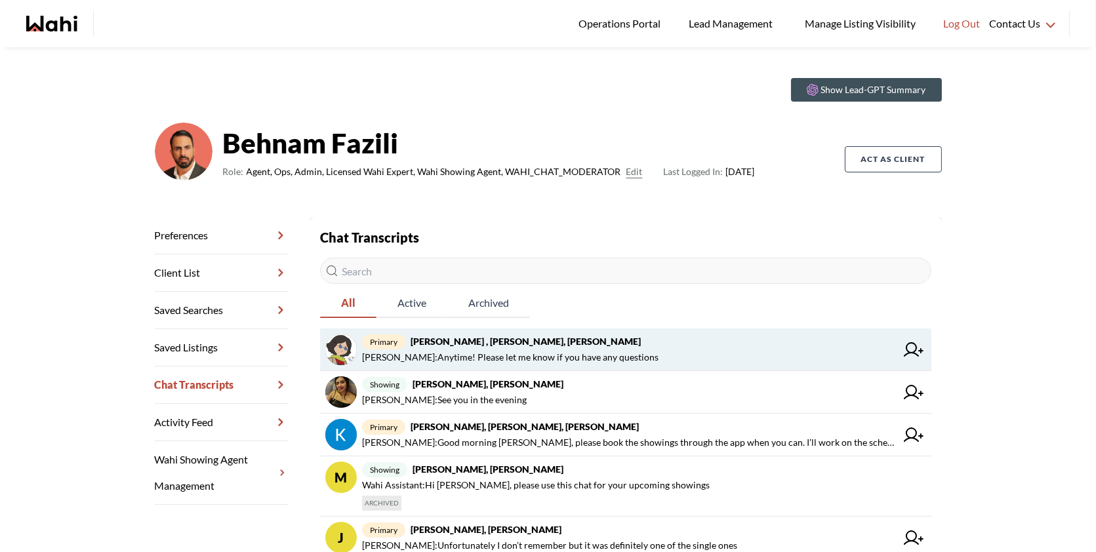
scroll to position [27, 0]
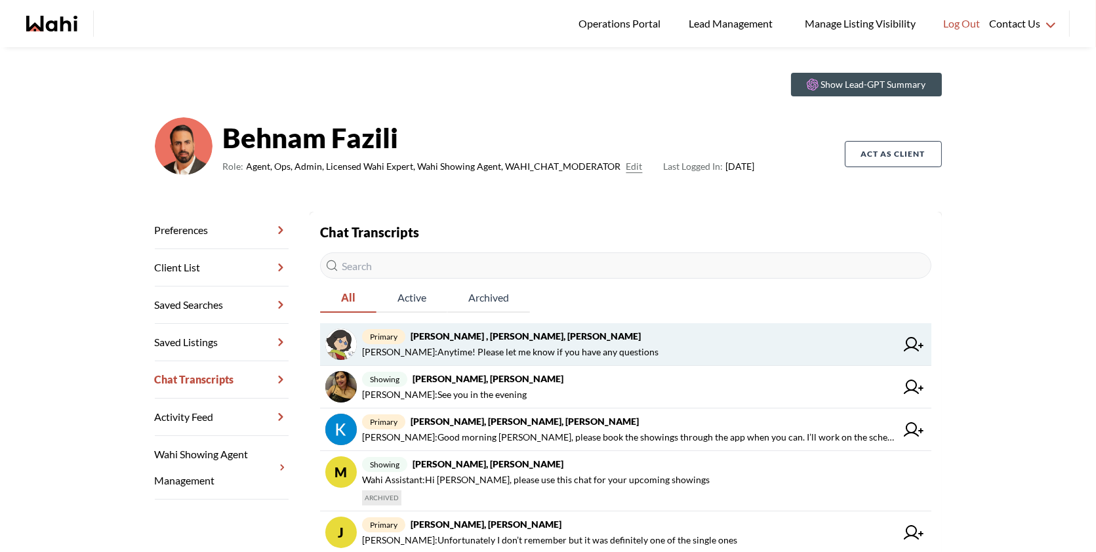
click at [502, 339] on strong "[PERSON_NAME] , [PERSON_NAME], [PERSON_NAME]" at bounding box center [526, 336] width 230 height 11
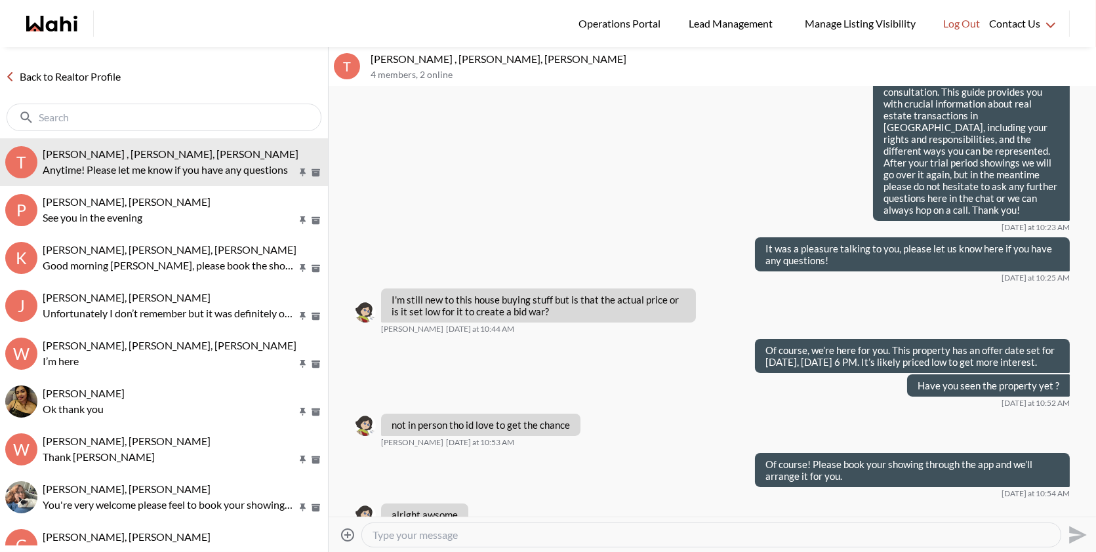
scroll to position [262, 0]
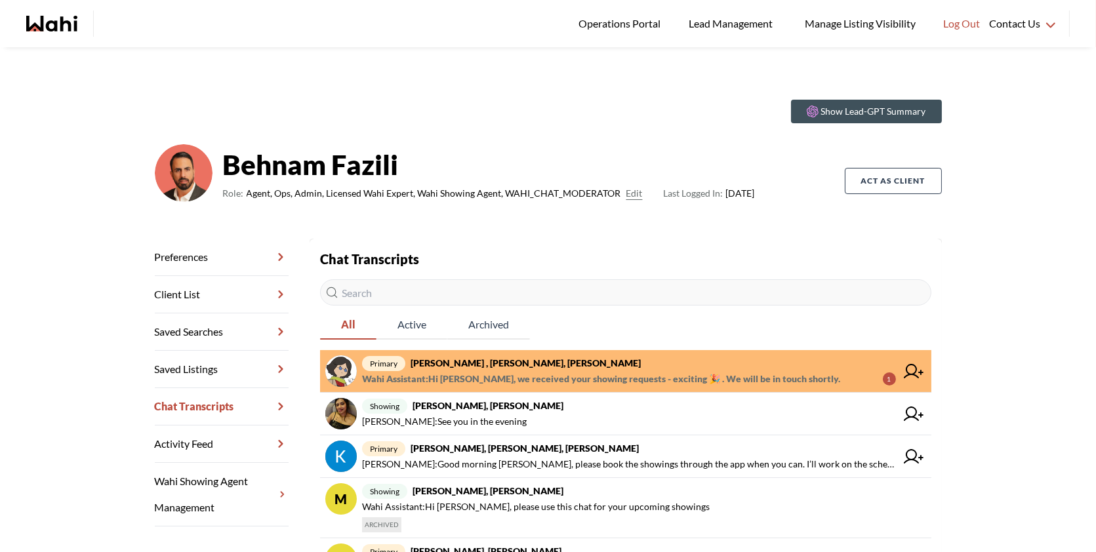
click at [912, 375] on icon at bounding box center [914, 371] width 20 height 14
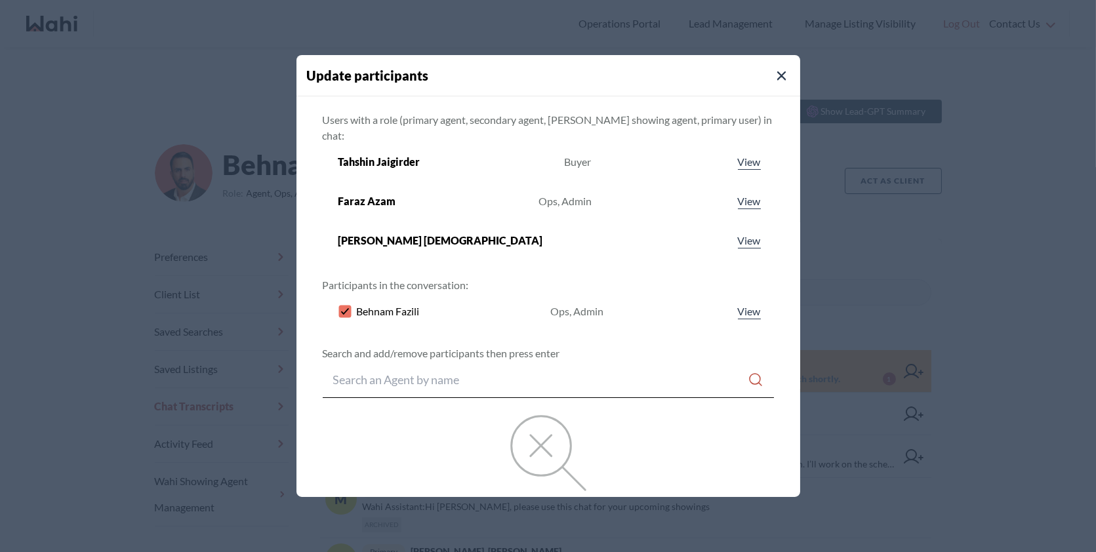
click at [348, 308] on icon at bounding box center [344, 311] width 8 height 7
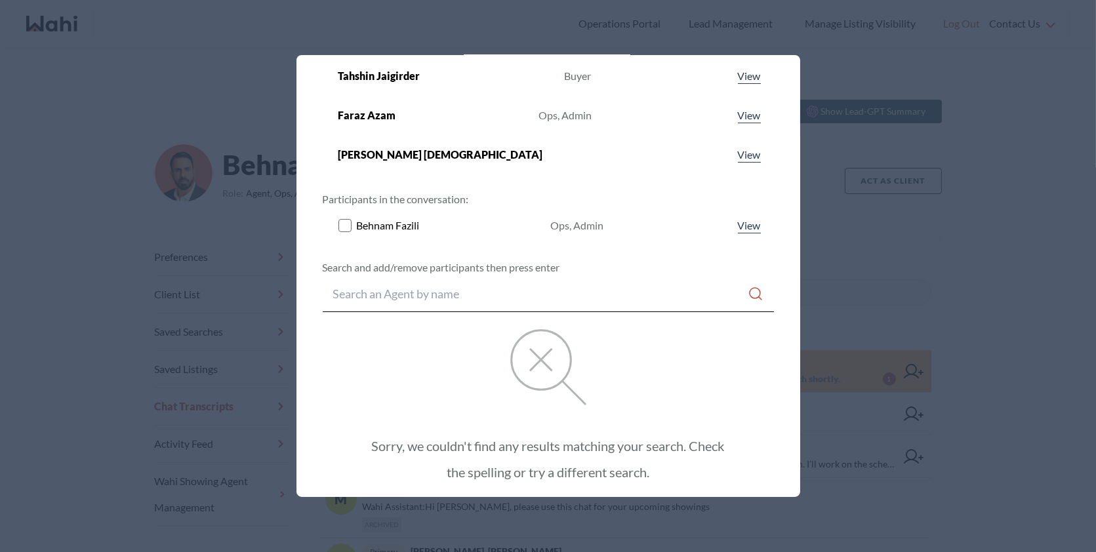
scroll to position [147, 0]
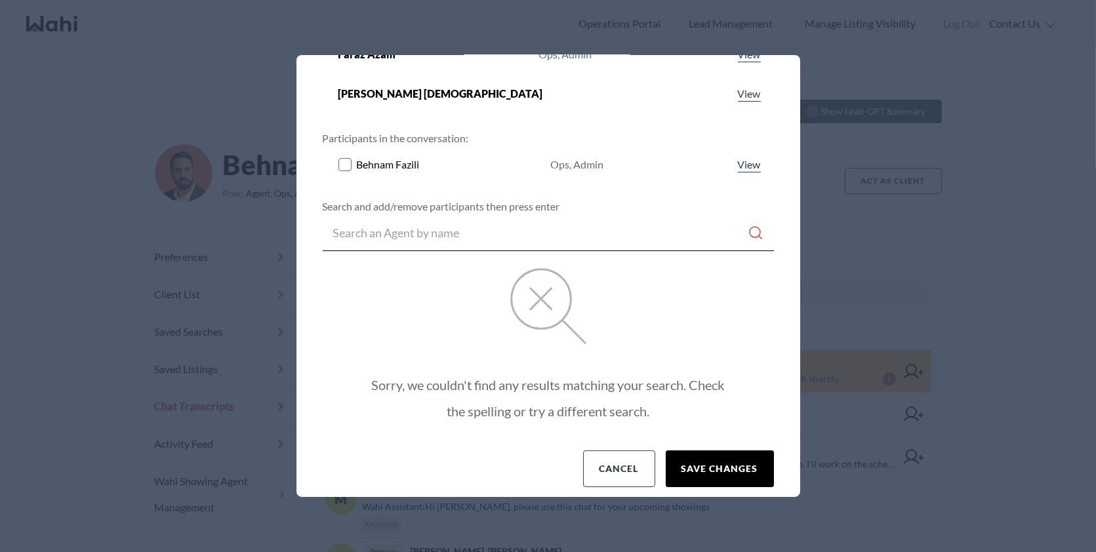
click at [697, 451] on button "Save changes" at bounding box center [720, 469] width 108 height 37
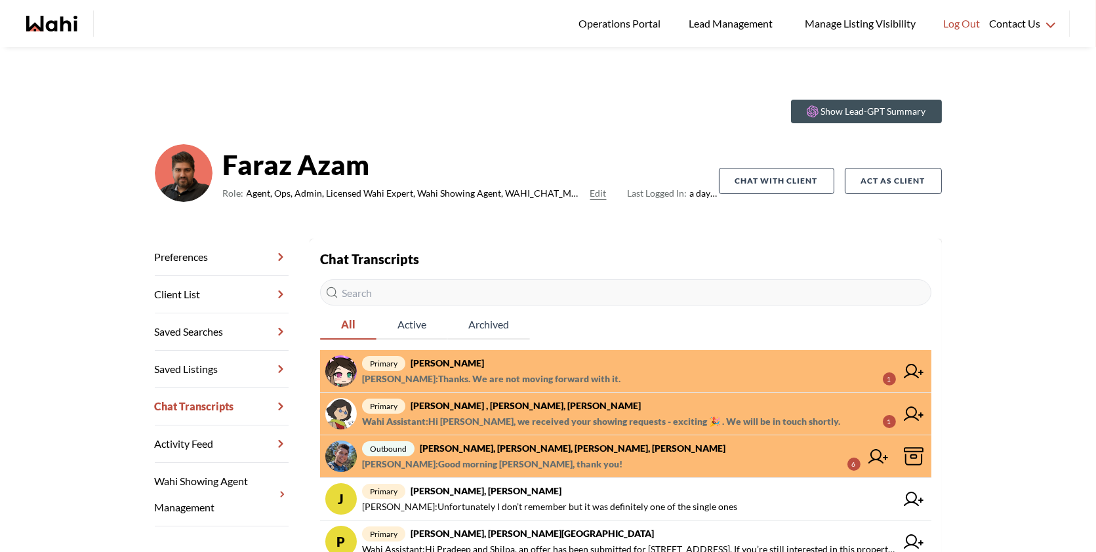
click at [551, 374] on span "liuhong chen : Thanks. We are not moving forward with it." at bounding box center [491, 379] width 258 height 16
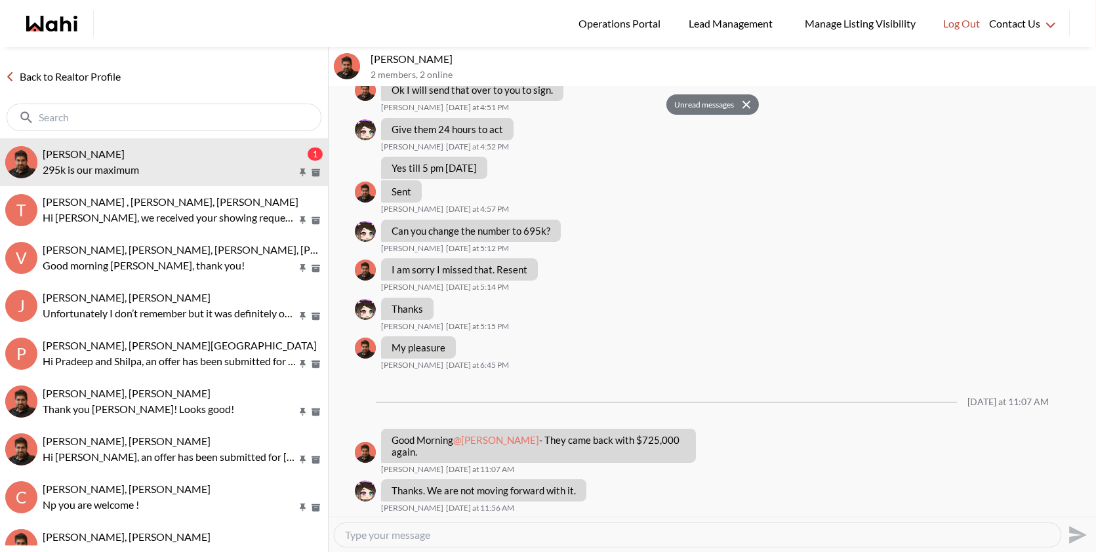
scroll to position [861, 0]
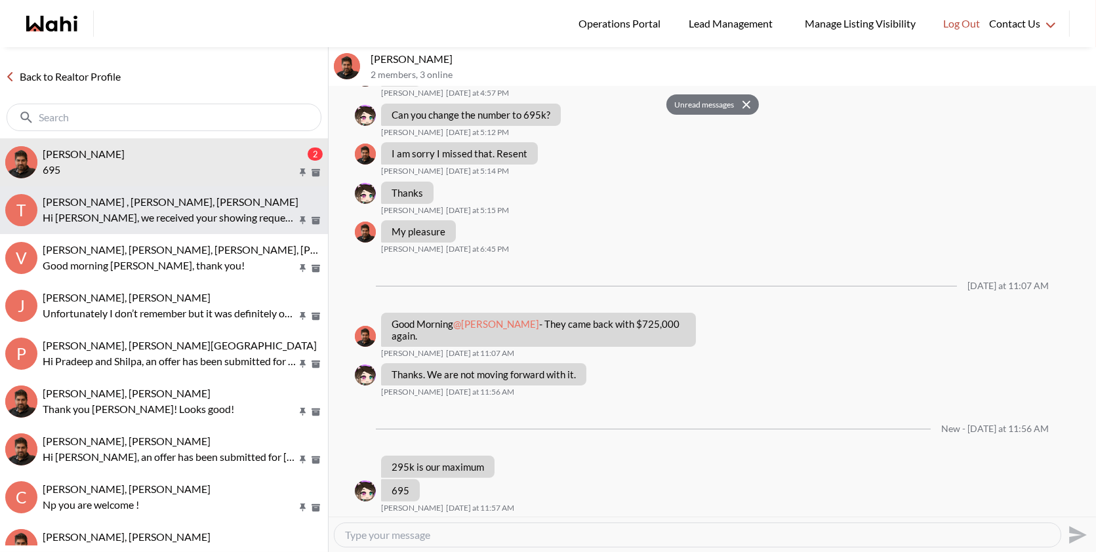
click at [176, 224] on p "Hi [PERSON_NAME], we received your showing requests - exciting 🎉 . We will be i…" at bounding box center [170, 218] width 254 height 16
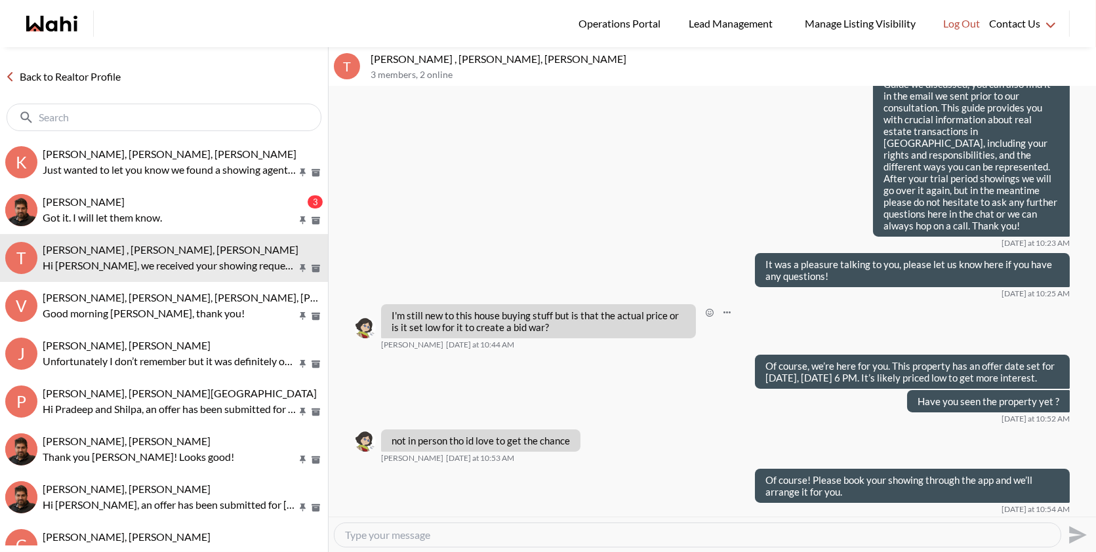
scroll to position [365, 0]
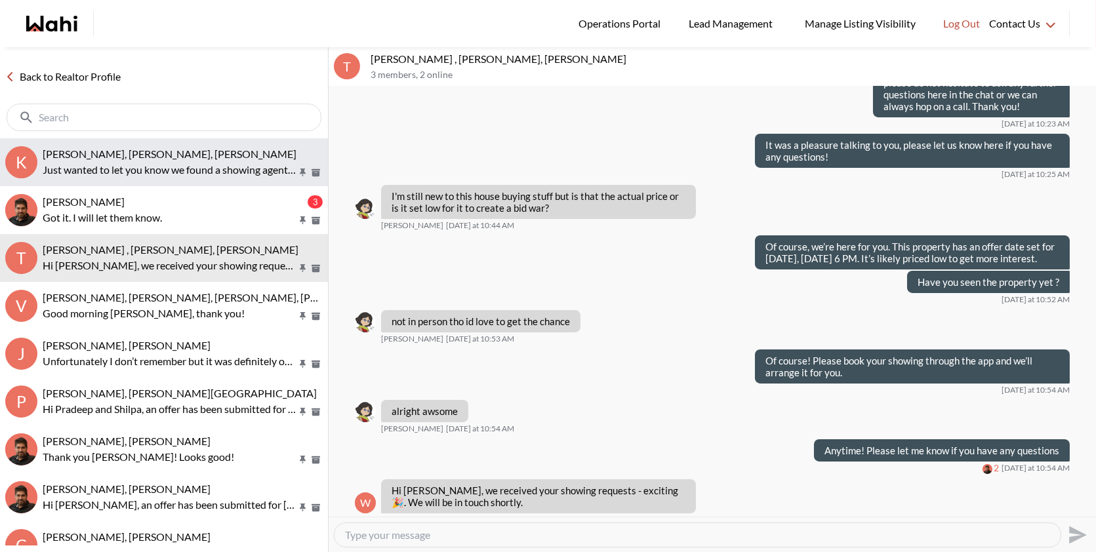
click at [209, 183] on button "K Kevin McKay, Fawzia Sheikh, Behnam Just wanted to let you know we found a sho…" at bounding box center [164, 162] width 328 height 48
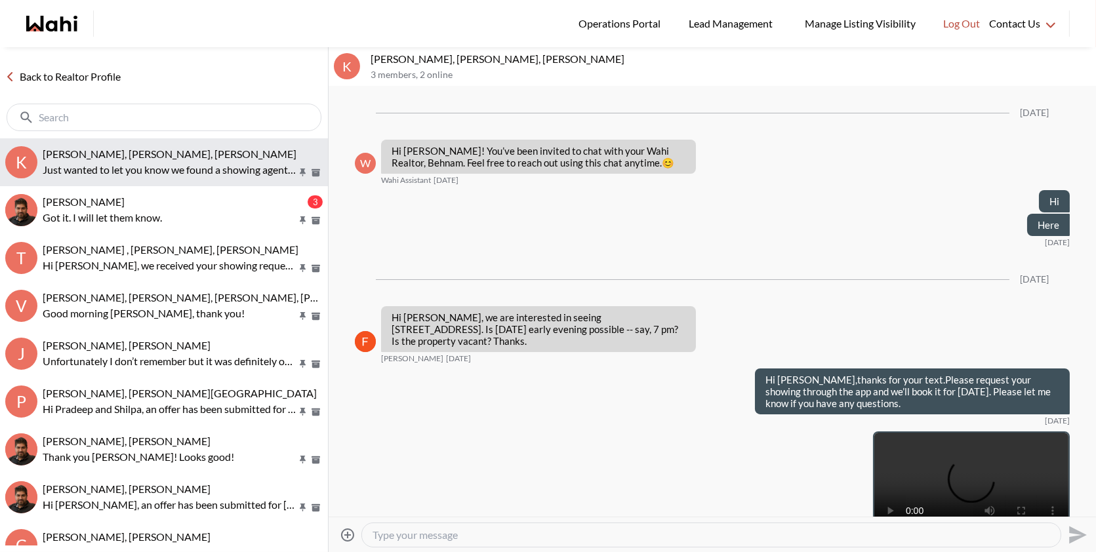
scroll to position [3565, 0]
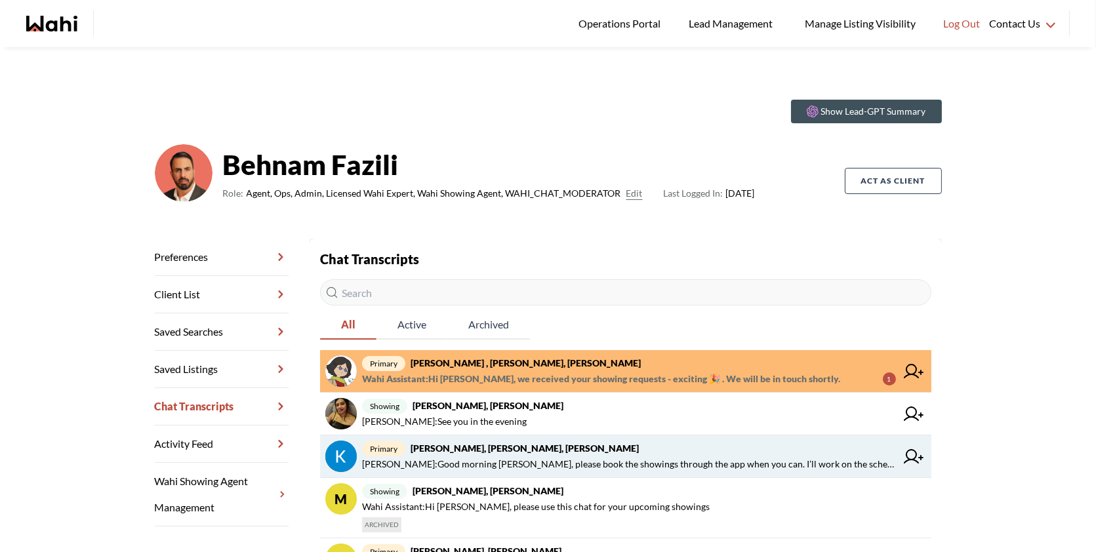
click at [578, 447] on span "primary [PERSON_NAME], [PERSON_NAME], [PERSON_NAME]" at bounding box center [629, 449] width 534 height 16
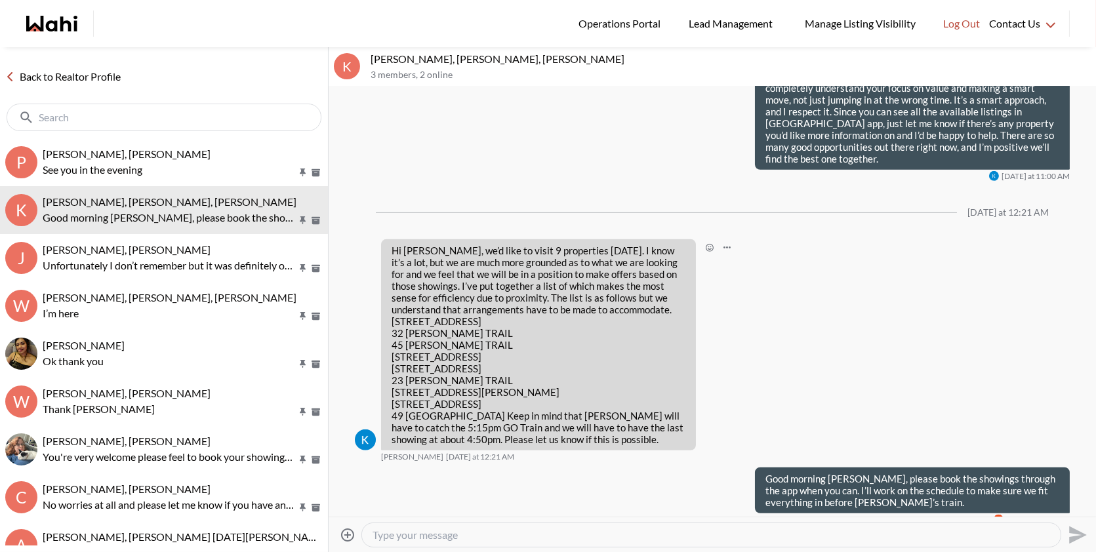
scroll to position [1836, 0]
drag, startPoint x: 498, startPoint y: 58, endPoint x: 371, endPoint y: 55, distance: 127.3
click at [371, 55] on p "[PERSON_NAME], [PERSON_NAME], [PERSON_NAME]" at bounding box center [731, 58] width 720 height 13
copy p "Kevin McKay, Fawzia Sheikh"
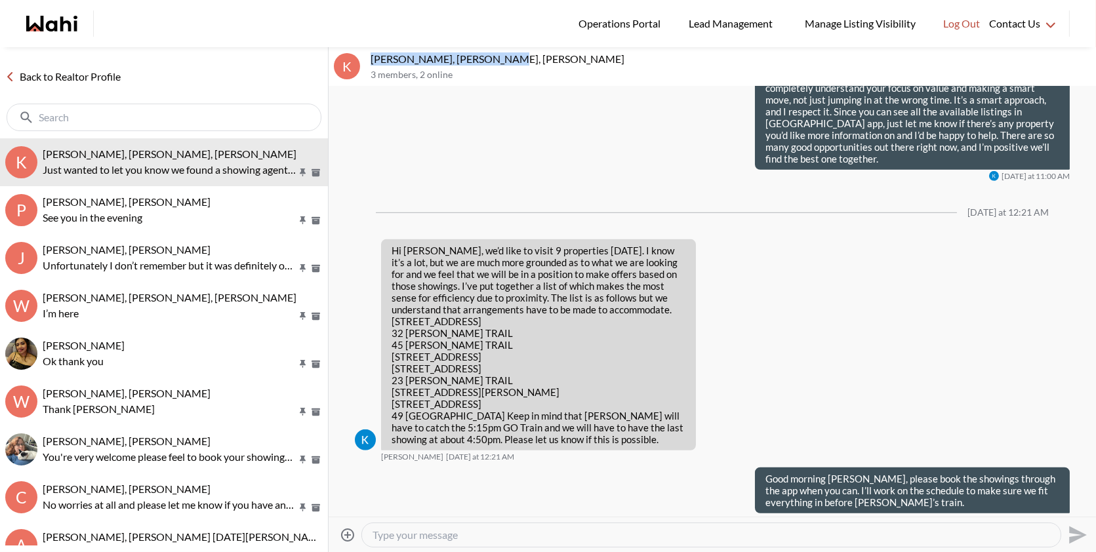
scroll to position [1938, 0]
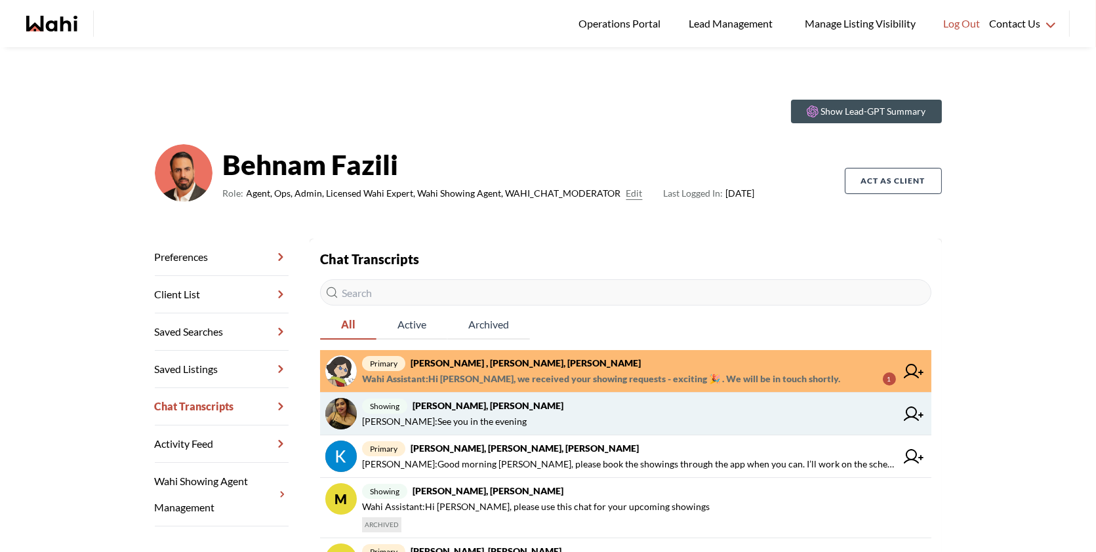
scroll to position [18, 0]
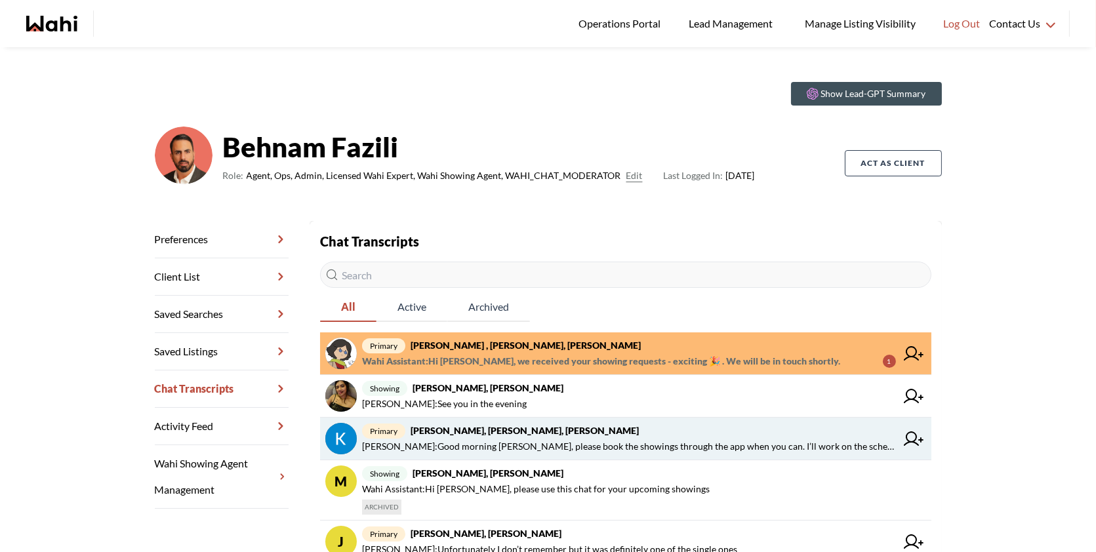
click at [466, 434] on strong "[PERSON_NAME], [PERSON_NAME], [PERSON_NAME]" at bounding box center [525, 430] width 228 height 11
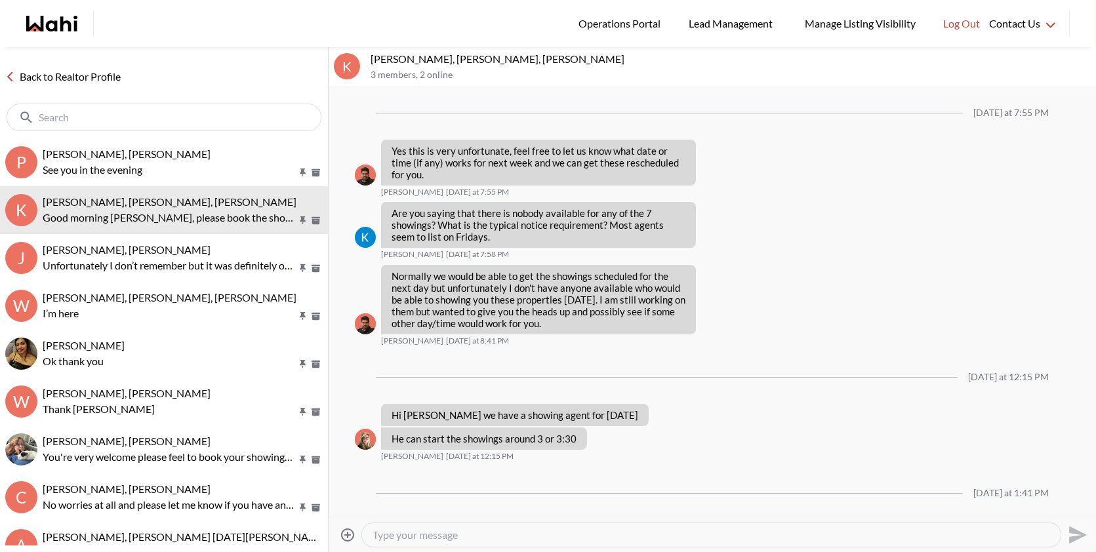
scroll to position [1836, 0]
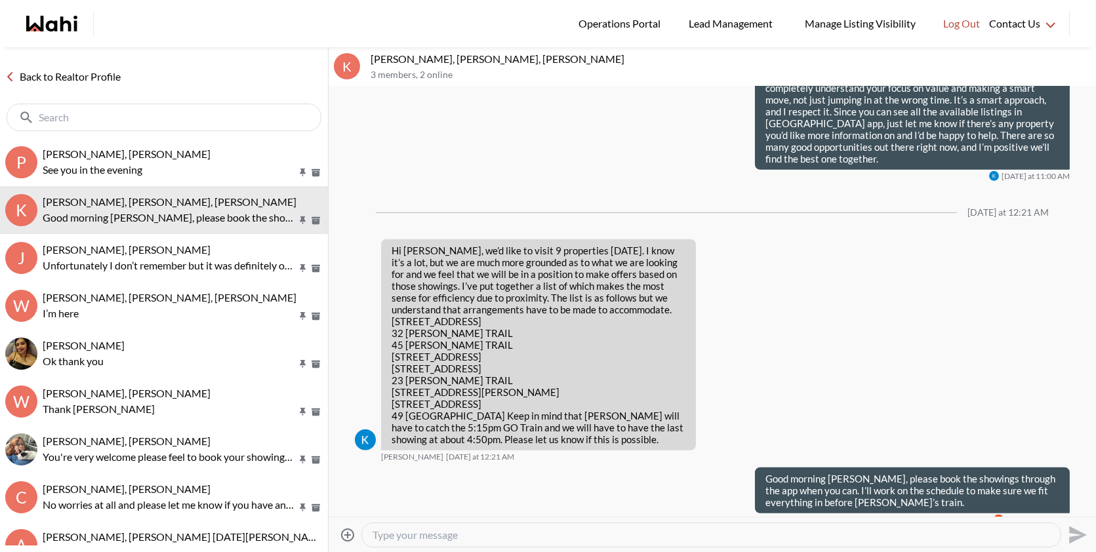
click at [544, 533] on textarea "Type your message" at bounding box center [712, 535] width 678 height 13
paste textarea "Just wanted to let you know we found a showing agent who’s available during the…"
click at [855, 537] on textarea "Just wanted to let you know we found a showing agent who’s available during the…" at bounding box center [712, 535] width 678 height 13
click at [1015, 535] on textarea "Just wanted to let you know we found a showing agent who’s available during the…" at bounding box center [712, 535] width 678 height 13
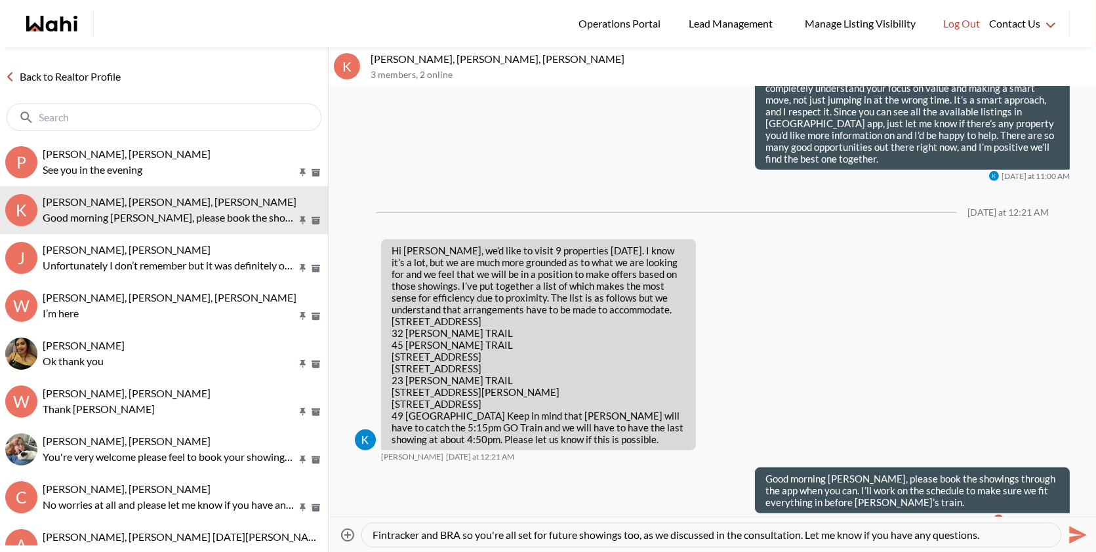
type textarea "Just wanted to let you know we found a showing agent who’s available during the…"
click at [1084, 534] on icon "Send" at bounding box center [1078, 535] width 18 height 18
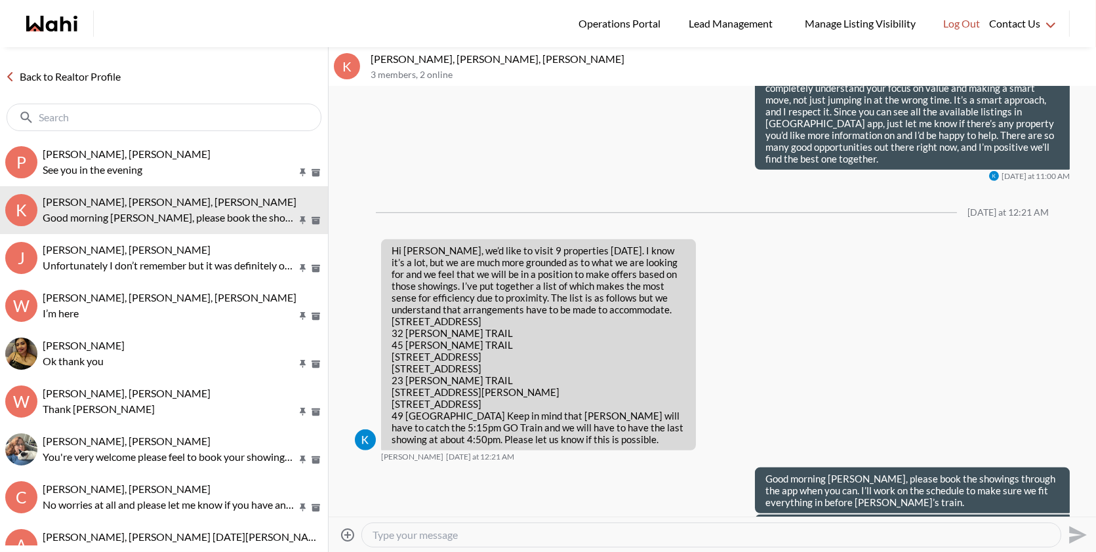
scroll to position [0, 0]
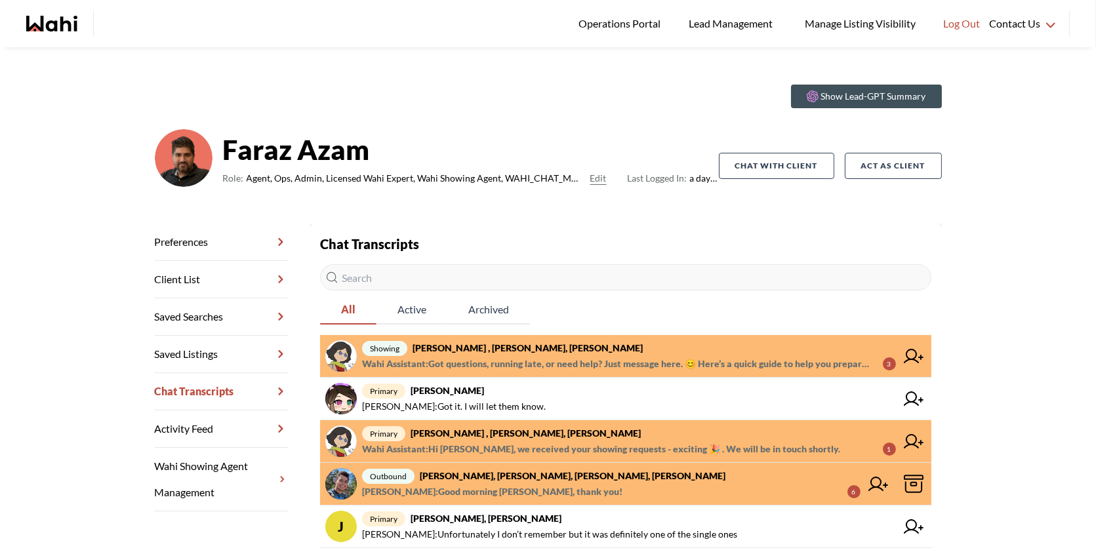
scroll to position [34, 0]
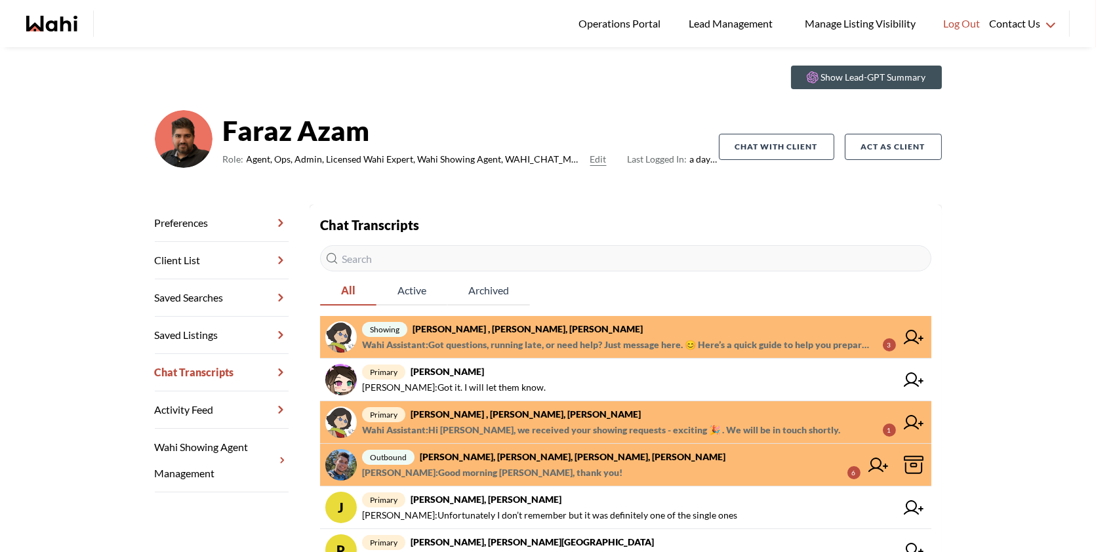
click at [610, 424] on span "Wahi Assistant : Hi Tahshin, we received your showing requests - exciting 🎉 . W…" at bounding box center [601, 430] width 478 height 16
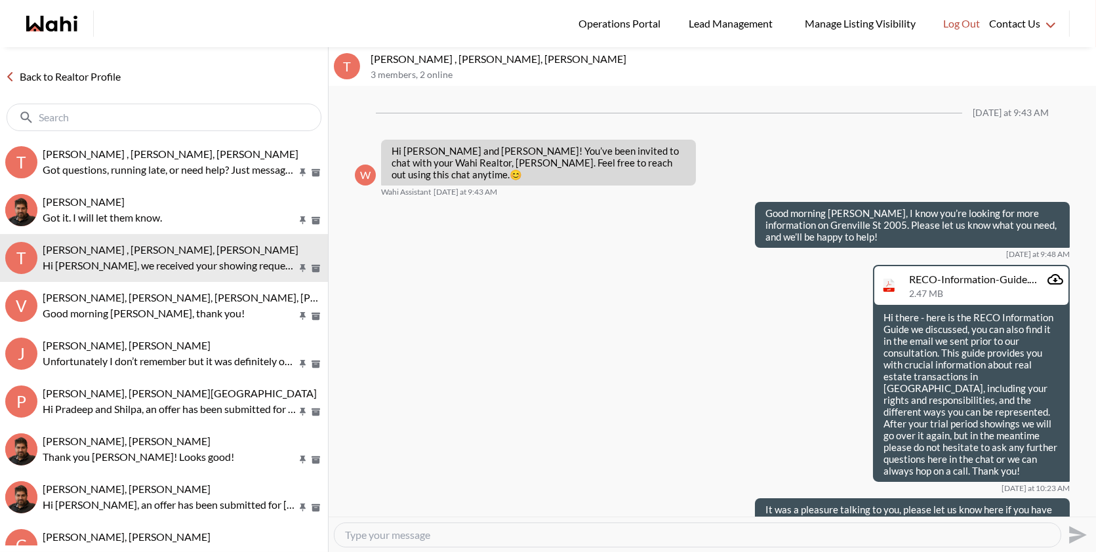
scroll to position [365, 0]
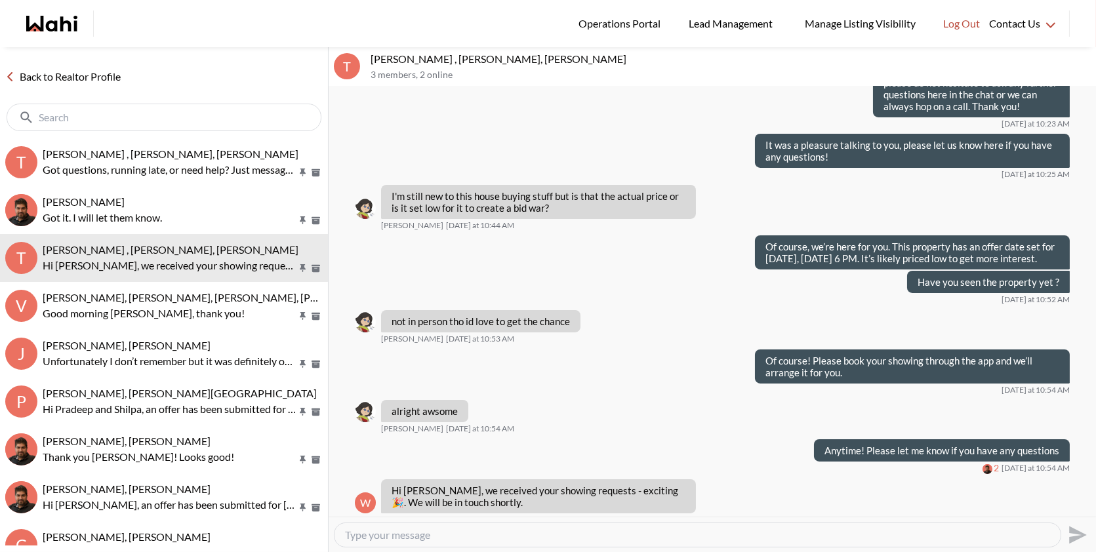
click at [418, 530] on textarea "Type your message" at bounding box center [697, 535] width 705 height 13
click at [392, 533] on textarea "Type your message" at bounding box center [697, 535] width 705 height 13
paste textarea "Tahshin, there’s another chat with your showing agent Paul—he’ll be confirming …"
click at [620, 533] on textarea "Tahshin, there’s another chat with your showing agent Paul—he’ll be confirming …" at bounding box center [697, 535] width 705 height 13
type textarea "Tahshin, there’s another chat with your showing agent Paul, he’ll be confirming…"
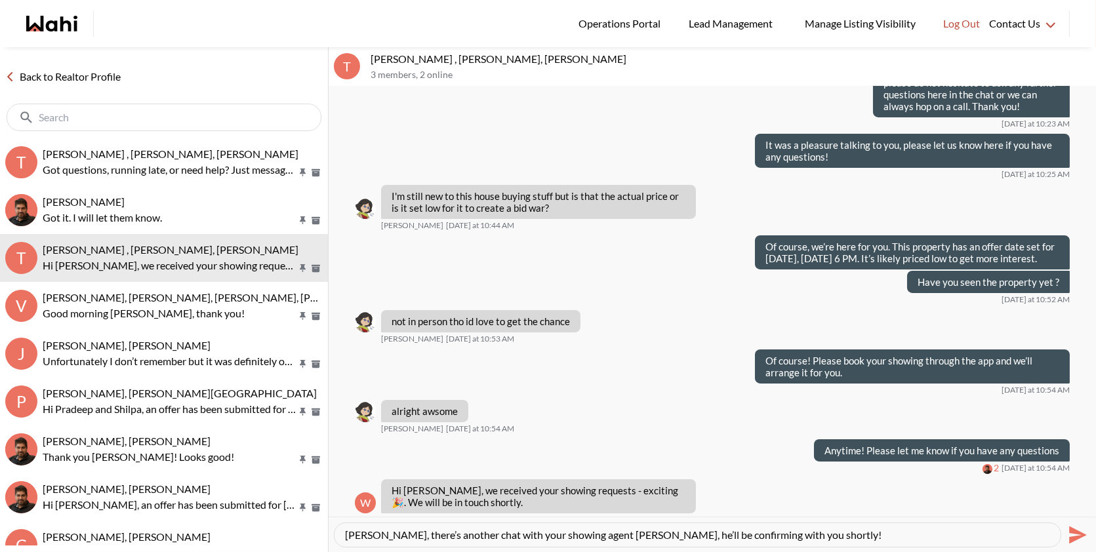
click at [1079, 530] on icon "Send" at bounding box center [1076, 535] width 21 height 21
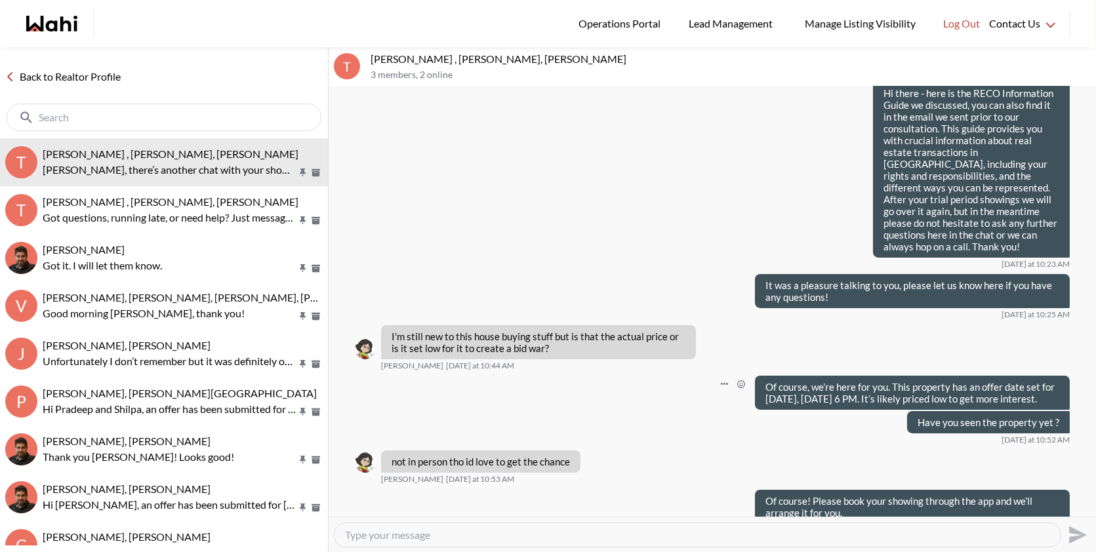
scroll to position [415, 0]
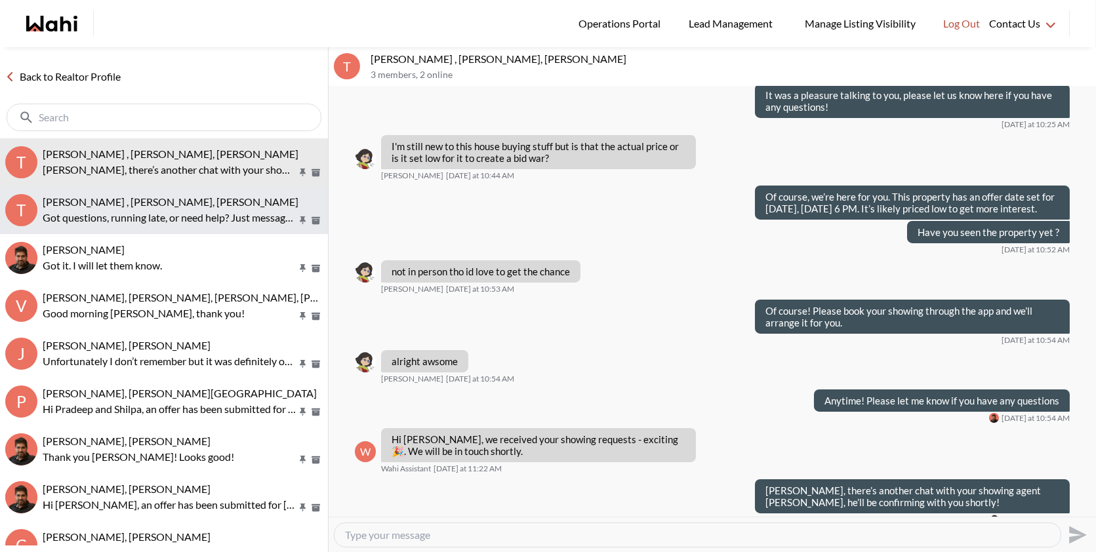
click at [176, 190] on button "T Tahshin Jaigirder , Meredith Paajanen, Paul, Faraz Got questions, running lat…" at bounding box center [164, 210] width 328 height 48
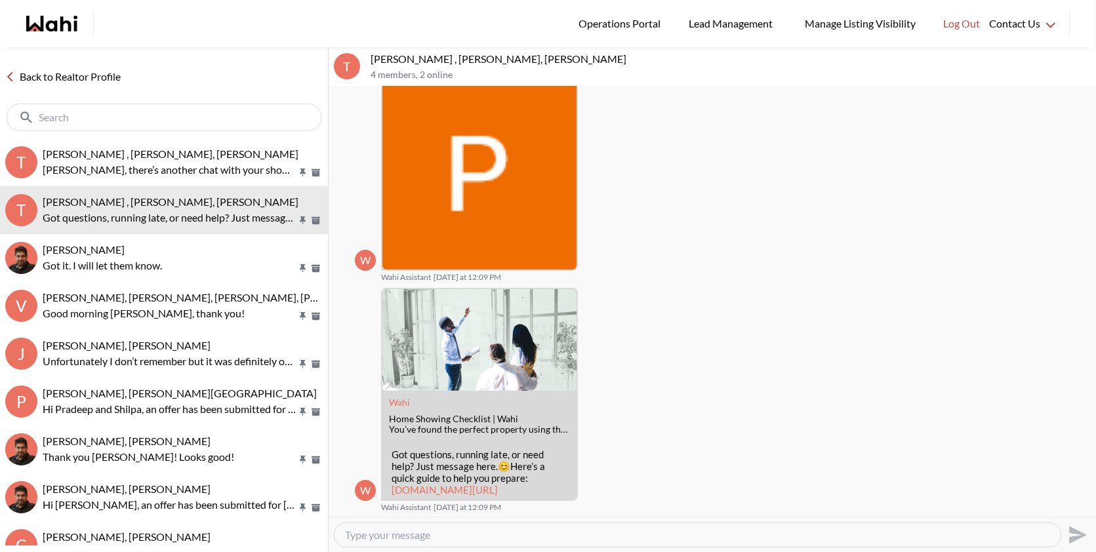
scroll to position [128, 0]
